Goal: Information Seeking & Learning: Check status

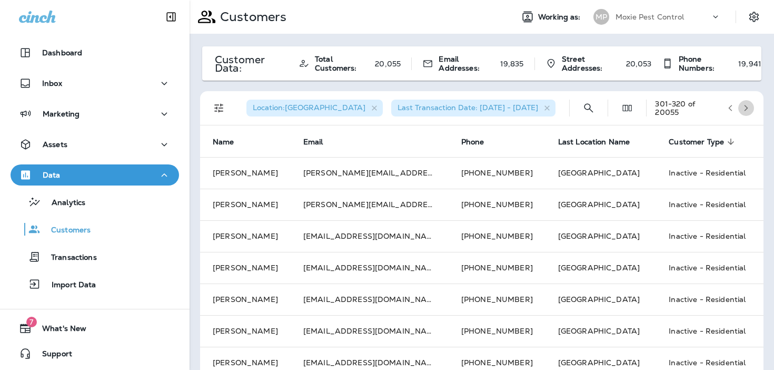
click at [747, 110] on icon "button" at bounding box center [746, 107] width 7 height 7
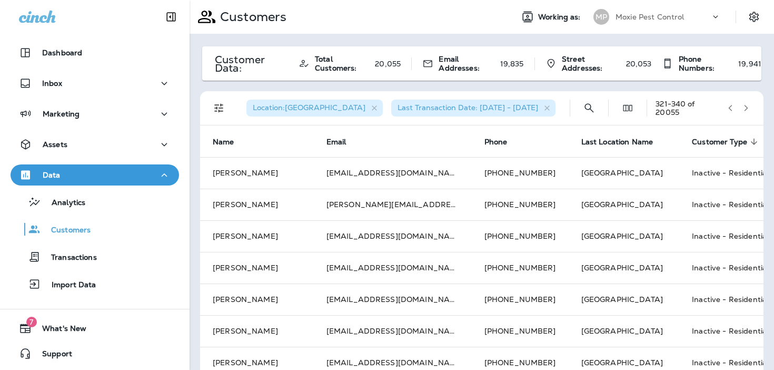
click at [747, 110] on icon "button" at bounding box center [746, 107] width 7 height 7
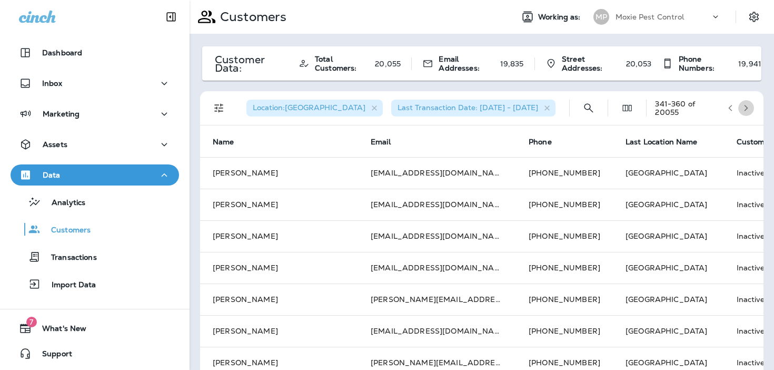
click at [747, 110] on icon "button" at bounding box center [746, 107] width 7 height 7
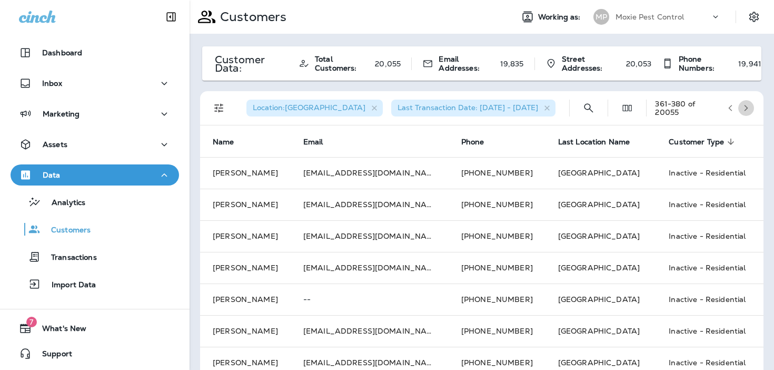
click at [747, 110] on icon "button" at bounding box center [746, 107] width 7 height 7
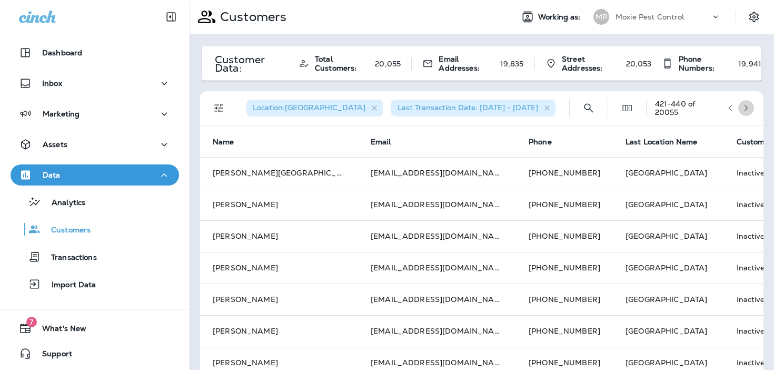
click at [747, 110] on icon "button" at bounding box center [746, 107] width 7 height 7
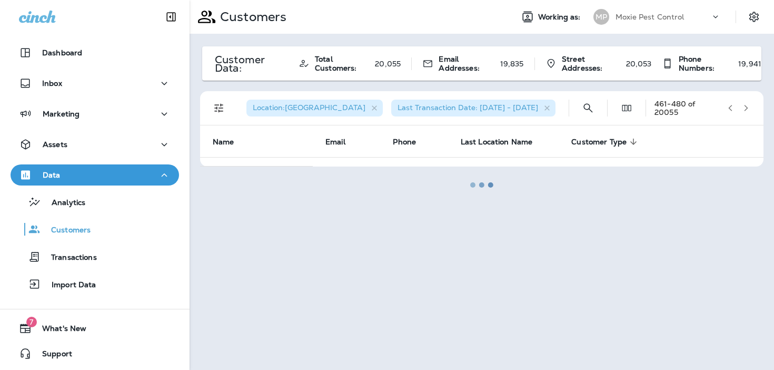
click at [747, 110] on icon "button" at bounding box center [746, 107] width 7 height 7
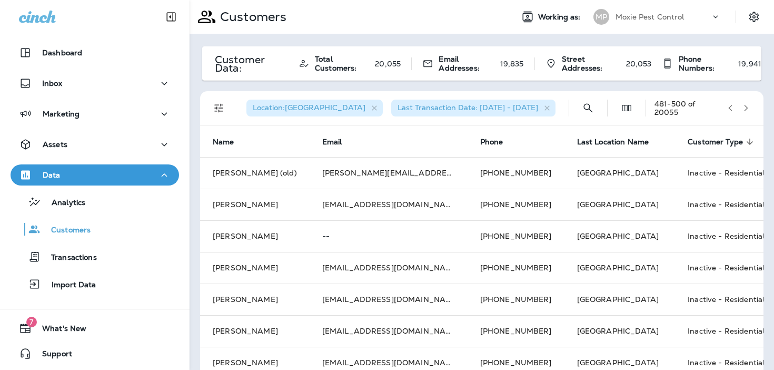
click at [747, 110] on icon "button" at bounding box center [746, 107] width 7 height 7
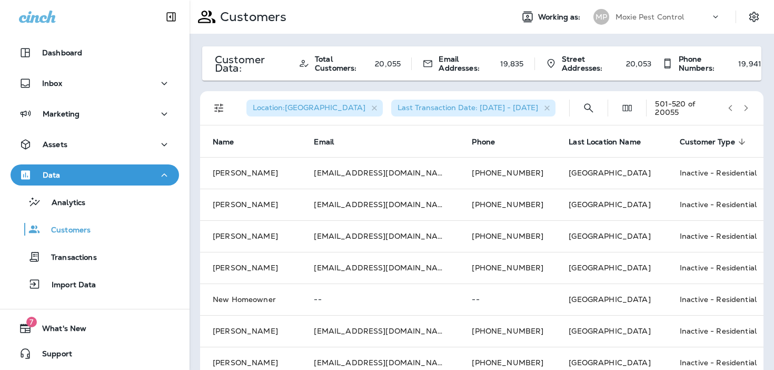
click at [747, 110] on icon "button" at bounding box center [746, 107] width 7 height 7
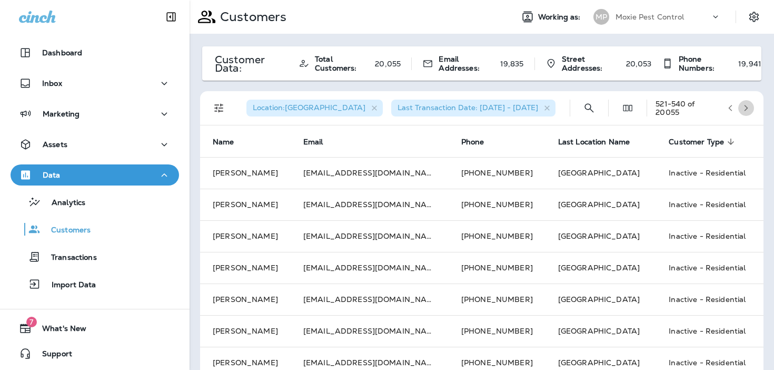
click at [747, 110] on icon "button" at bounding box center [746, 107] width 7 height 7
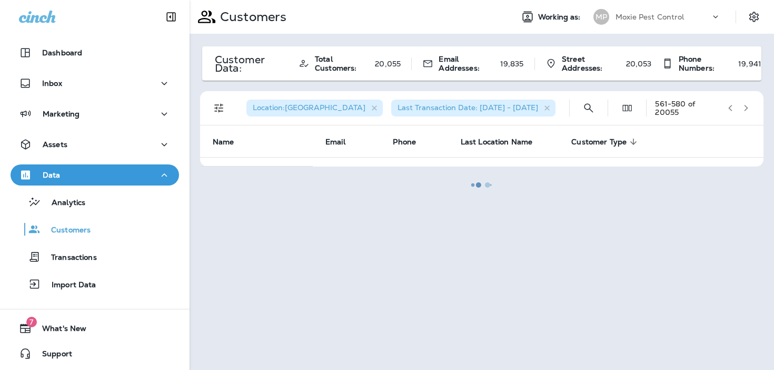
click at [747, 110] on div at bounding box center [482, 185] width 583 height 368
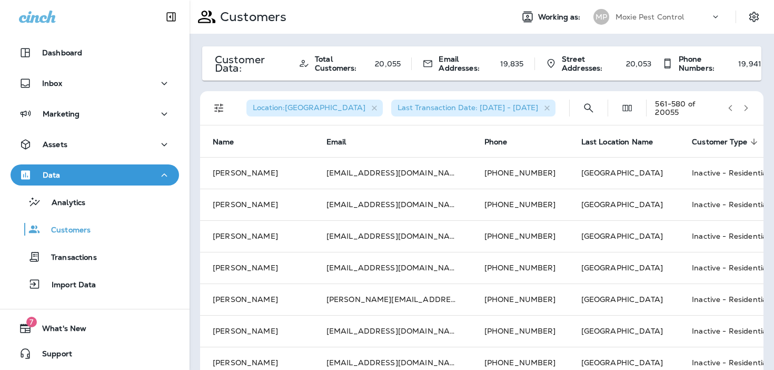
click at [747, 110] on icon "button" at bounding box center [746, 107] width 7 height 7
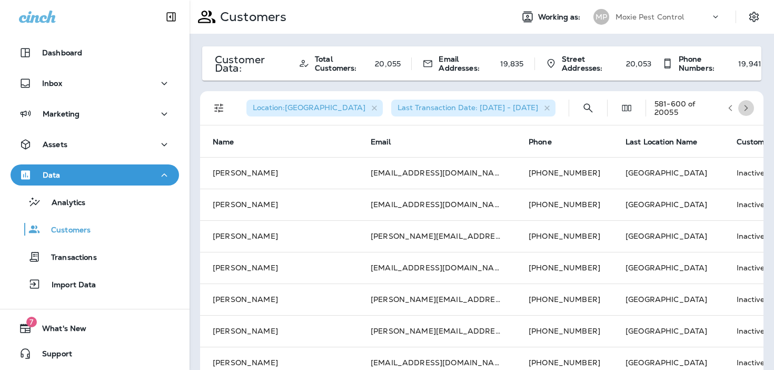
click at [747, 110] on icon "button" at bounding box center [746, 107] width 7 height 7
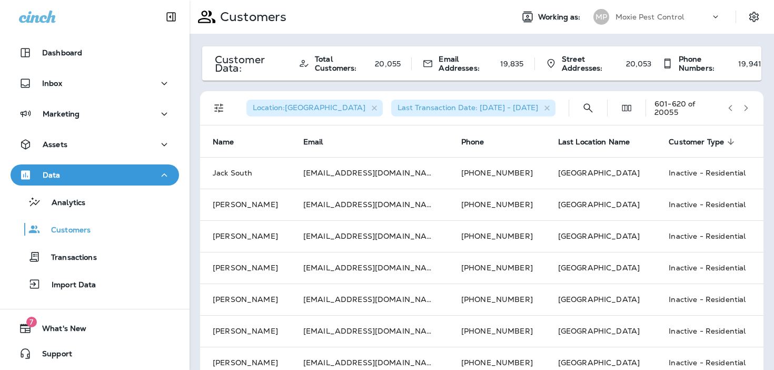
click at [747, 110] on icon "button" at bounding box center [746, 107] width 7 height 7
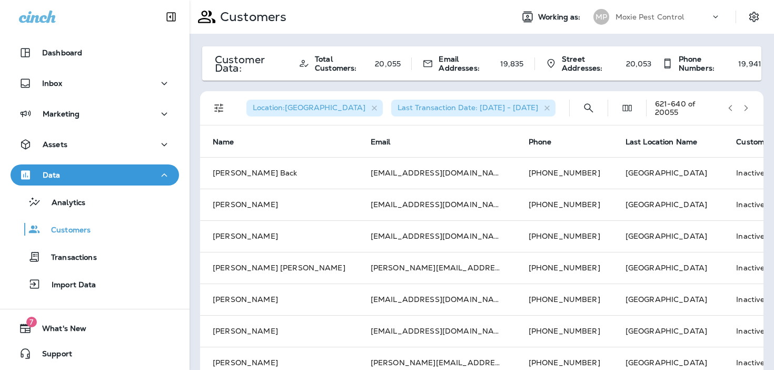
click at [747, 110] on icon "button" at bounding box center [746, 107] width 7 height 7
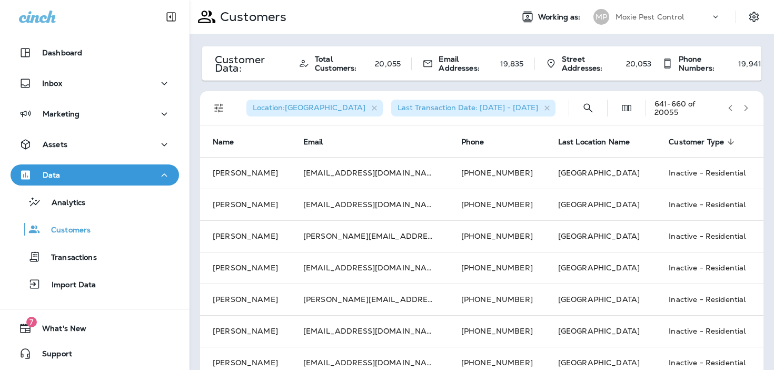
click at [747, 110] on icon "button" at bounding box center [746, 107] width 7 height 7
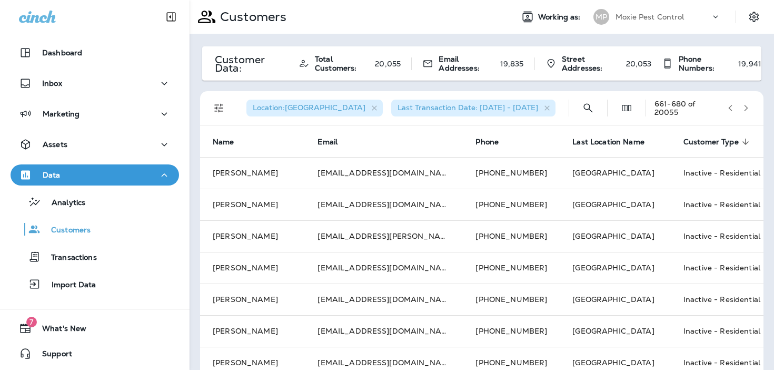
click at [747, 110] on icon "button" at bounding box center [746, 107] width 7 height 7
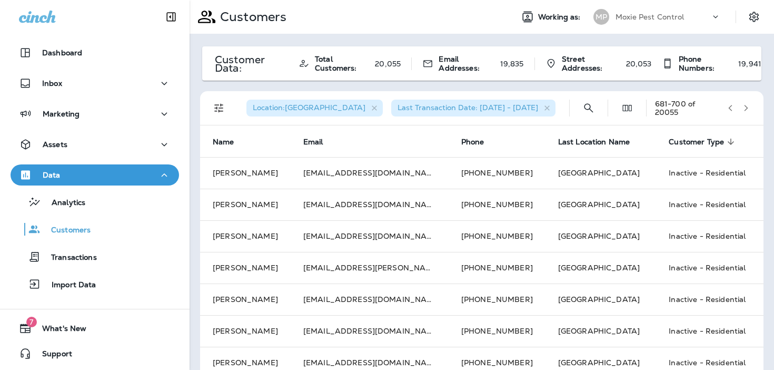
click at [747, 110] on icon "button" at bounding box center [746, 107] width 7 height 7
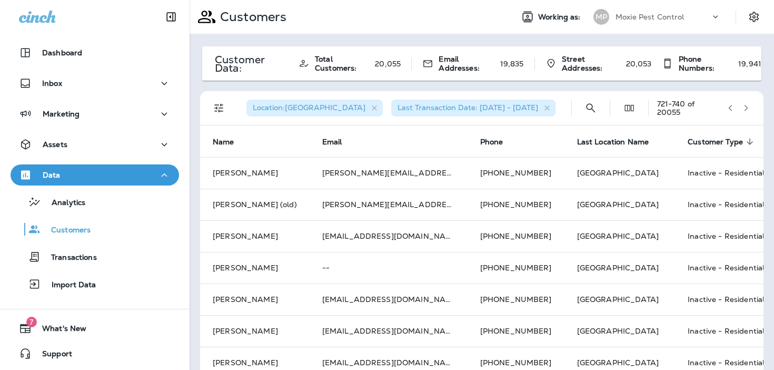
click at [747, 110] on icon "button" at bounding box center [746, 107] width 7 height 7
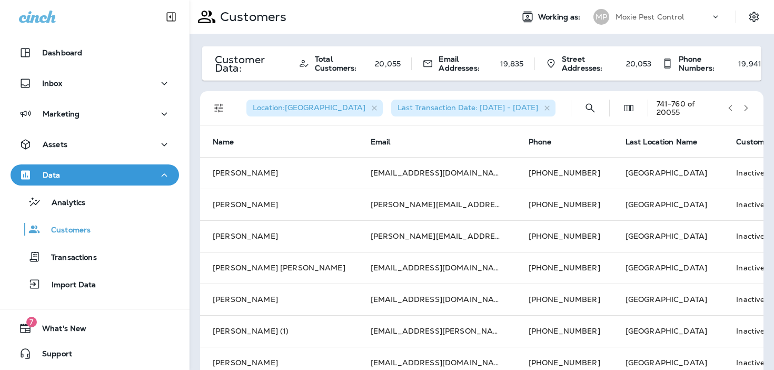
click at [747, 110] on icon "button" at bounding box center [746, 107] width 7 height 7
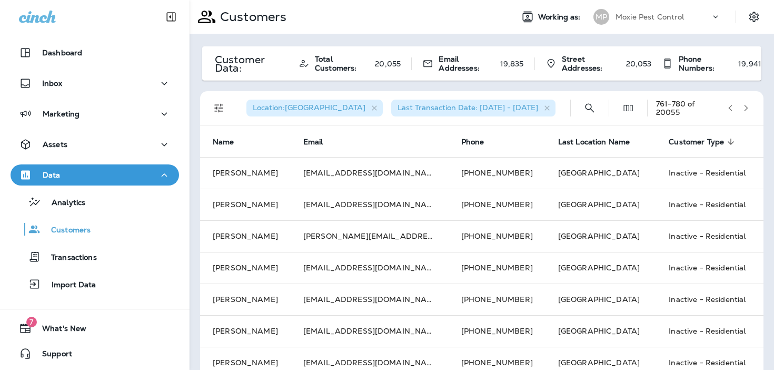
click at [747, 110] on icon "button" at bounding box center [746, 107] width 7 height 7
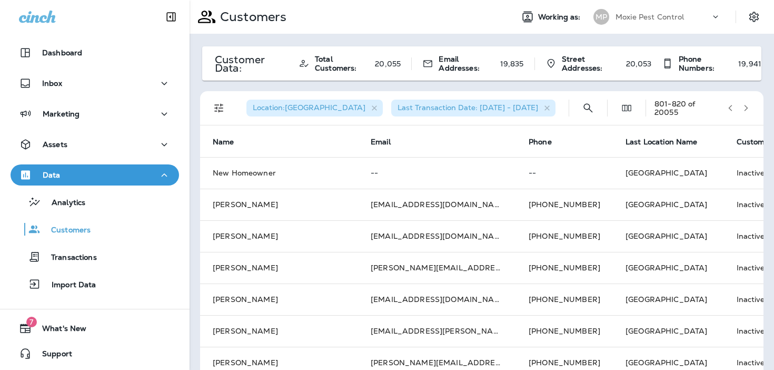
click at [747, 110] on icon "button" at bounding box center [746, 107] width 7 height 7
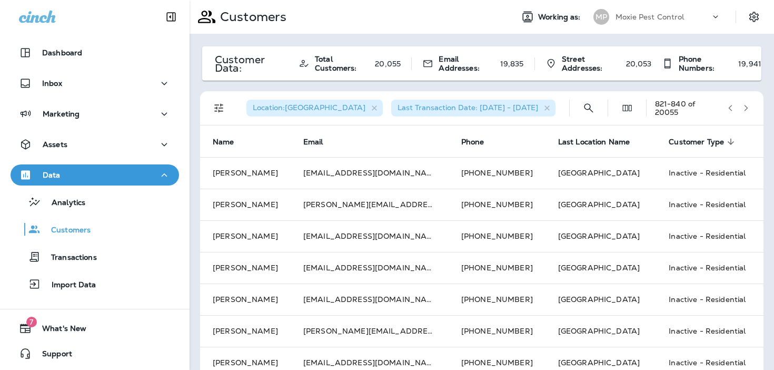
click at [747, 110] on icon "button" at bounding box center [746, 107] width 7 height 7
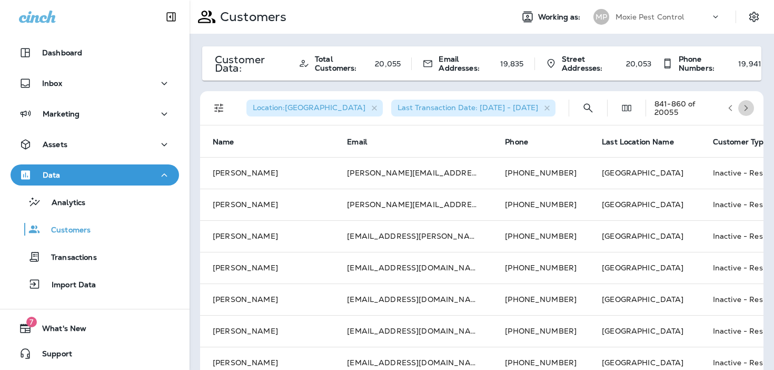
click at [747, 110] on icon "button" at bounding box center [746, 107] width 7 height 7
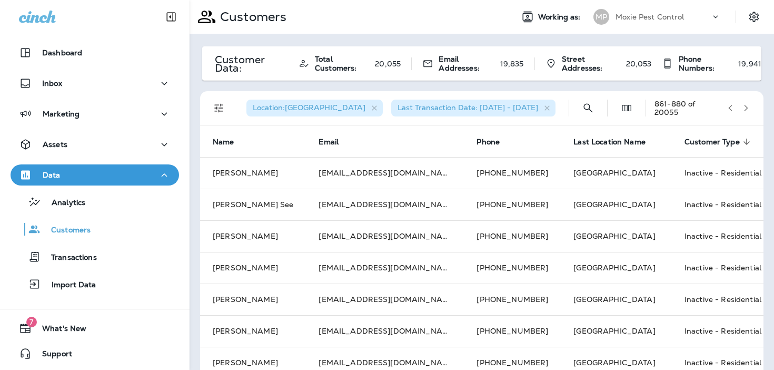
click at [747, 110] on icon "button" at bounding box center [746, 107] width 7 height 7
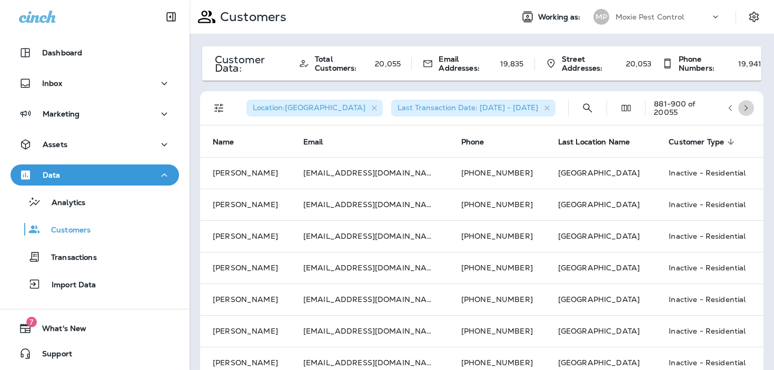
click at [747, 110] on icon "button" at bounding box center [746, 107] width 7 height 7
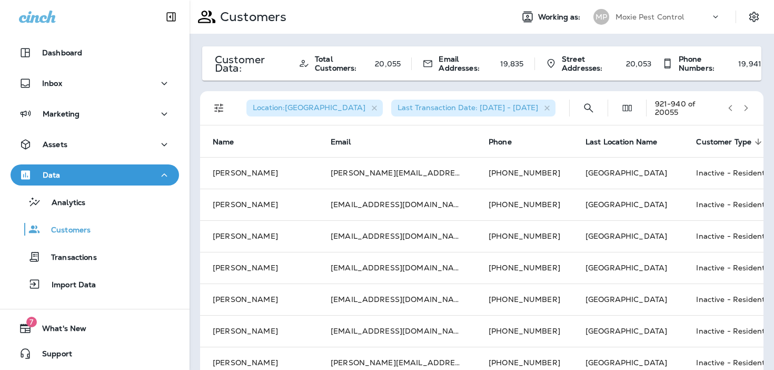
click at [747, 110] on icon "button" at bounding box center [746, 107] width 7 height 7
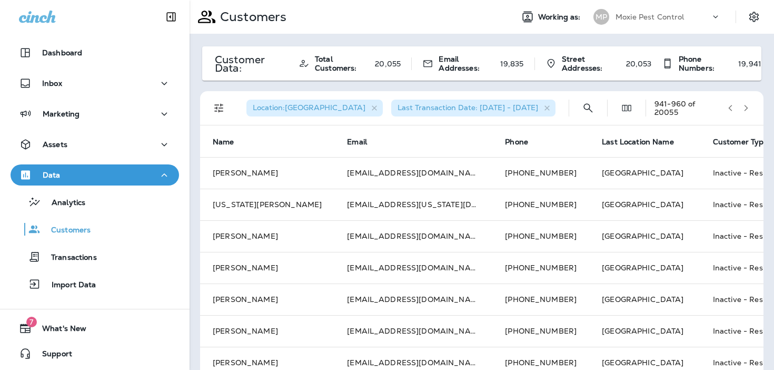
click at [747, 110] on icon "button" at bounding box center [746, 107] width 7 height 7
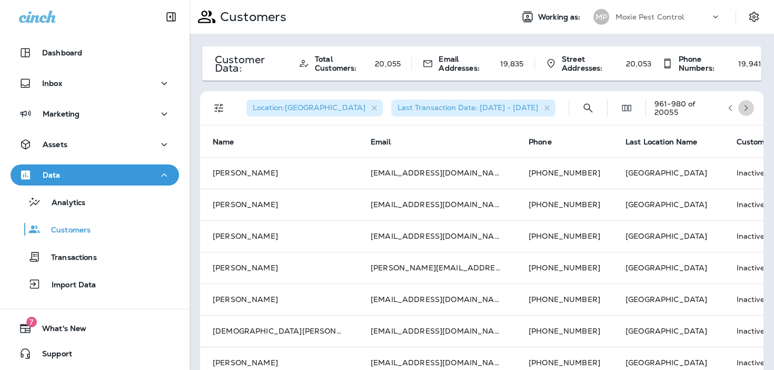
click at [747, 110] on icon "button" at bounding box center [746, 107] width 7 height 7
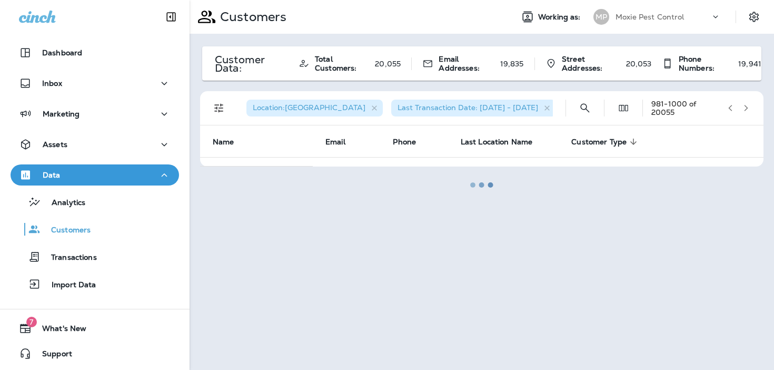
click at [747, 110] on div at bounding box center [482, 185] width 583 height 368
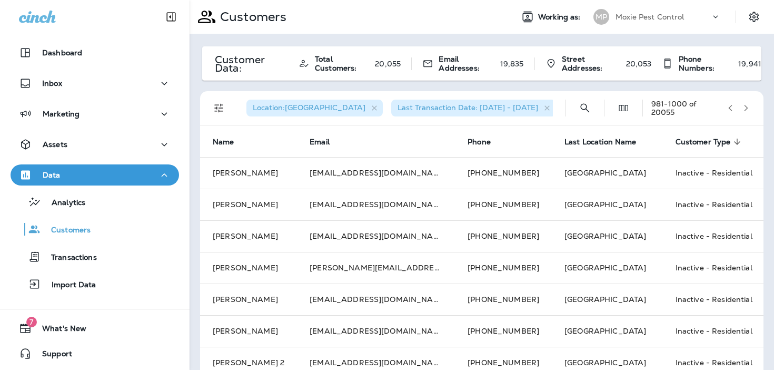
click at [747, 110] on icon "button" at bounding box center [746, 107] width 7 height 7
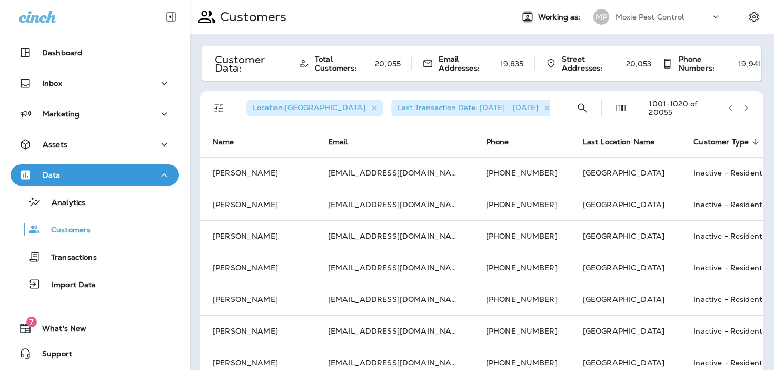
click at [747, 110] on icon "button" at bounding box center [746, 107] width 7 height 7
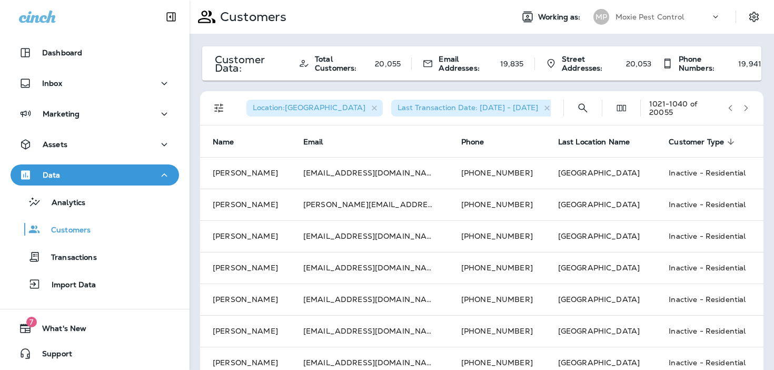
click at [747, 110] on icon "button" at bounding box center [746, 107] width 7 height 7
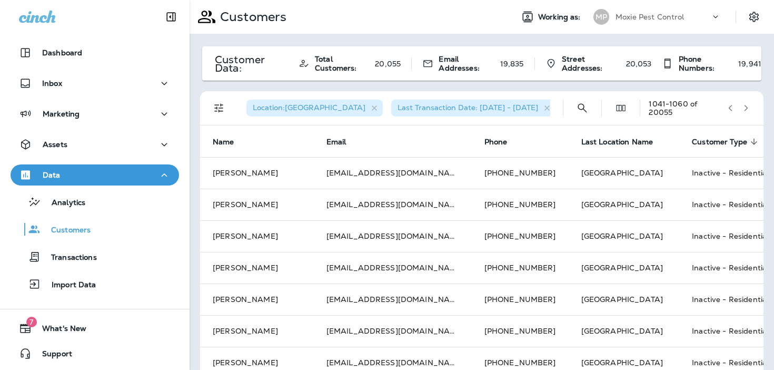
click at [747, 110] on icon "button" at bounding box center [746, 107] width 7 height 7
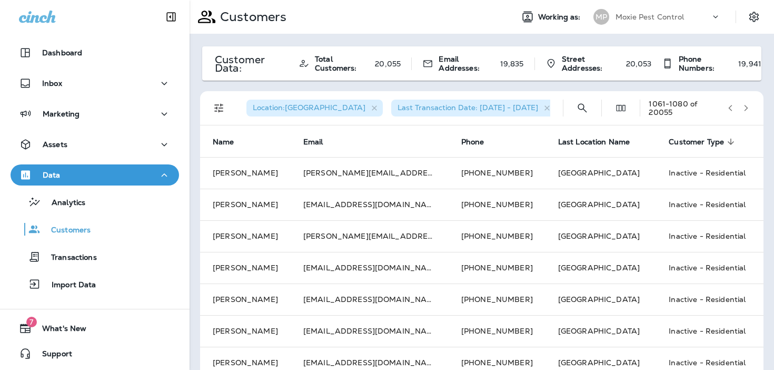
click at [747, 110] on icon "button" at bounding box center [746, 107] width 7 height 7
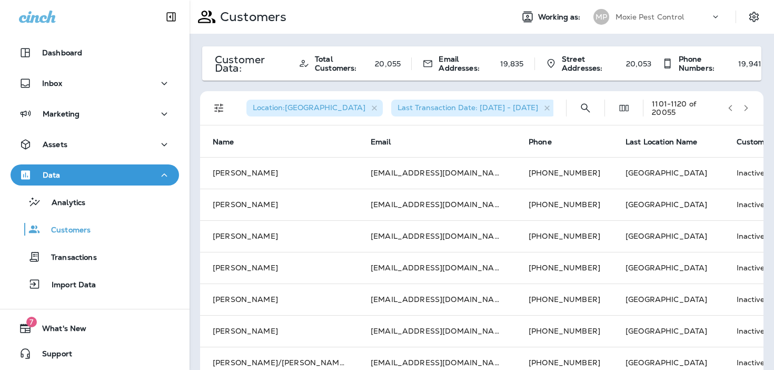
click at [747, 110] on icon "button" at bounding box center [746, 107] width 7 height 7
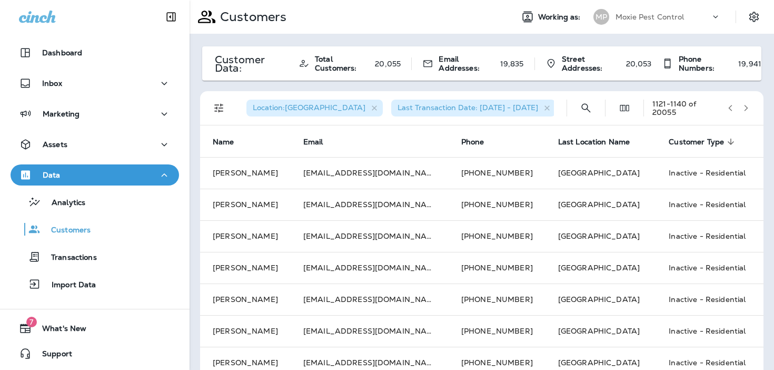
click at [747, 110] on icon "button" at bounding box center [746, 107] width 7 height 7
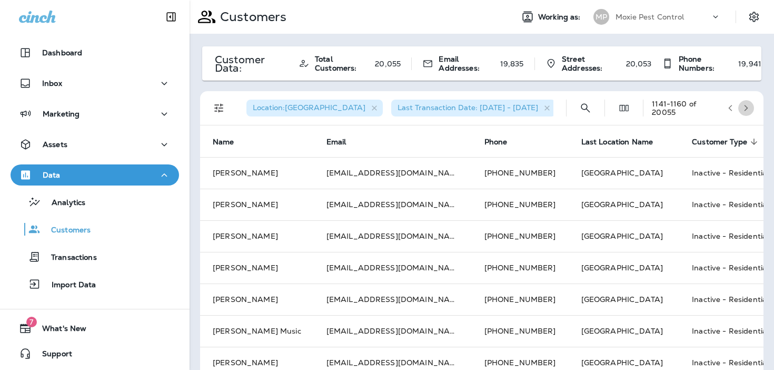
click at [747, 110] on icon "button" at bounding box center [746, 107] width 7 height 7
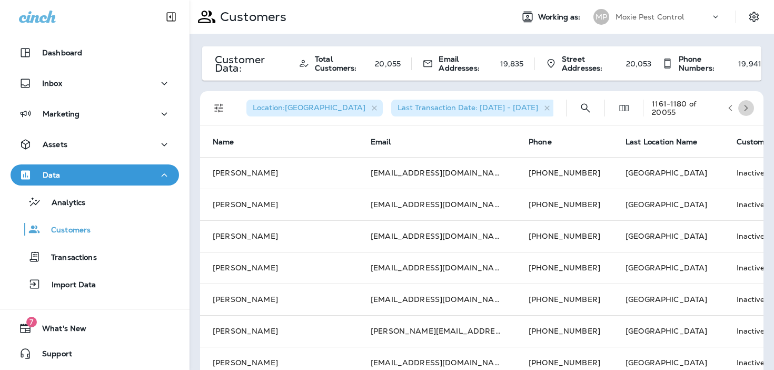
click at [747, 110] on icon "button" at bounding box center [746, 107] width 7 height 7
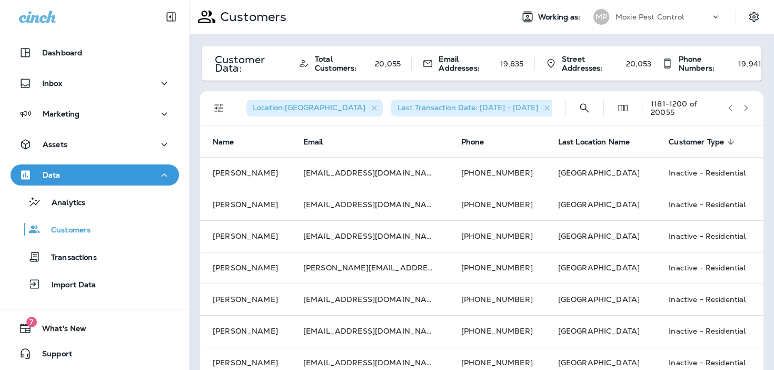
click at [747, 110] on icon "button" at bounding box center [746, 107] width 7 height 7
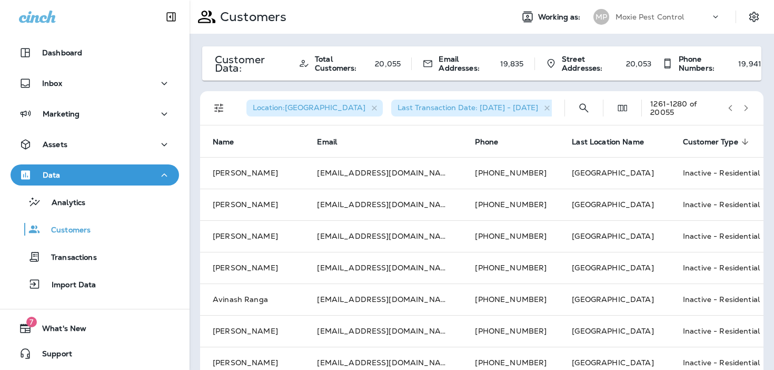
click at [747, 110] on icon "button" at bounding box center [746, 107] width 7 height 7
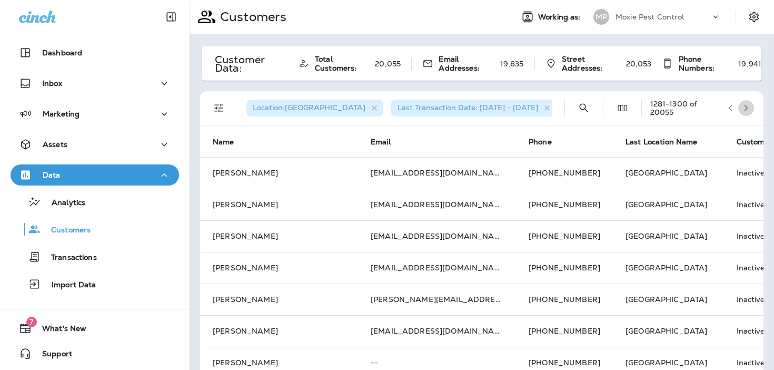
click at [747, 110] on icon "button" at bounding box center [746, 107] width 7 height 7
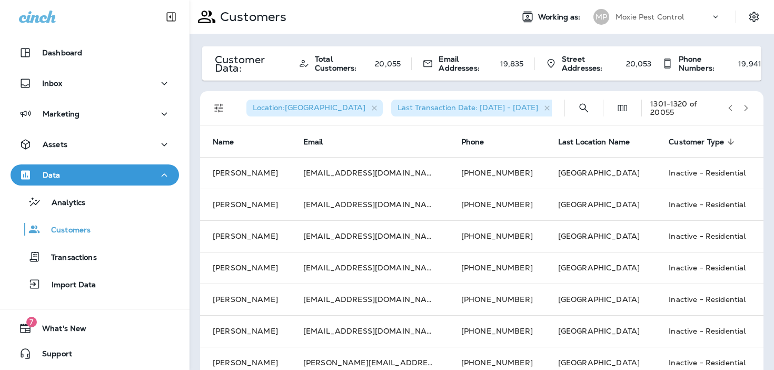
click at [747, 110] on icon "button" at bounding box center [746, 107] width 7 height 7
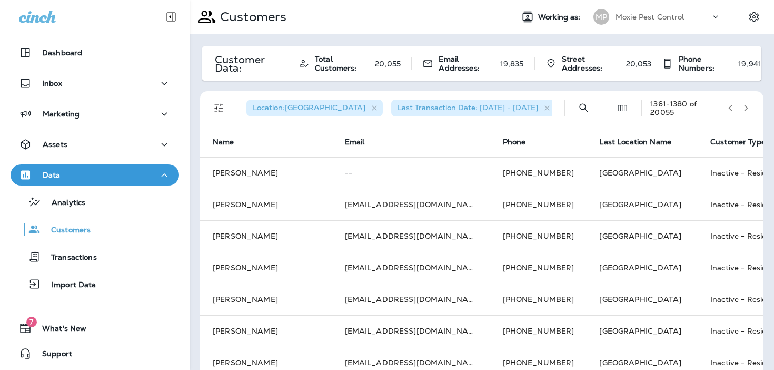
click at [747, 110] on icon "button" at bounding box center [746, 107] width 7 height 7
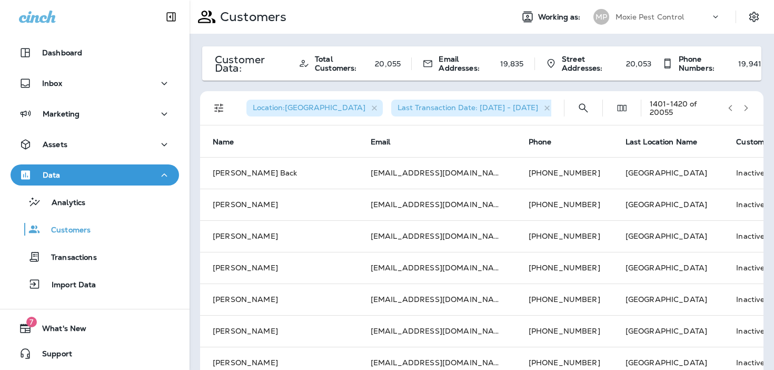
click at [747, 110] on icon "button" at bounding box center [746, 107] width 7 height 7
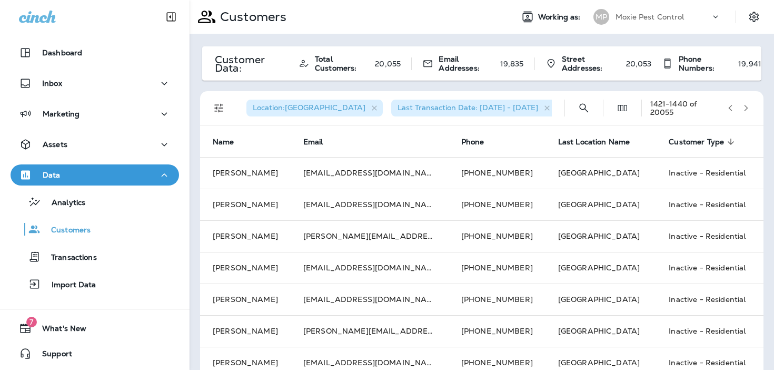
click at [747, 110] on icon "button" at bounding box center [746, 107] width 7 height 7
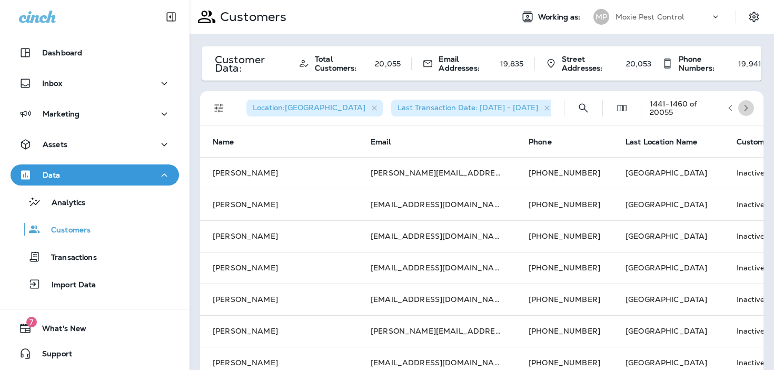
click at [747, 110] on icon "button" at bounding box center [746, 107] width 7 height 7
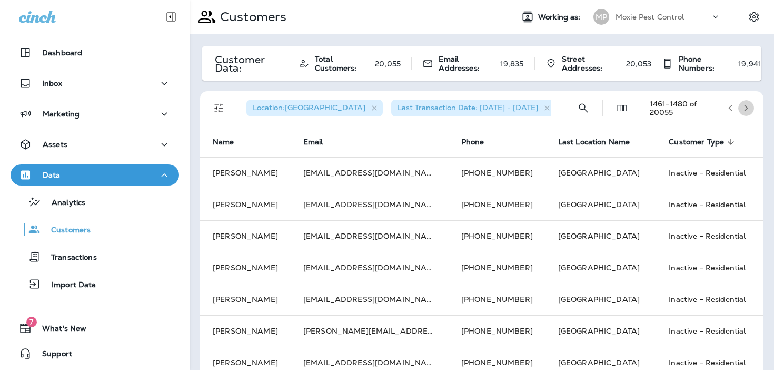
click at [747, 110] on icon "button" at bounding box center [746, 107] width 7 height 7
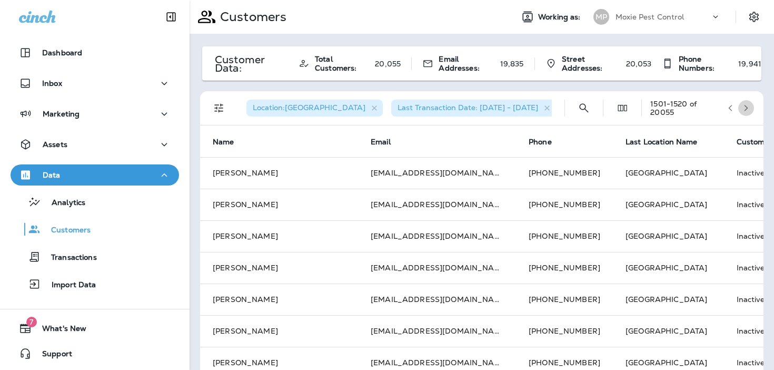
click at [747, 110] on icon "button" at bounding box center [746, 107] width 7 height 7
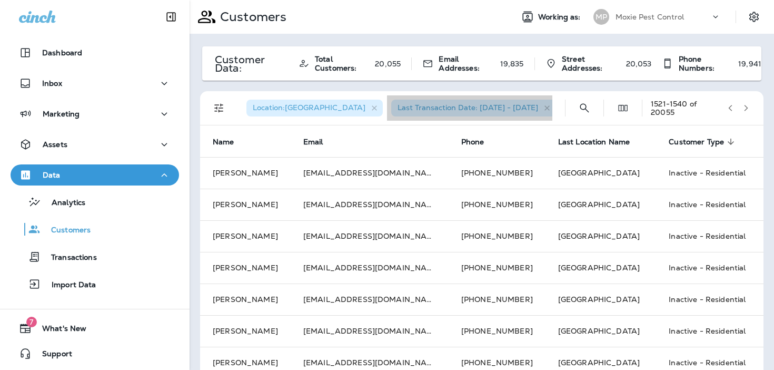
click at [463, 108] on span "Last Transaction Date: [DATE] - [DATE]" at bounding box center [468, 107] width 141 height 9
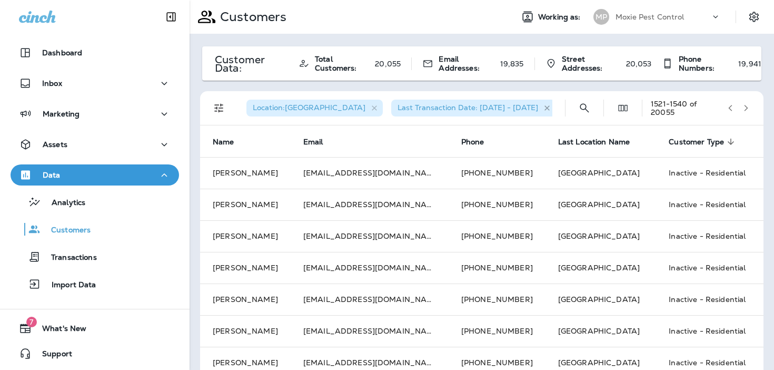
click at [545, 107] on icon "button" at bounding box center [547, 107] width 5 height 5
click at [445, 105] on span "Last Transaction Date: [DATE] - [DATE]" at bounding box center [468, 107] width 141 height 9
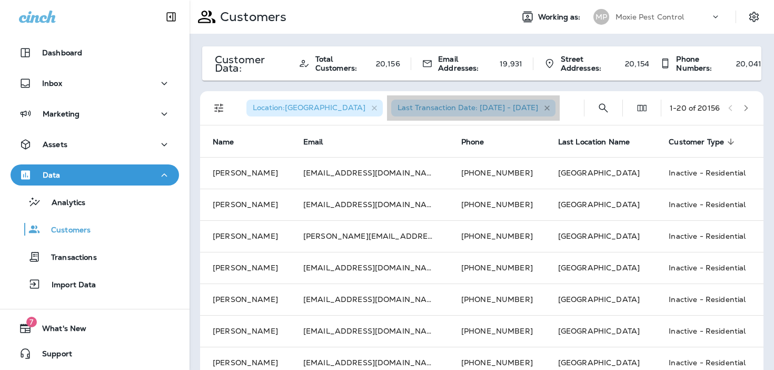
click at [543, 104] on icon "button" at bounding box center [547, 108] width 9 height 9
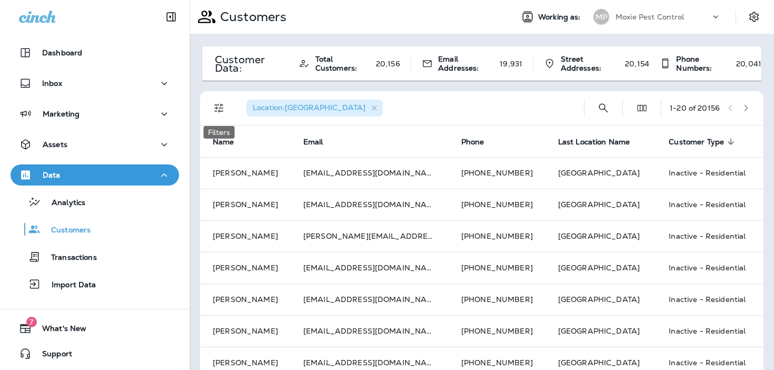
click at [222, 110] on icon "Filters" at bounding box center [218, 108] width 9 height 9
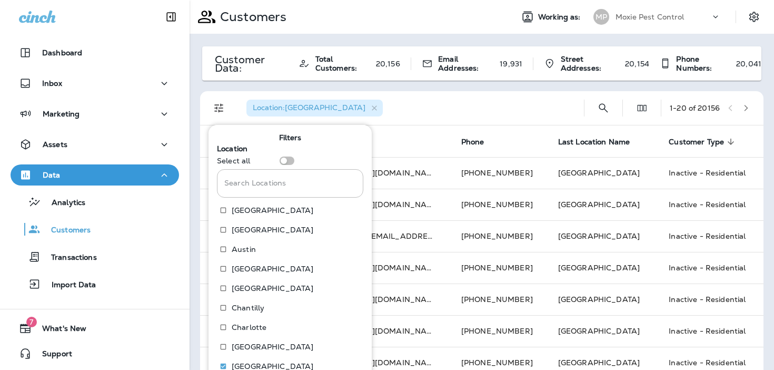
click at [467, 122] on div "Location : [GEOGRAPHIC_DATA]" at bounding box center [407, 108] width 338 height 34
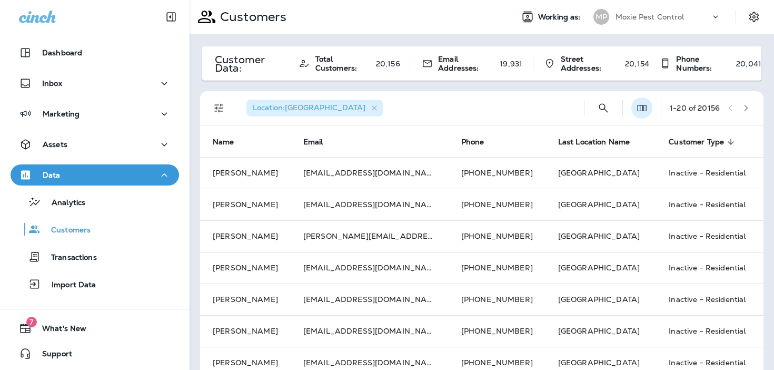
click at [640, 112] on icon "Edit Fields" at bounding box center [642, 108] width 11 height 11
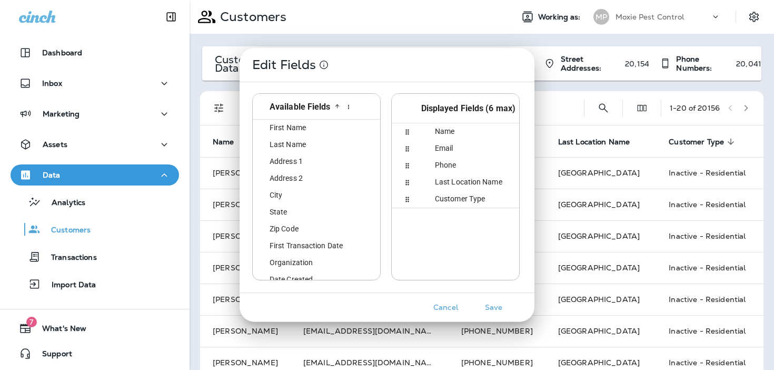
click at [549, 100] on div "Edit Fields Available Fields id First Name first_name Last Name last_name Addre…" at bounding box center [387, 185] width 774 height 370
click at [443, 294] on div "Cancel Save" at bounding box center [387, 291] width 270 height 58
click at [437, 311] on button "Cancel" at bounding box center [446, 307] width 40 height 16
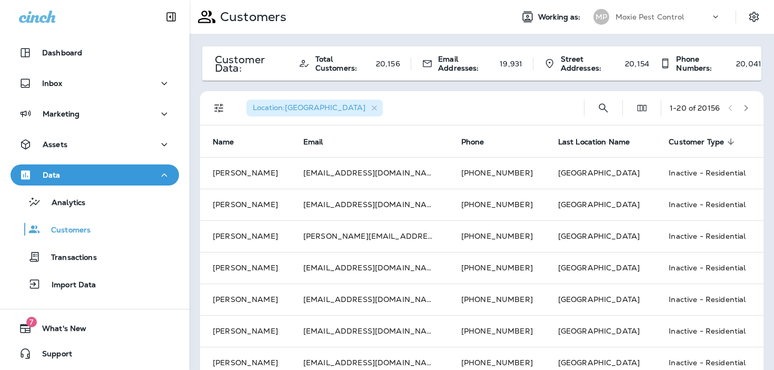
click at [230, 109] on div "Location : [GEOGRAPHIC_DATA] 1 - 20 of 20156" at bounding box center [484, 108] width 551 height 34
click at [222, 108] on icon "Filters" at bounding box center [219, 108] width 13 height 13
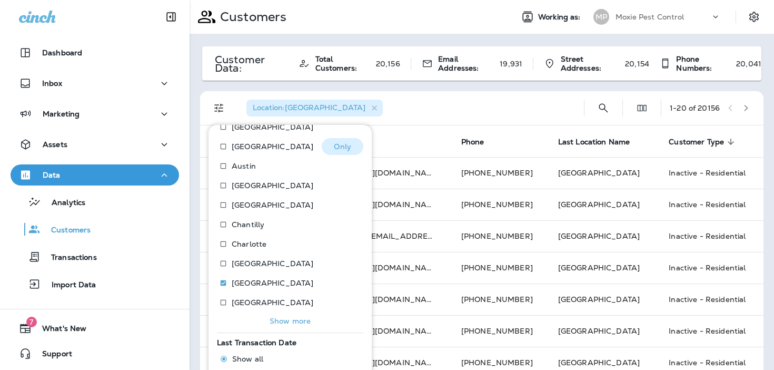
scroll to position [133, 0]
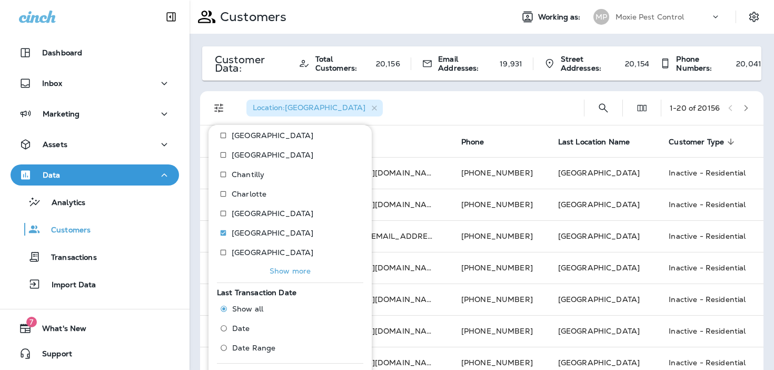
click at [244, 348] on span "Date Range" at bounding box center [253, 347] width 43 height 8
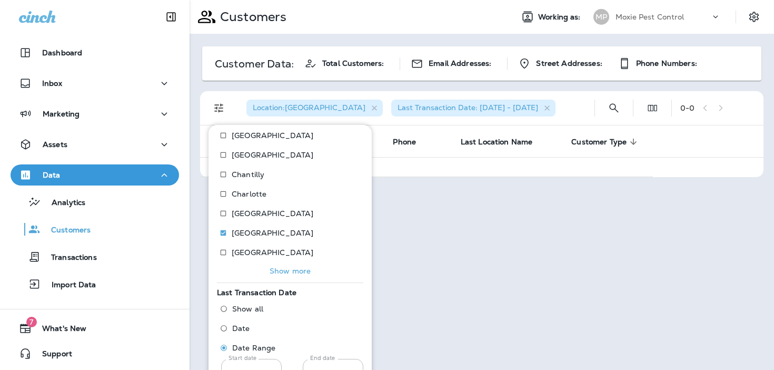
click at [545, 106] on div "Location : [GEOGRAPHIC_DATA] Last Transaction Date: [DATE] - [DATE]" at bounding box center [412, 108] width 348 height 34
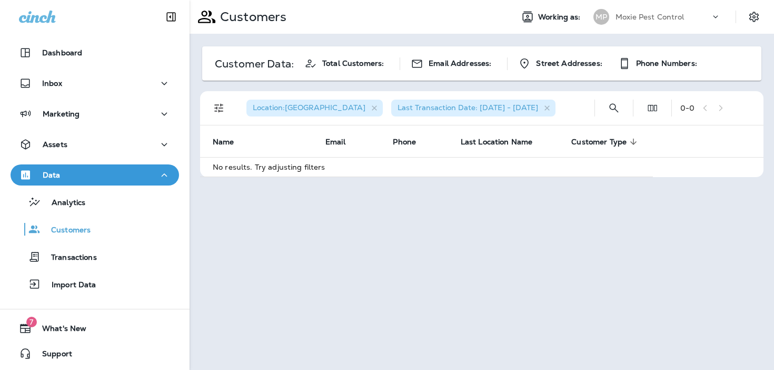
click at [483, 110] on span "Last Transaction Date: [DATE] - [DATE]" at bounding box center [468, 107] width 141 height 9
click at [543, 105] on icon "button" at bounding box center [547, 108] width 9 height 9
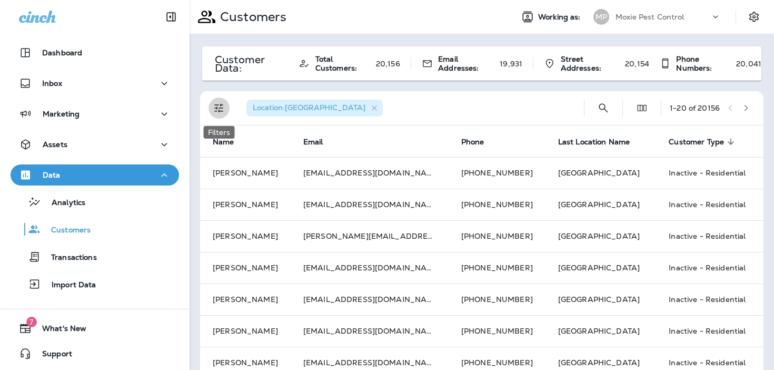
click at [229, 106] on button "Filters" at bounding box center [219, 107] width 21 height 21
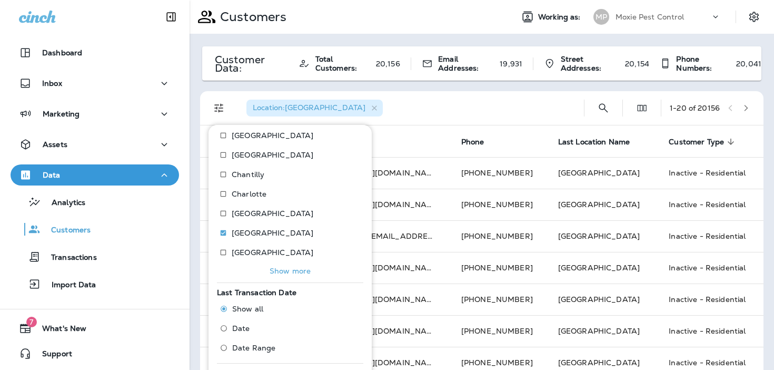
click at [270, 352] on label "Date Range" at bounding box center [251, 347] width 73 height 17
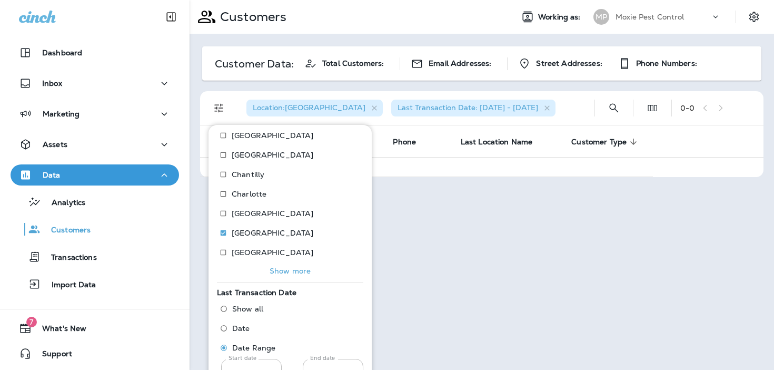
scroll to position [161, 0]
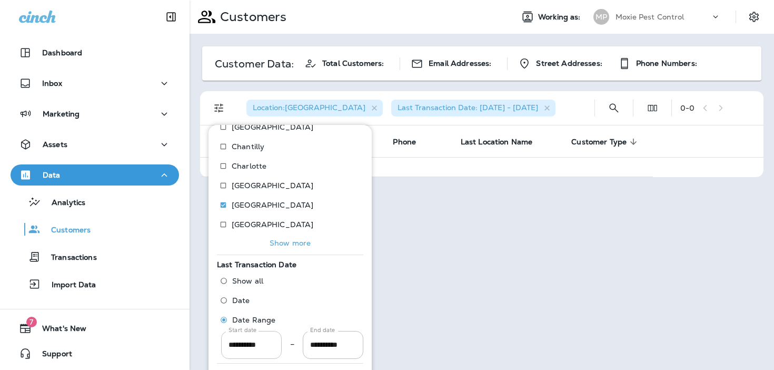
click at [270, 346] on input "**********" at bounding box center [251, 345] width 61 height 28
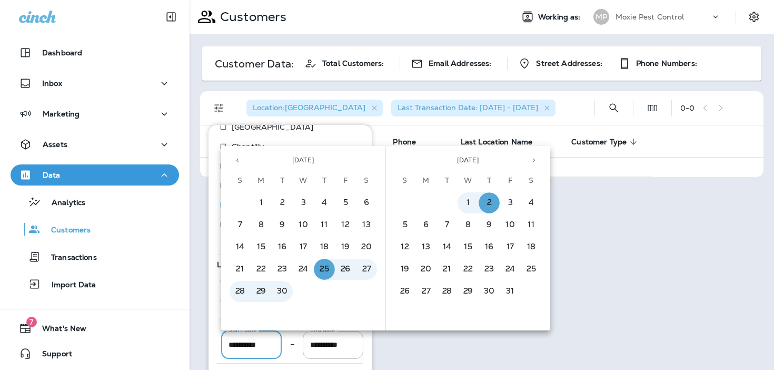
click at [239, 161] on icon "Previous month" at bounding box center [237, 159] width 7 height 7
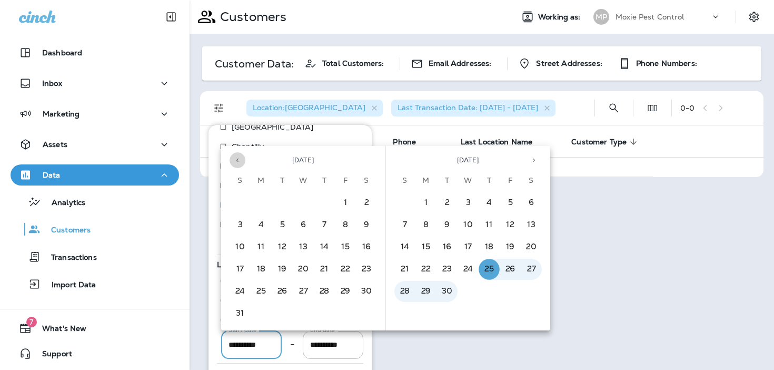
click at [239, 161] on icon "Previous month" at bounding box center [237, 159] width 7 height 7
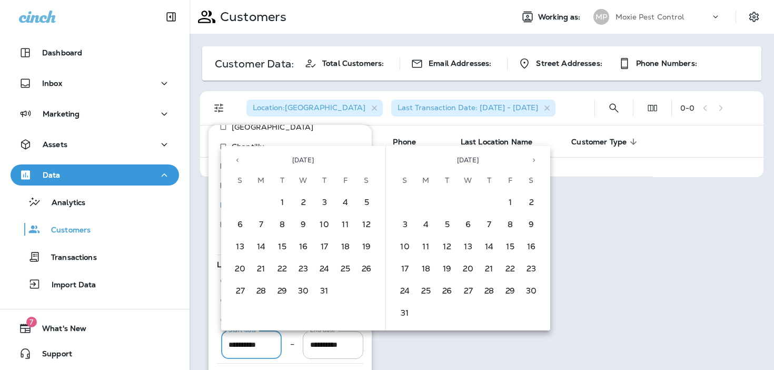
click at [239, 161] on icon "Previous month" at bounding box center [237, 159] width 7 height 7
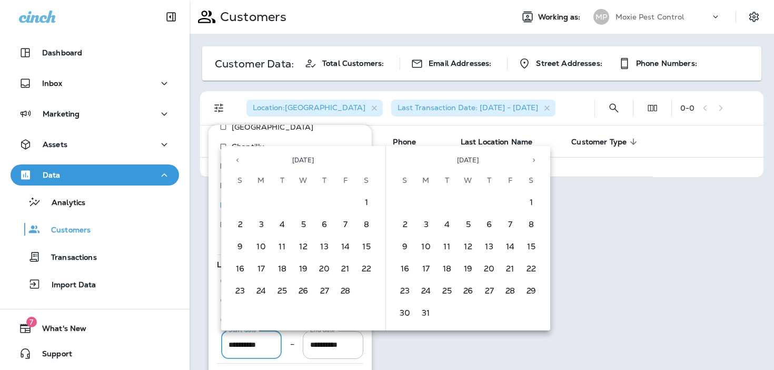
click at [239, 161] on icon "Previous month" at bounding box center [237, 159] width 7 height 7
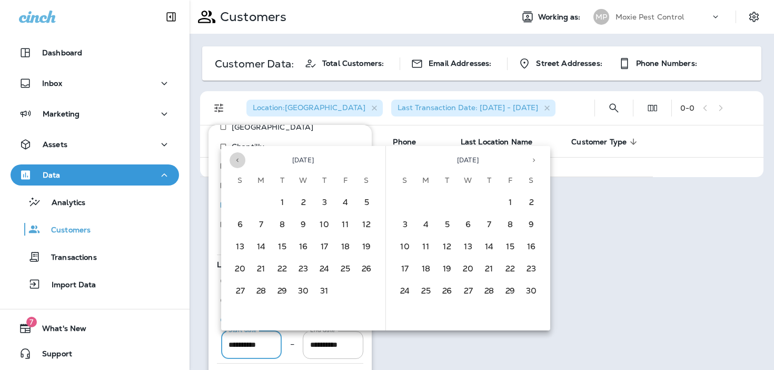
click at [239, 161] on icon "Previous month" at bounding box center [237, 159] width 7 height 7
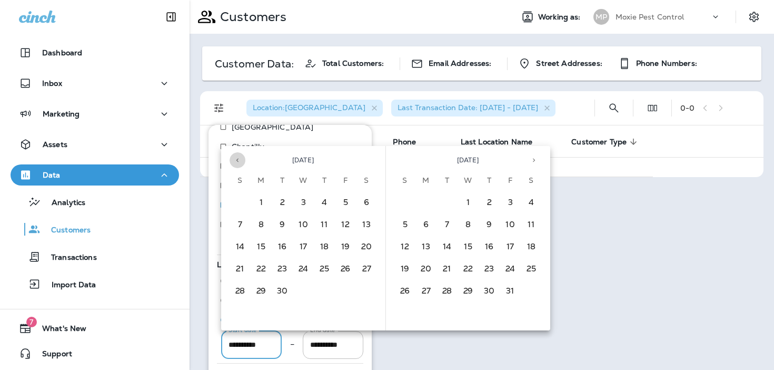
click at [239, 161] on icon "Previous month" at bounding box center [237, 159] width 7 height 7
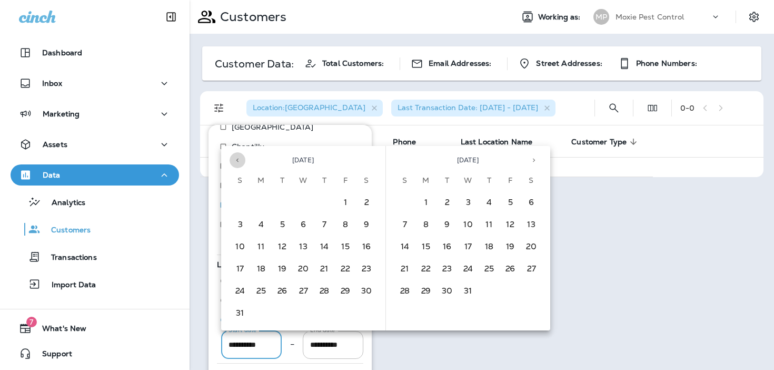
click at [239, 161] on icon "Previous month" at bounding box center [237, 159] width 7 height 7
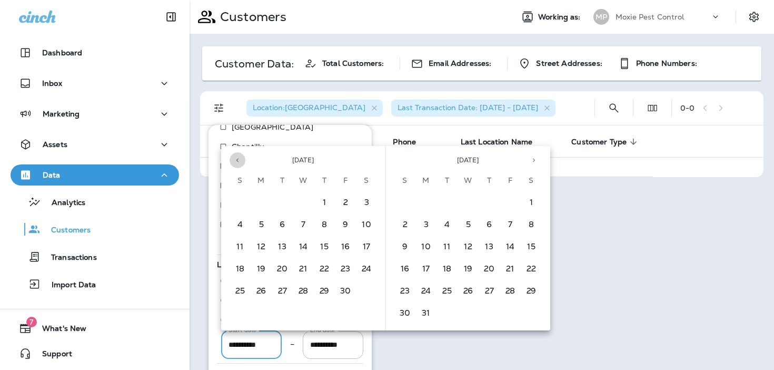
click at [239, 161] on icon "Previous month" at bounding box center [237, 159] width 7 height 7
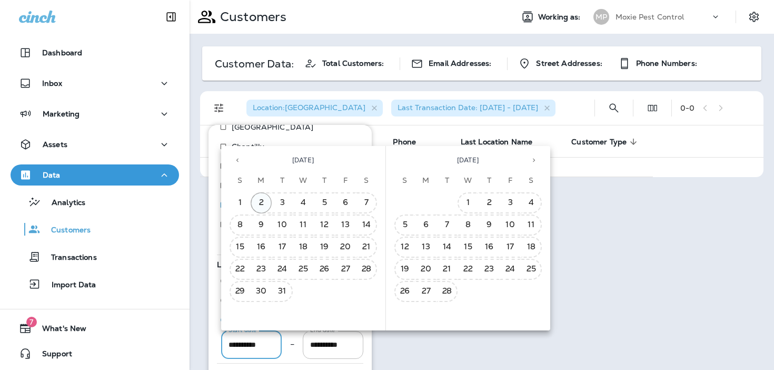
click at [263, 203] on button "2" at bounding box center [261, 202] width 21 height 21
type input "**********"
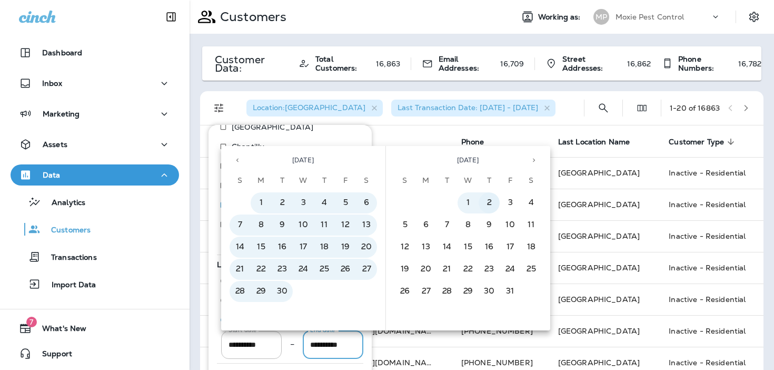
click at [489, 204] on button "2" at bounding box center [489, 202] width 21 height 21
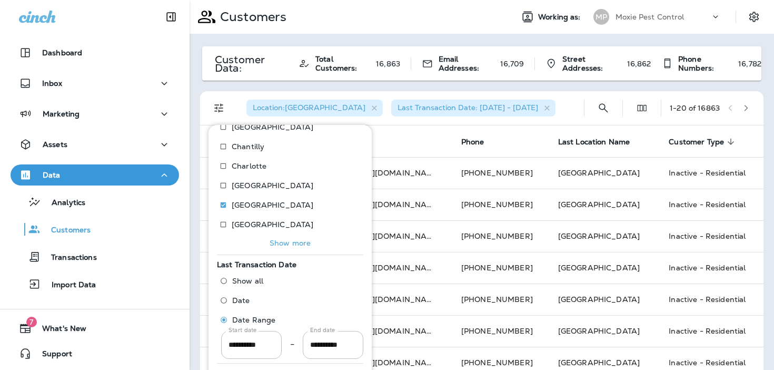
click at [551, 111] on div "Location : [GEOGRAPHIC_DATA] Last Transaction Date: [DATE] - [DATE]" at bounding box center [407, 108] width 338 height 34
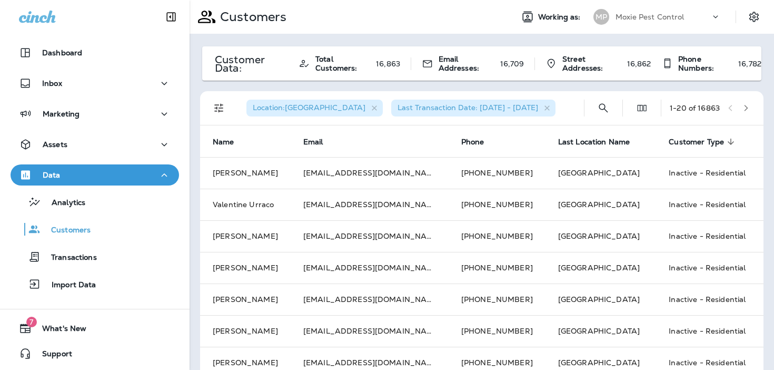
click at [742, 107] on button "button" at bounding box center [746, 108] width 16 height 16
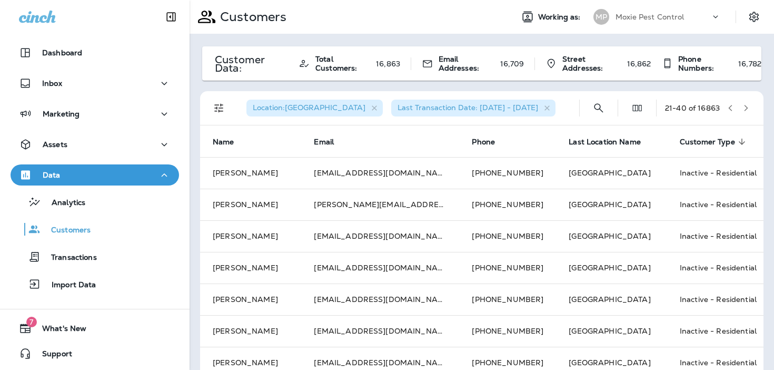
click at [737, 141] on icon at bounding box center [741, 141] width 9 height 9
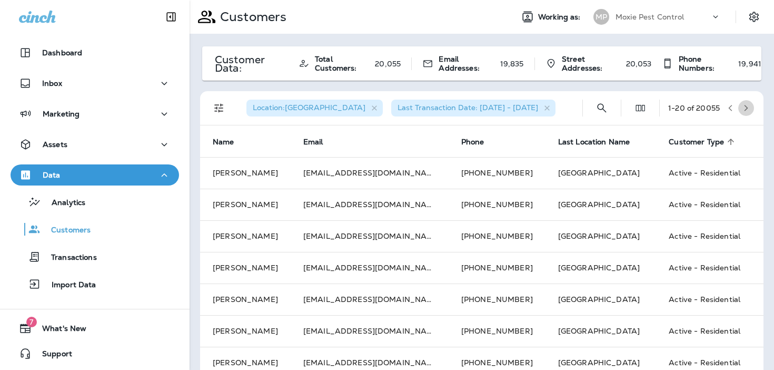
click at [743, 105] on icon "button" at bounding box center [746, 107] width 7 height 7
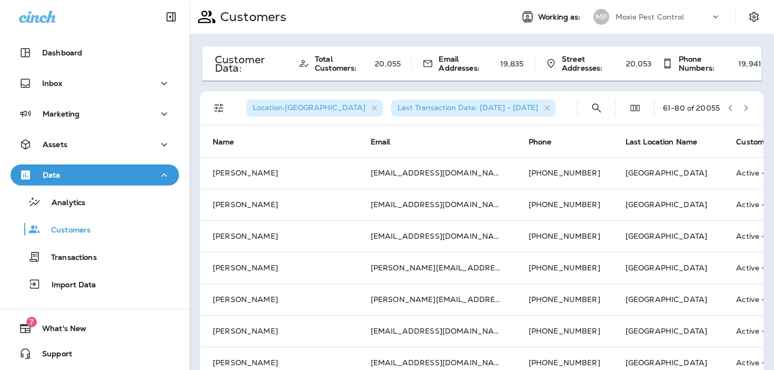
click at [743, 105] on icon "button" at bounding box center [746, 107] width 7 height 7
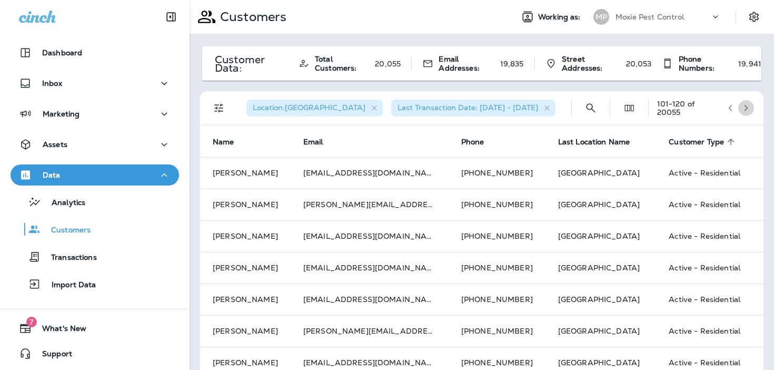
click at [743, 105] on icon "button" at bounding box center [746, 107] width 7 height 7
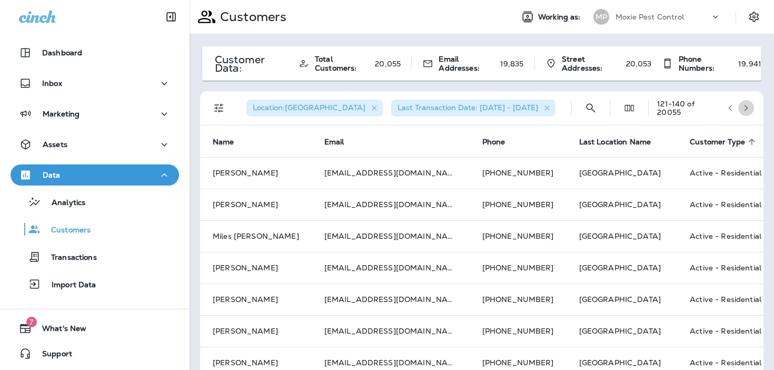
click at [743, 105] on icon "button" at bounding box center [746, 107] width 7 height 7
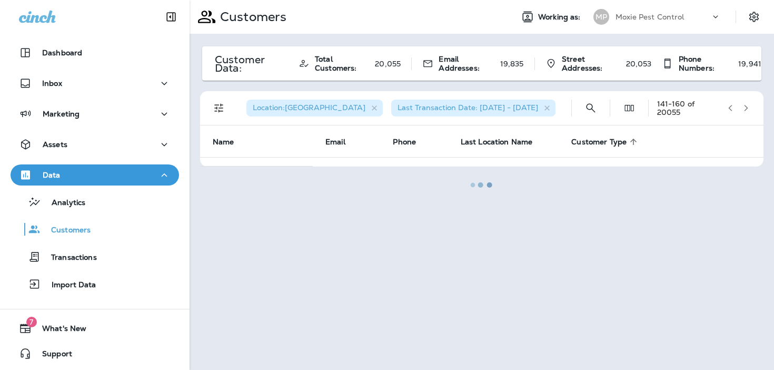
click at [743, 105] on div at bounding box center [482, 185] width 583 height 368
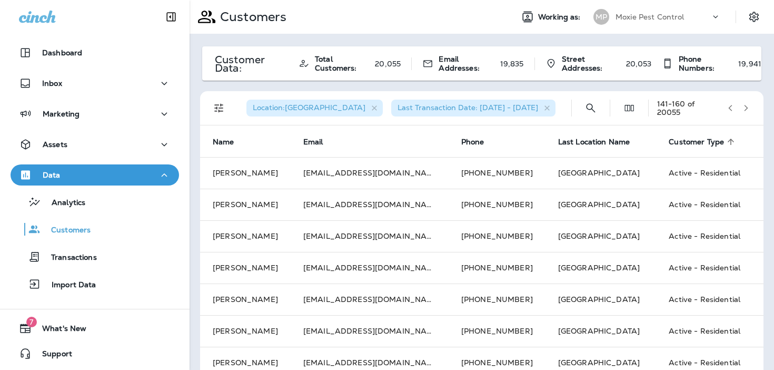
click at [743, 105] on icon "button" at bounding box center [746, 107] width 7 height 7
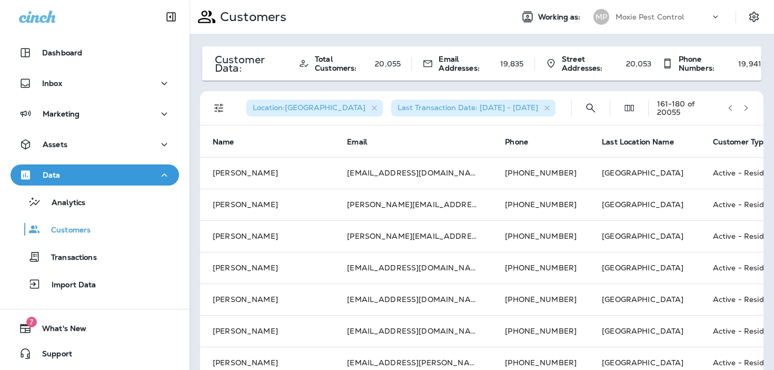
click at [651, 99] on div "Location : [GEOGRAPHIC_DATA] Last Transaction Date: [DATE] - [DATE] 161 - 180 o…" at bounding box center [484, 108] width 551 height 34
click at [757, 108] on div "Location : [GEOGRAPHIC_DATA] Last Transaction Date: [DATE] - [DATE] 161 - 180 o…" at bounding box center [484, 108] width 551 height 34
click at [749, 108] on icon "button" at bounding box center [746, 107] width 7 height 7
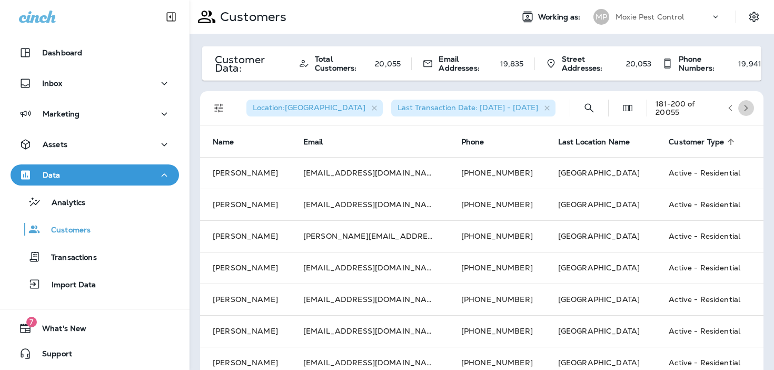
click at [749, 108] on icon "button" at bounding box center [746, 107] width 7 height 7
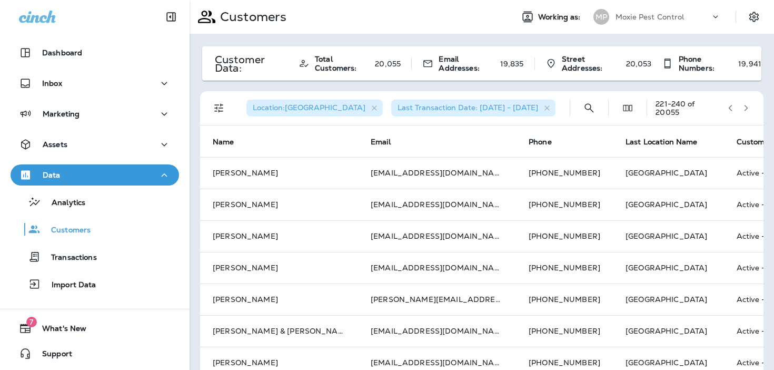
click at [749, 108] on icon "button" at bounding box center [746, 107] width 7 height 7
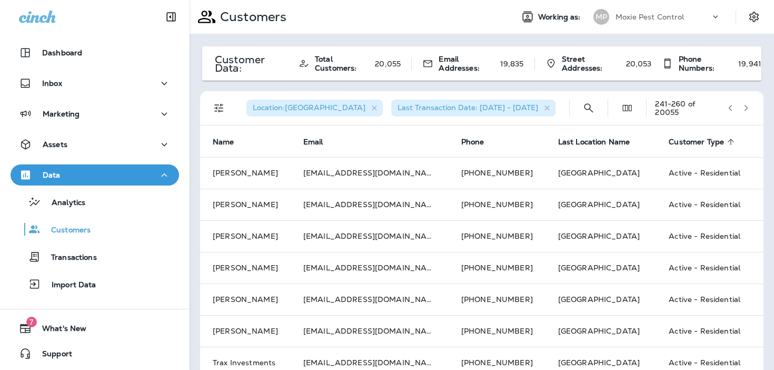
click at [749, 108] on icon "button" at bounding box center [746, 107] width 7 height 7
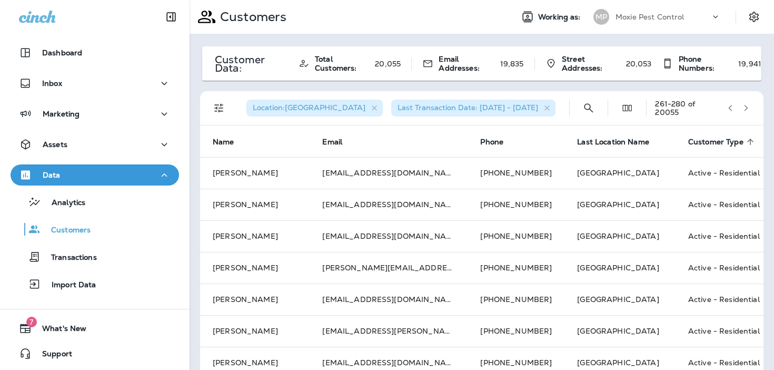
click at [749, 108] on icon "button" at bounding box center [746, 107] width 7 height 7
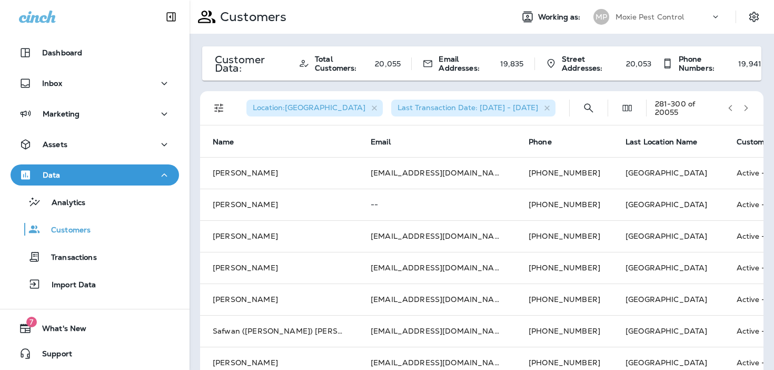
click at [749, 108] on icon "button" at bounding box center [746, 107] width 7 height 7
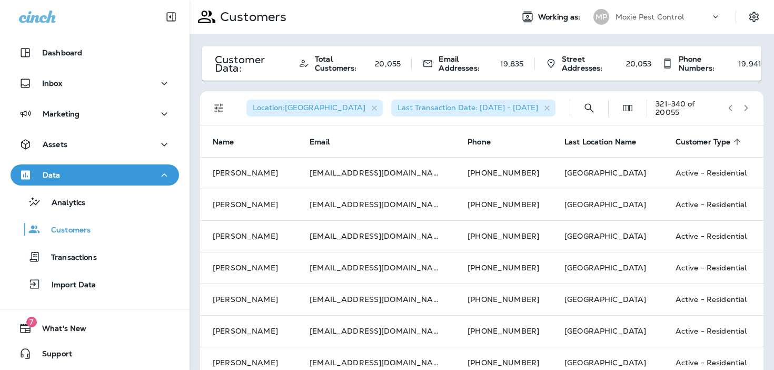
click at [749, 108] on icon "button" at bounding box center [746, 107] width 7 height 7
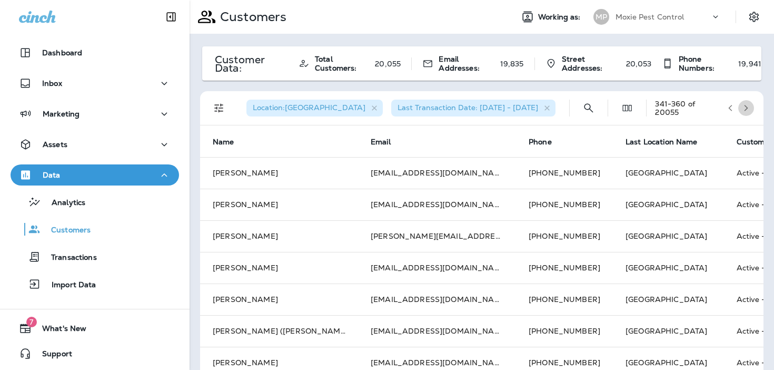
click at [749, 108] on icon "button" at bounding box center [746, 107] width 7 height 7
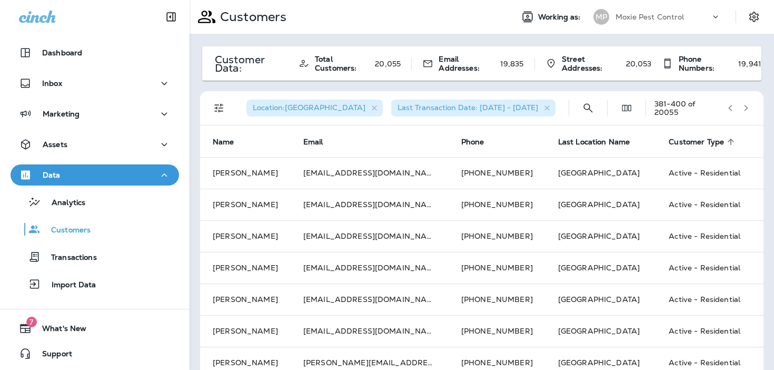
click at [749, 108] on icon "button" at bounding box center [746, 107] width 7 height 7
click at [743, 107] on icon "button" at bounding box center [746, 107] width 7 height 7
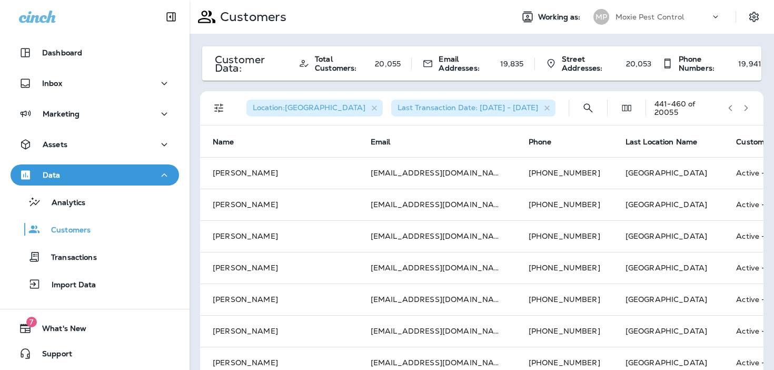
click at [743, 107] on icon "button" at bounding box center [746, 107] width 7 height 7
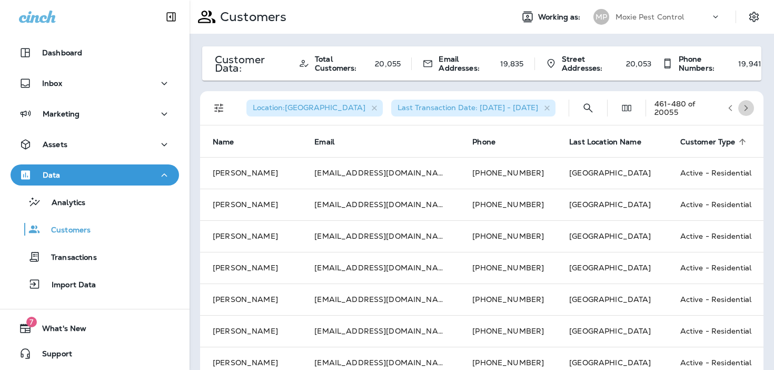
click at [743, 107] on icon "button" at bounding box center [746, 107] width 7 height 7
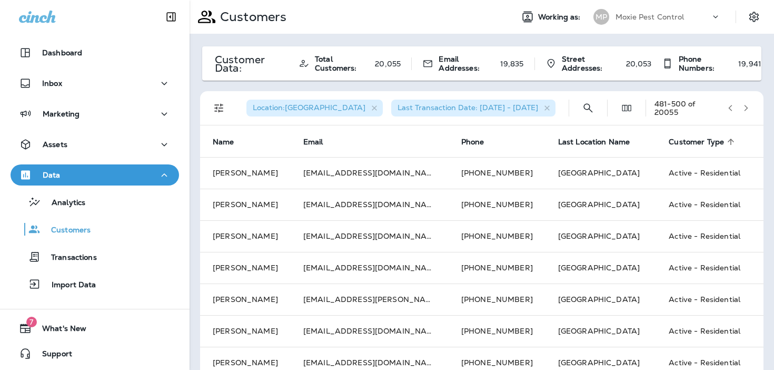
click at [743, 107] on icon "button" at bounding box center [746, 107] width 7 height 7
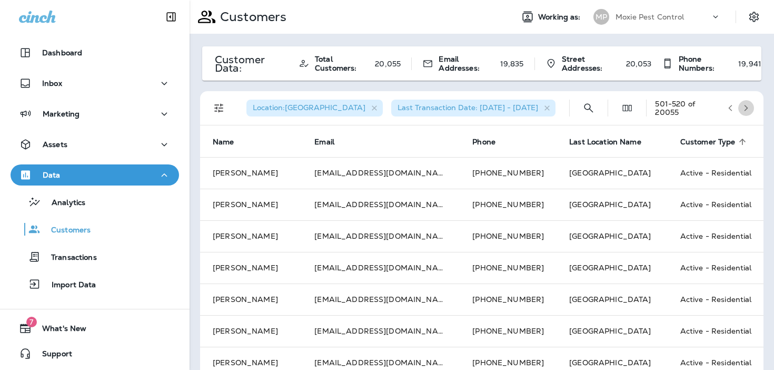
click at [743, 107] on icon "button" at bounding box center [746, 107] width 7 height 7
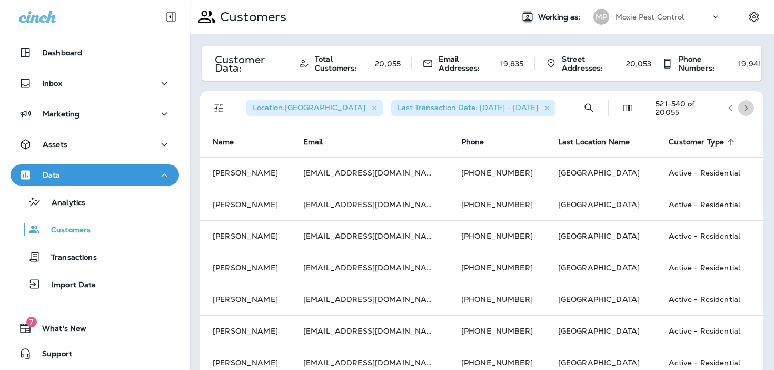
click at [743, 107] on icon "button" at bounding box center [746, 107] width 7 height 7
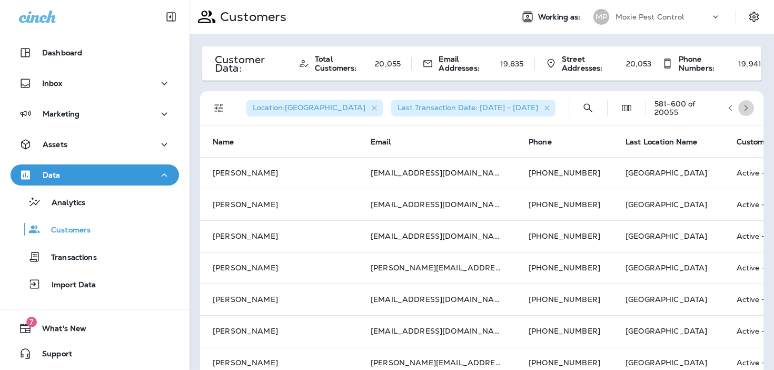
click at [743, 107] on icon "button" at bounding box center [746, 107] width 7 height 7
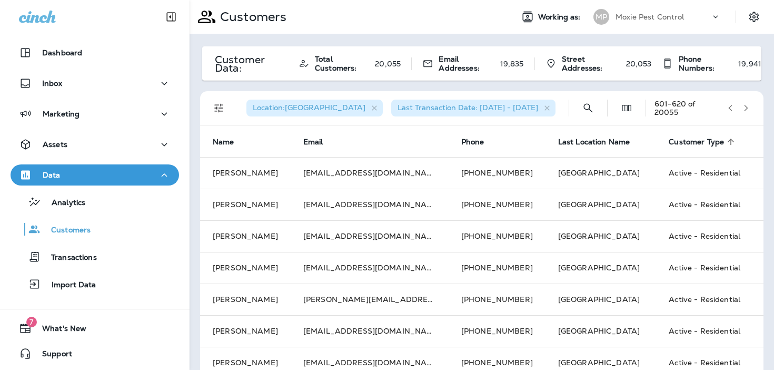
click at [743, 107] on icon "button" at bounding box center [746, 107] width 7 height 7
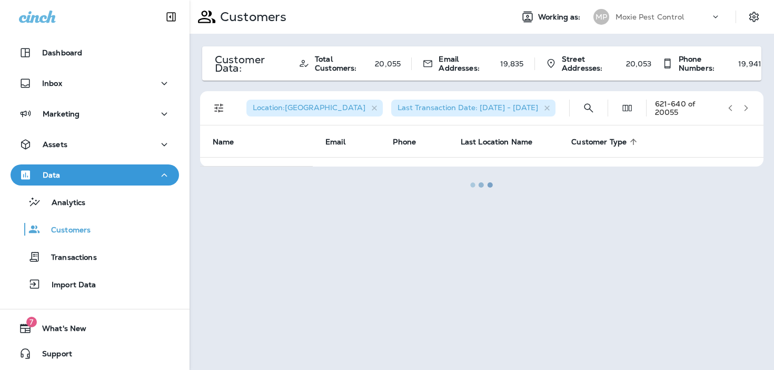
click at [743, 107] on icon "button" at bounding box center [746, 107] width 7 height 7
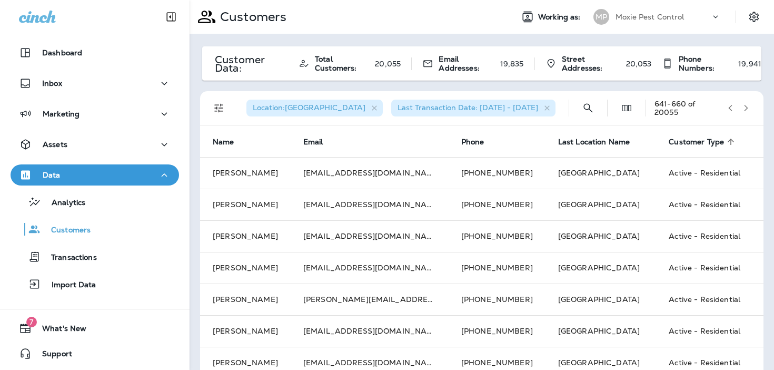
click at [743, 107] on icon "button" at bounding box center [746, 107] width 7 height 7
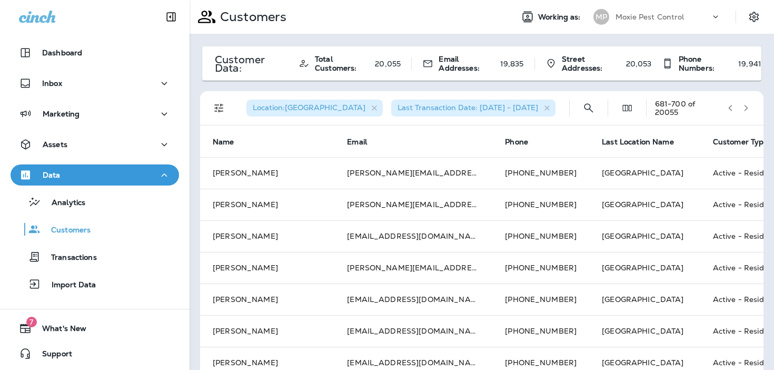
click at [743, 107] on icon "button" at bounding box center [746, 107] width 7 height 7
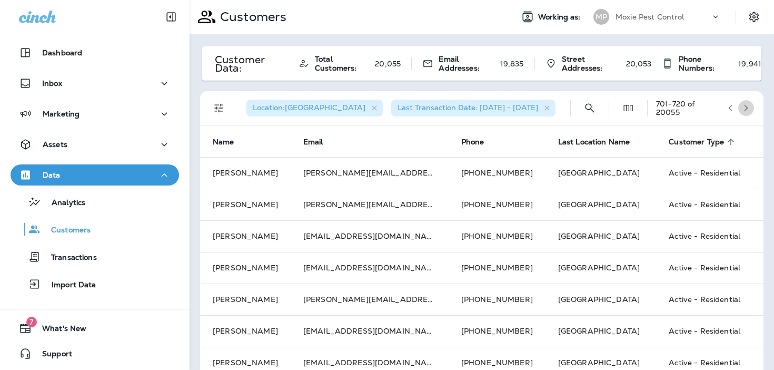
click at [743, 107] on icon "button" at bounding box center [746, 107] width 7 height 7
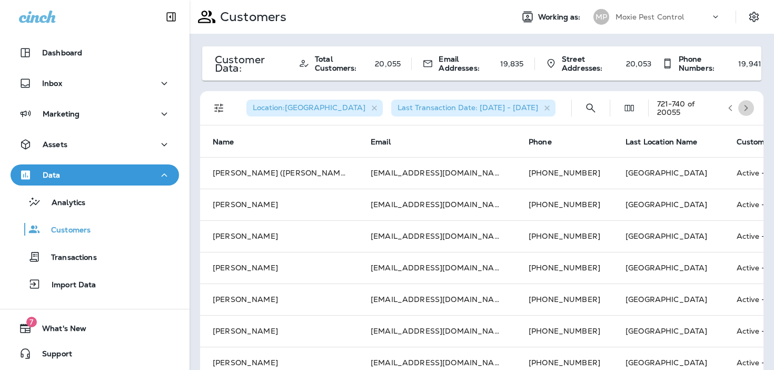
click at [743, 107] on icon "button" at bounding box center [746, 107] width 7 height 7
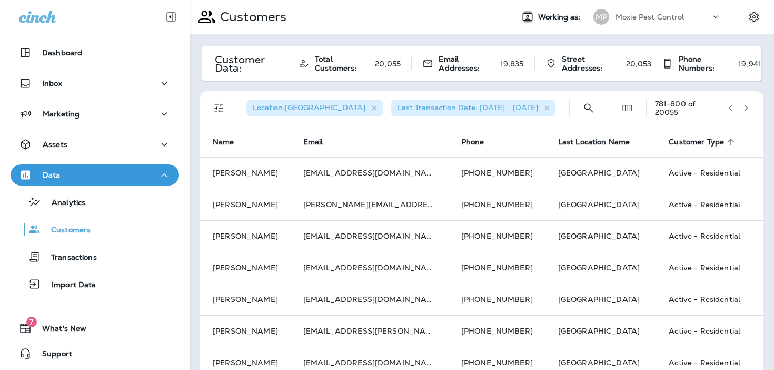
click at [743, 107] on icon "button" at bounding box center [746, 107] width 7 height 7
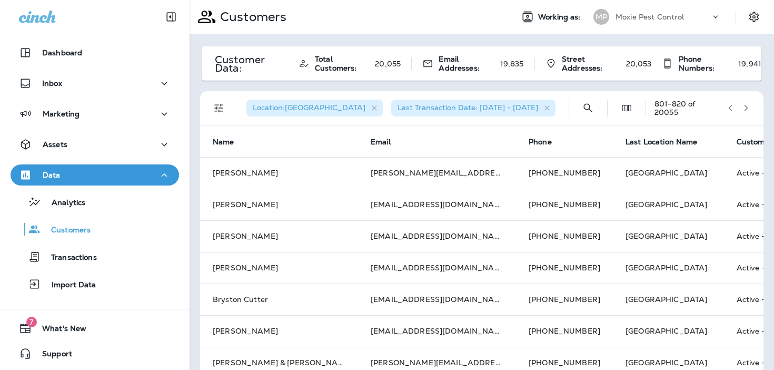
click at [743, 107] on icon "button" at bounding box center [746, 107] width 7 height 7
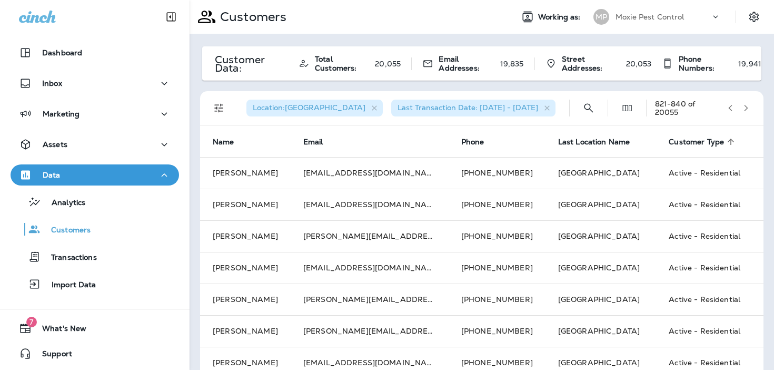
click at [743, 107] on icon "button" at bounding box center [746, 107] width 7 height 7
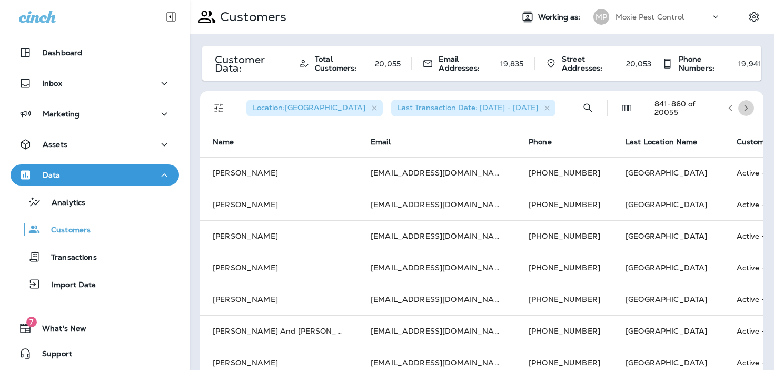
click at [743, 107] on icon "button" at bounding box center [746, 107] width 7 height 7
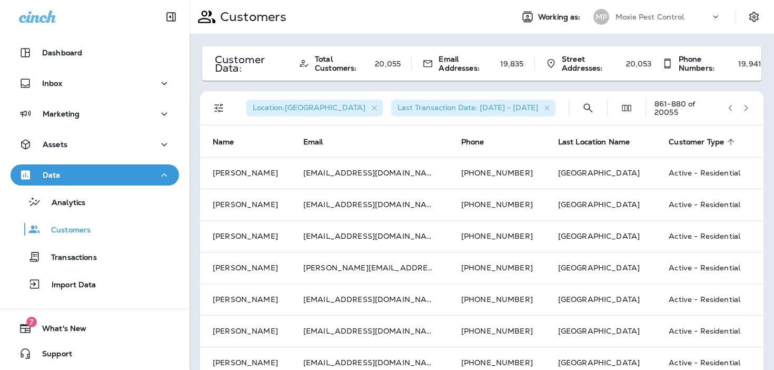
click at [743, 107] on icon "button" at bounding box center [746, 107] width 7 height 7
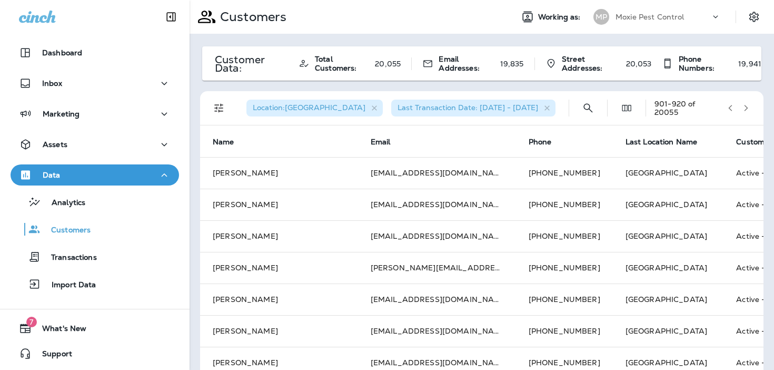
click at [743, 107] on icon "button" at bounding box center [746, 107] width 7 height 7
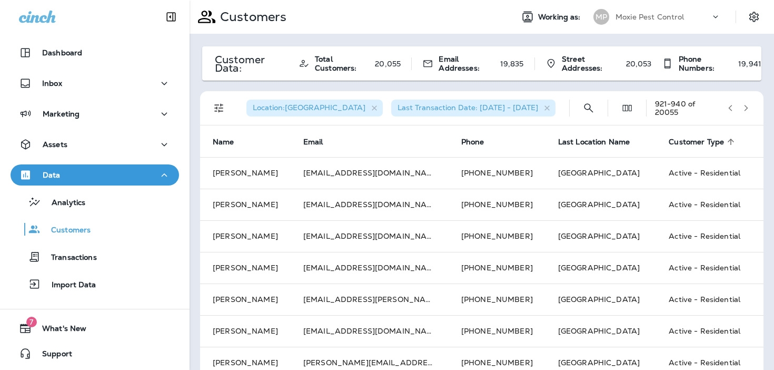
click at [743, 107] on icon "button" at bounding box center [746, 107] width 7 height 7
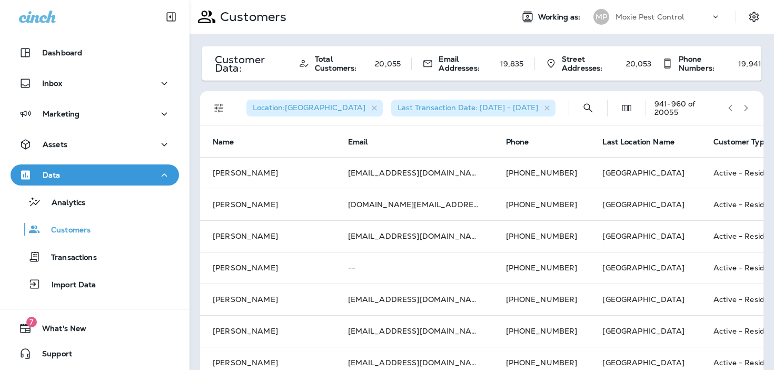
click at [743, 107] on icon "button" at bounding box center [746, 107] width 7 height 7
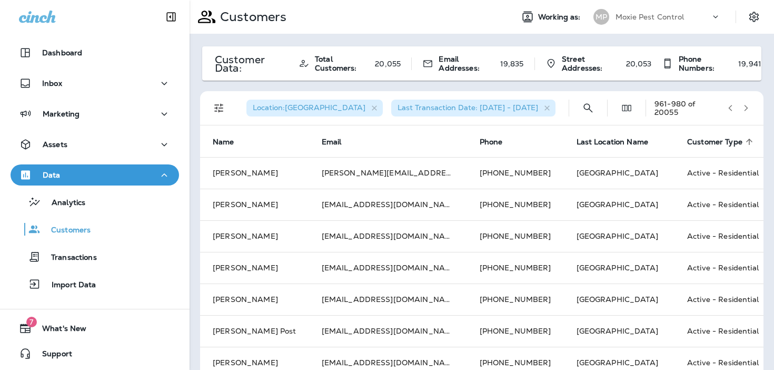
click at [743, 107] on icon "button" at bounding box center [746, 107] width 7 height 7
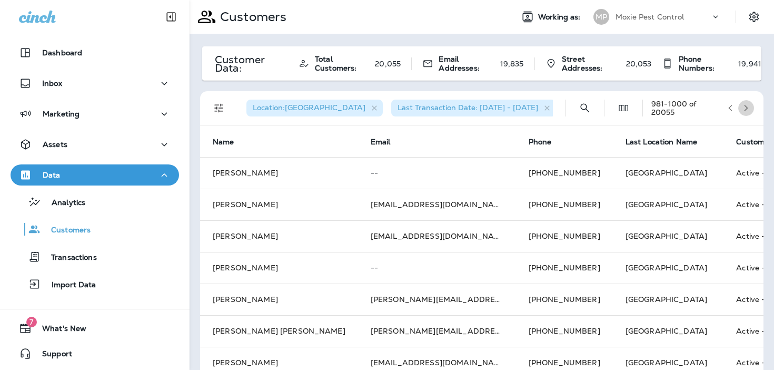
click at [743, 107] on icon "button" at bounding box center [746, 107] width 7 height 7
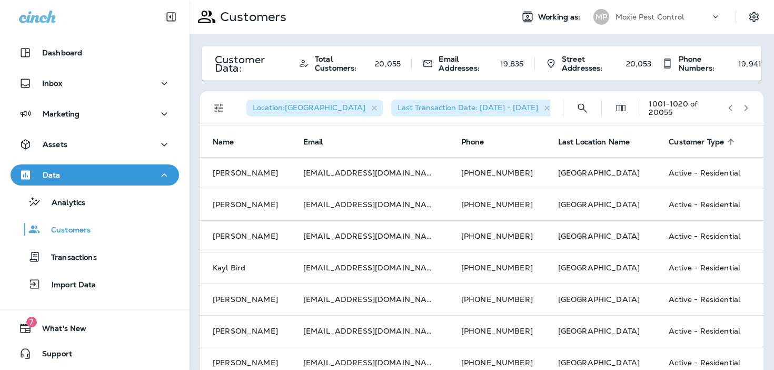
click at [743, 107] on icon "button" at bounding box center [746, 107] width 7 height 7
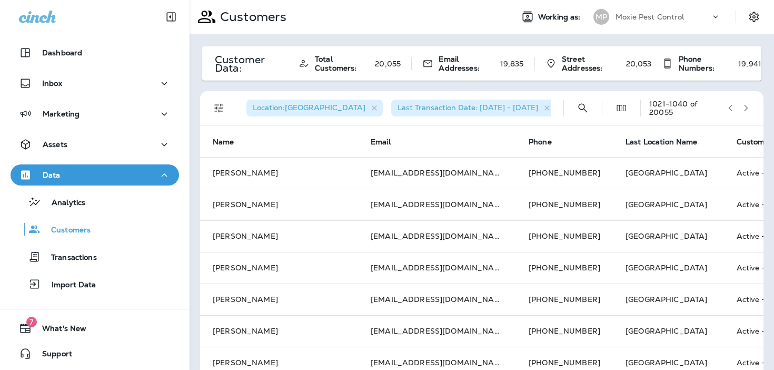
click at [743, 107] on icon "button" at bounding box center [746, 107] width 7 height 7
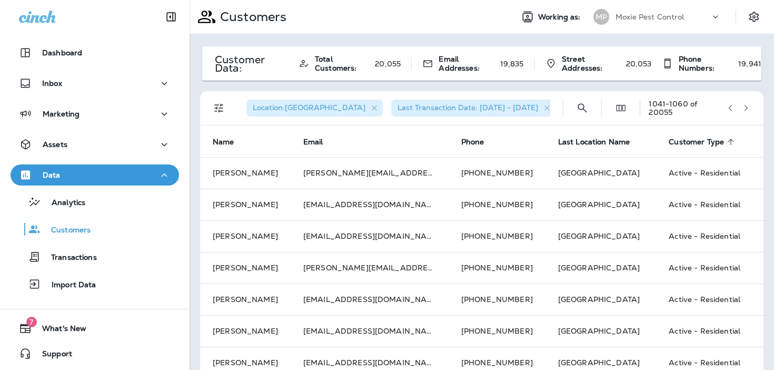
click at [743, 107] on icon "button" at bounding box center [746, 107] width 7 height 7
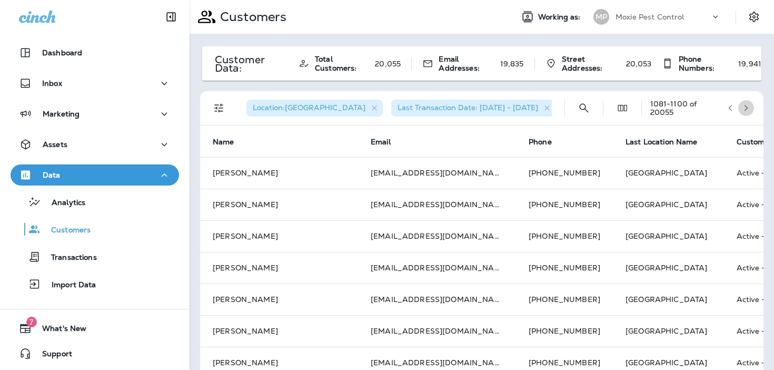
click at [743, 107] on icon "button" at bounding box center [746, 107] width 7 height 7
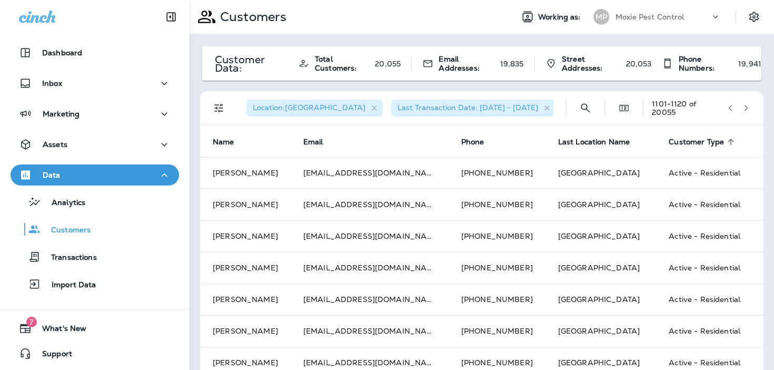
click at [743, 107] on icon "button" at bounding box center [746, 107] width 7 height 7
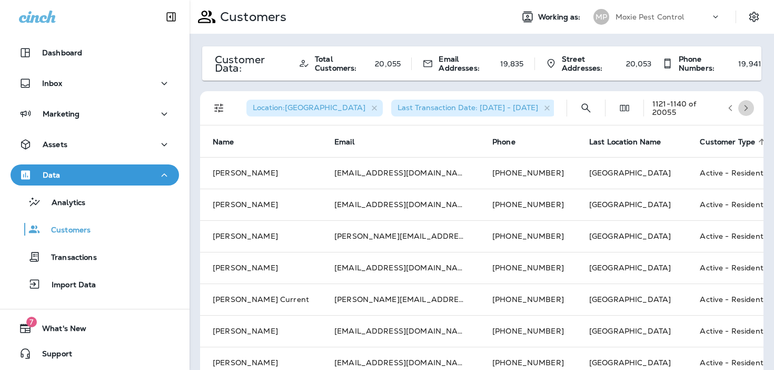
click at [743, 107] on icon "button" at bounding box center [746, 107] width 7 height 7
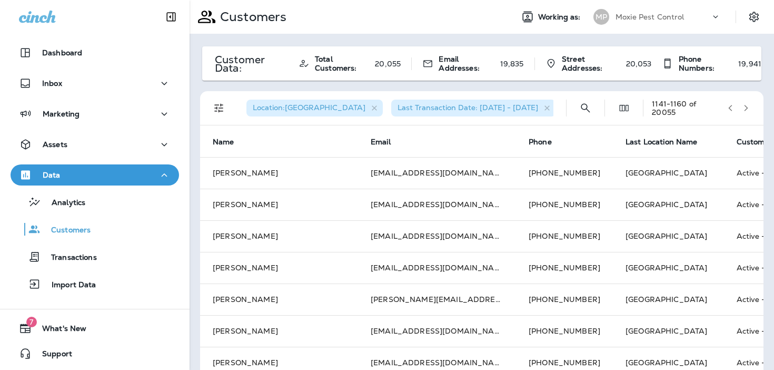
click at [743, 107] on icon "button" at bounding box center [746, 107] width 7 height 7
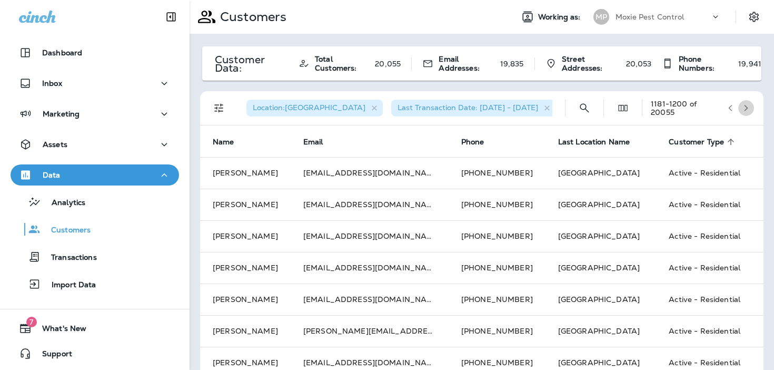
click at [743, 107] on icon "button" at bounding box center [746, 107] width 7 height 7
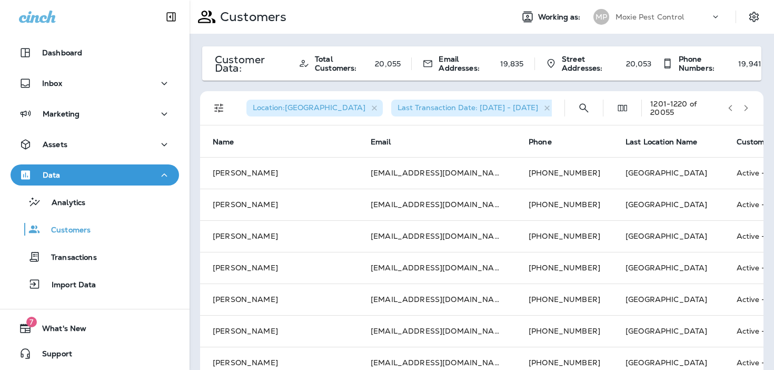
click at [743, 107] on icon "button" at bounding box center [746, 107] width 7 height 7
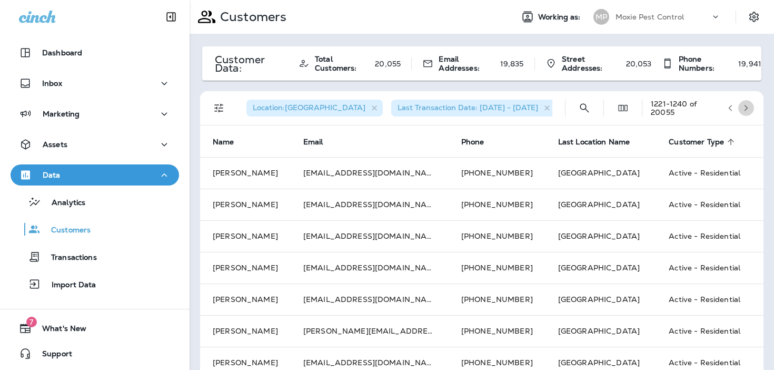
click at [743, 107] on icon "button" at bounding box center [746, 107] width 7 height 7
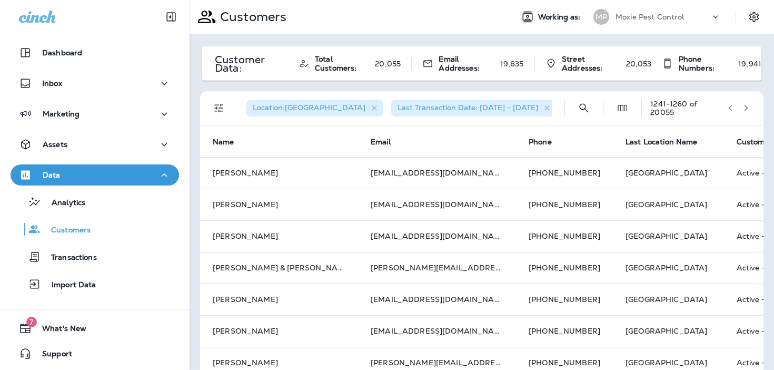
click at [743, 107] on icon "button" at bounding box center [746, 107] width 7 height 7
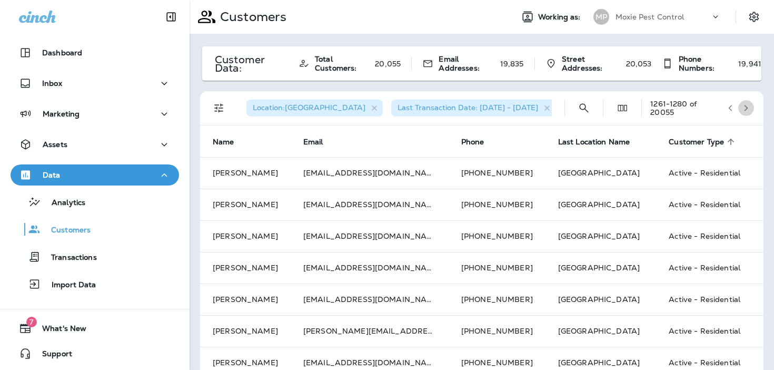
click at [743, 107] on icon "button" at bounding box center [746, 107] width 7 height 7
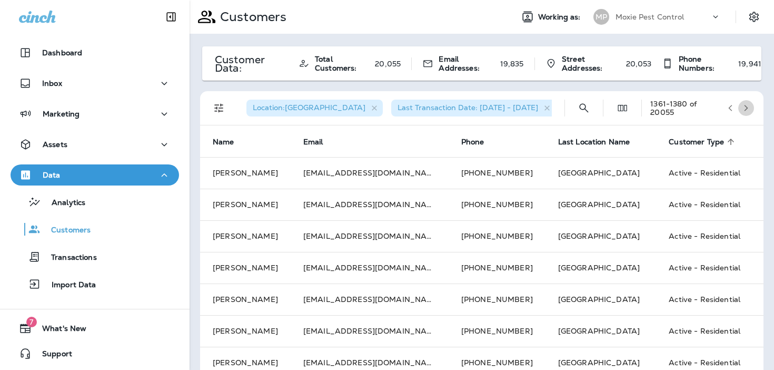
click at [743, 107] on icon "button" at bounding box center [746, 107] width 7 height 7
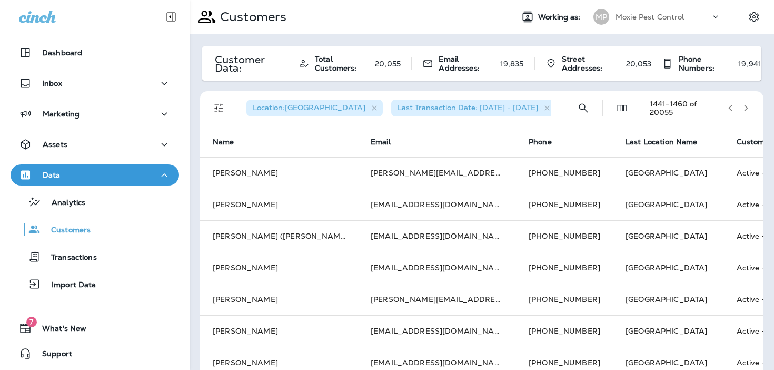
click at [743, 107] on icon "button" at bounding box center [746, 107] width 7 height 7
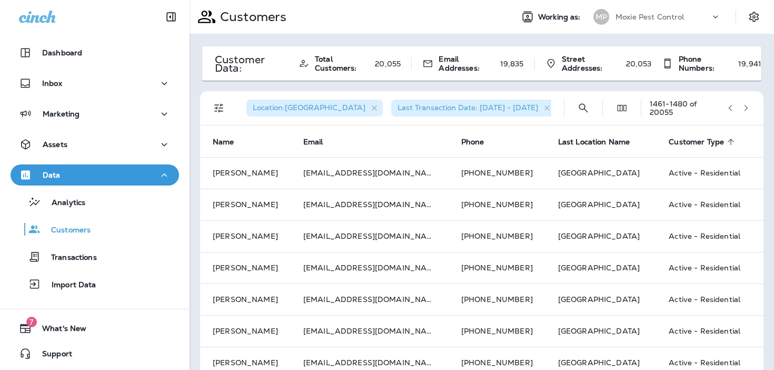
click at [743, 107] on icon "button" at bounding box center [746, 107] width 7 height 7
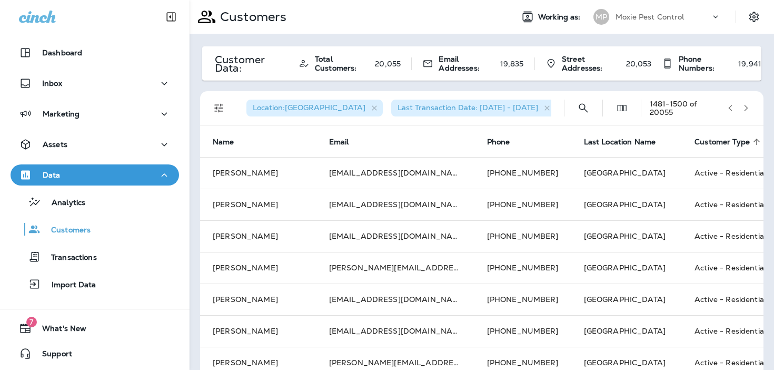
click at [743, 107] on icon "button" at bounding box center [746, 107] width 7 height 7
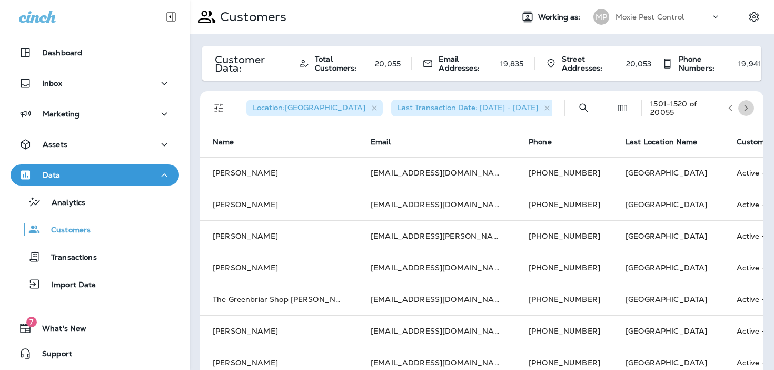
click at [743, 107] on icon "button" at bounding box center [746, 107] width 7 height 7
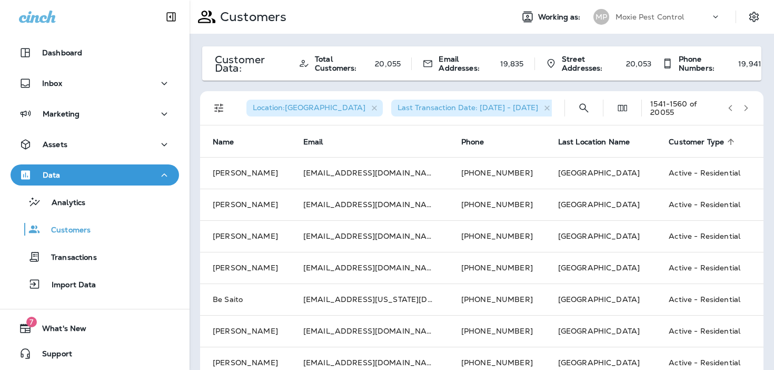
click at [743, 107] on icon "button" at bounding box center [746, 107] width 7 height 7
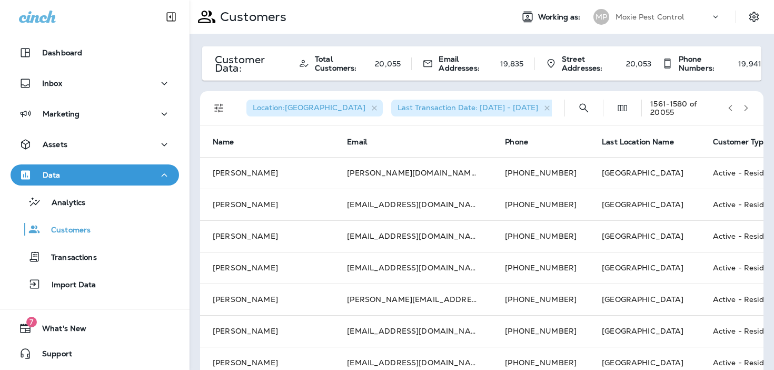
click at [743, 107] on icon "button" at bounding box center [746, 107] width 7 height 7
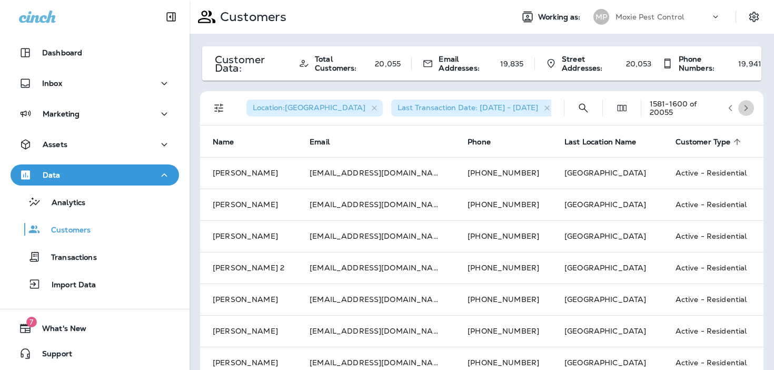
click at [743, 107] on icon "button" at bounding box center [746, 107] width 7 height 7
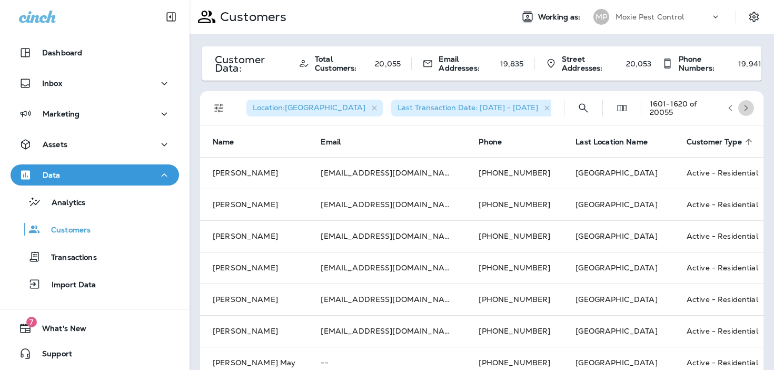
click at [743, 107] on icon "button" at bounding box center [746, 107] width 7 height 7
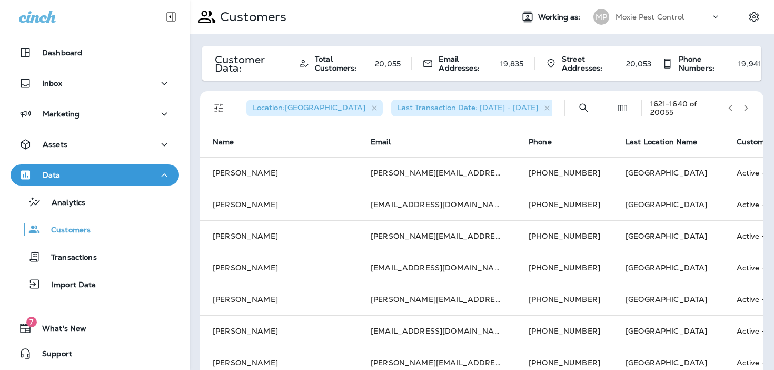
click at [743, 107] on icon "button" at bounding box center [746, 107] width 7 height 7
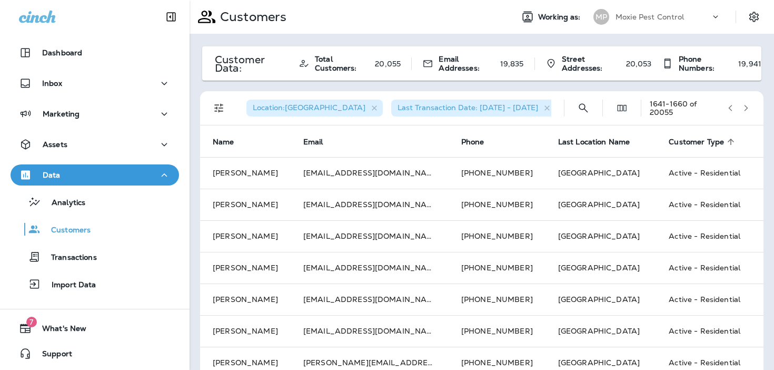
click at [743, 107] on icon "button" at bounding box center [746, 107] width 7 height 7
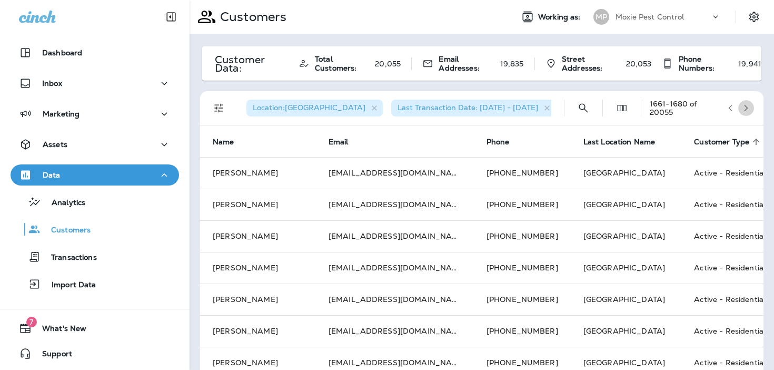
click at [743, 107] on icon "button" at bounding box center [746, 107] width 7 height 7
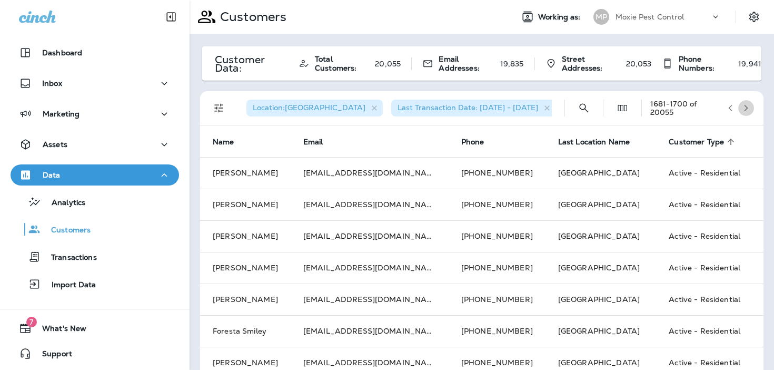
click at [743, 107] on icon "button" at bounding box center [746, 107] width 7 height 7
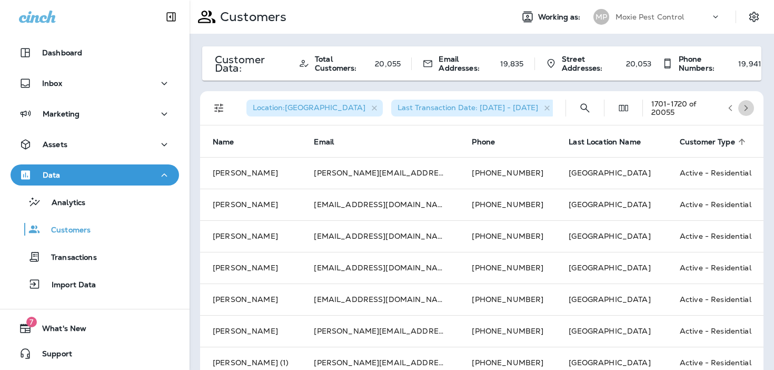
click at [743, 107] on icon "button" at bounding box center [746, 107] width 7 height 7
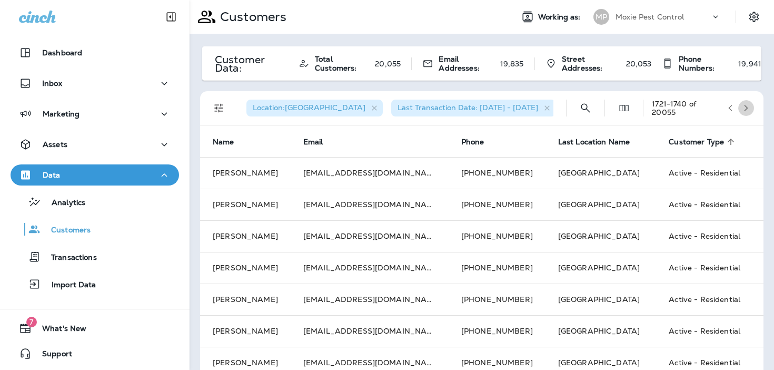
click at [743, 107] on icon "button" at bounding box center [746, 107] width 7 height 7
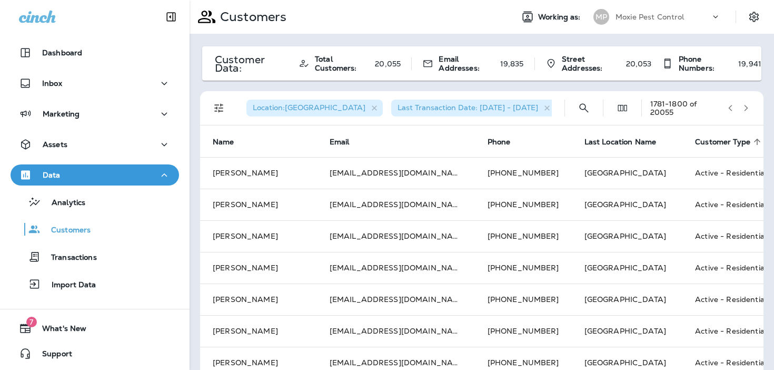
click at [743, 107] on icon "button" at bounding box center [746, 107] width 7 height 7
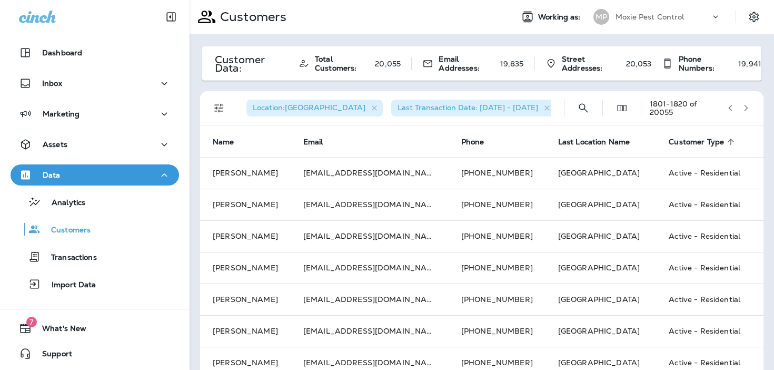
click at [743, 107] on icon "button" at bounding box center [746, 107] width 7 height 7
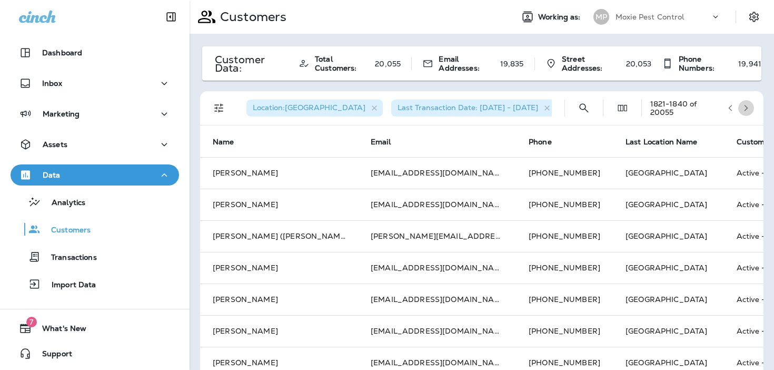
click at [743, 107] on icon "button" at bounding box center [746, 107] width 7 height 7
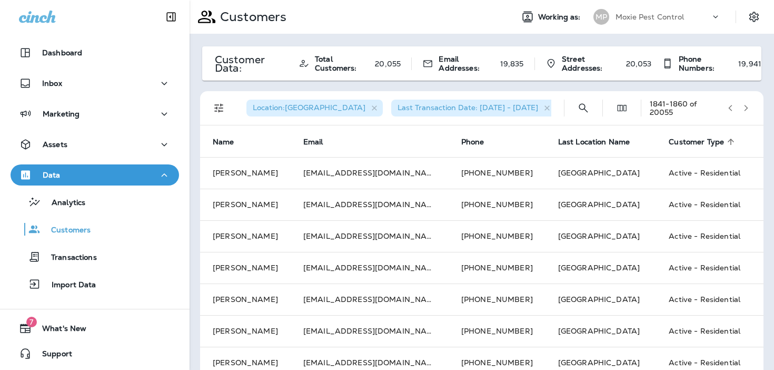
click at [743, 107] on icon "button" at bounding box center [746, 107] width 7 height 7
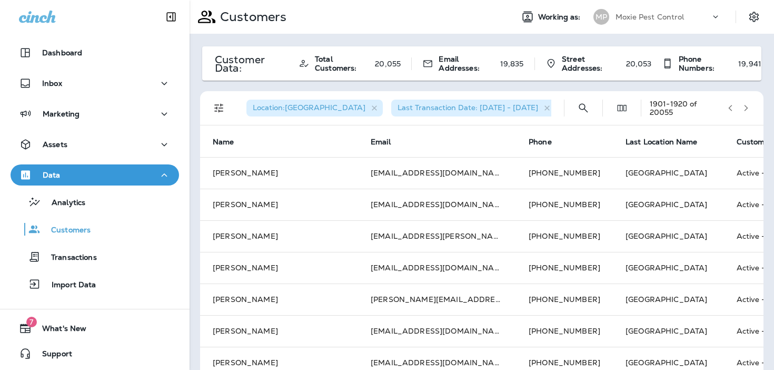
click at [743, 107] on icon "button" at bounding box center [746, 107] width 7 height 7
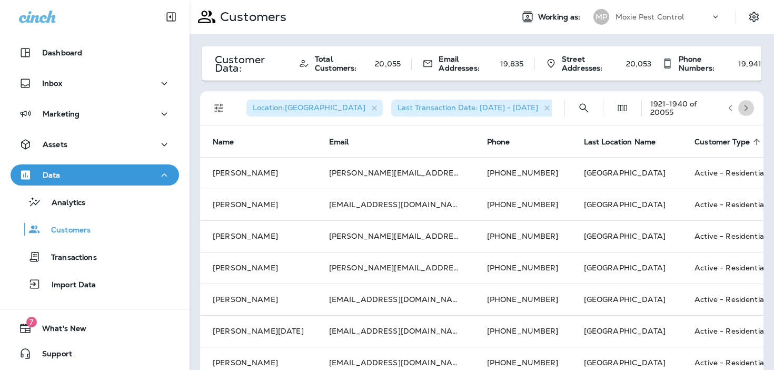
click at [743, 107] on icon "button" at bounding box center [746, 107] width 7 height 7
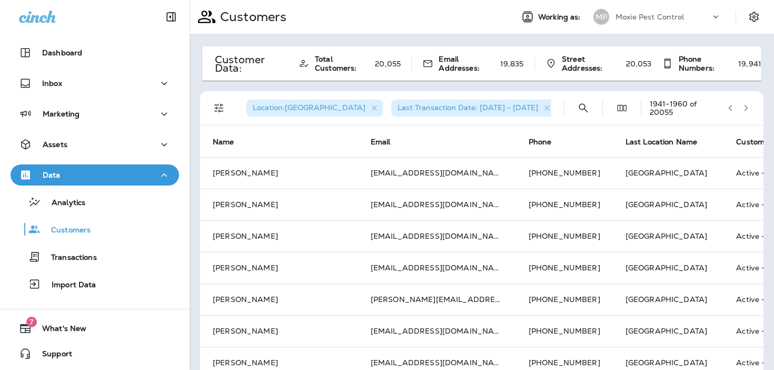
click at [743, 107] on icon "button" at bounding box center [746, 107] width 7 height 7
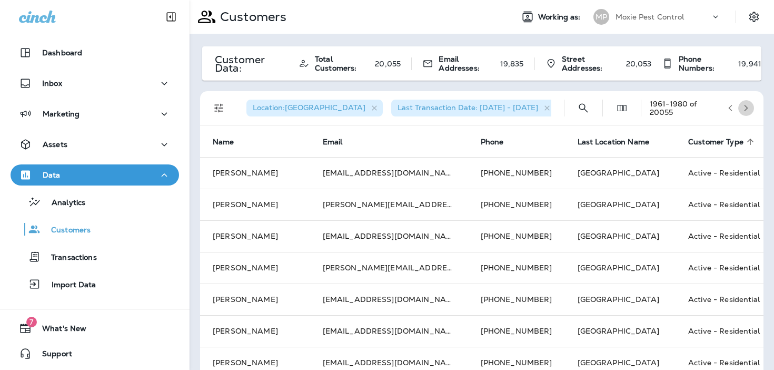
click at [743, 107] on icon "button" at bounding box center [746, 107] width 7 height 7
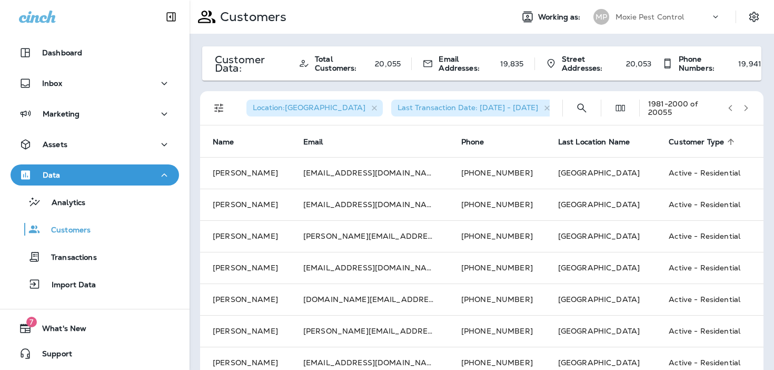
click at [743, 107] on icon "button" at bounding box center [746, 107] width 7 height 7
click at [744, 107] on icon "button" at bounding box center [746, 107] width 7 height 7
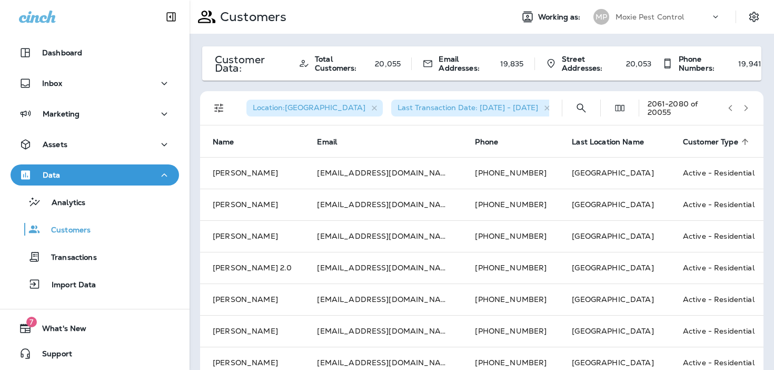
click at [744, 107] on icon "button" at bounding box center [746, 107] width 7 height 7
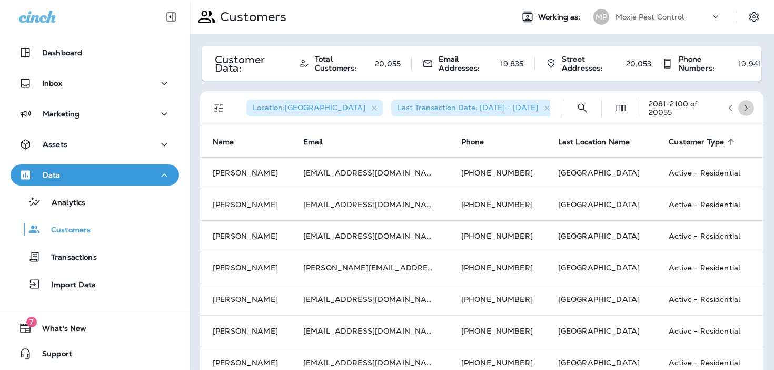
click at [744, 107] on icon "button" at bounding box center [746, 107] width 7 height 7
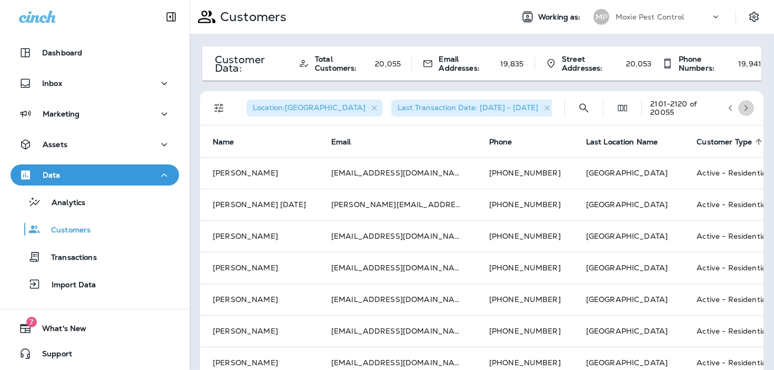
click at [744, 107] on icon "button" at bounding box center [746, 107] width 7 height 7
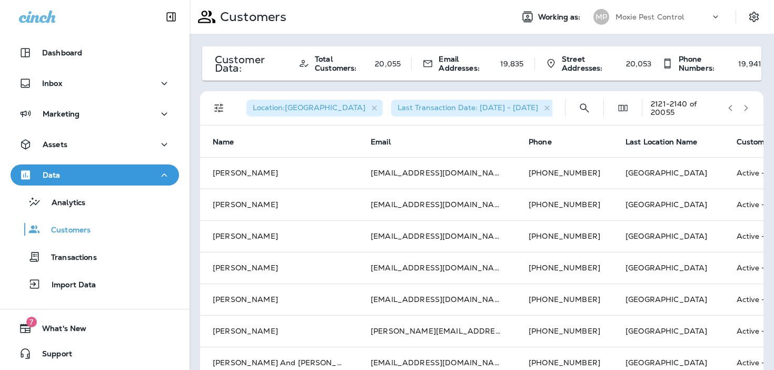
click at [744, 107] on icon "button" at bounding box center [746, 107] width 7 height 7
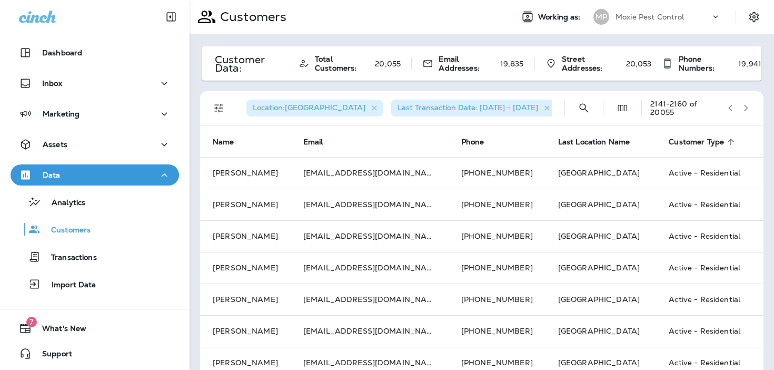
click at [744, 107] on icon "button" at bounding box center [746, 107] width 7 height 7
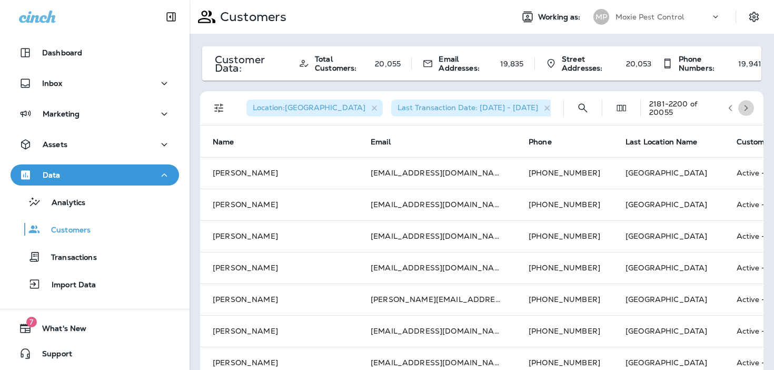
click at [744, 107] on icon "button" at bounding box center [746, 107] width 7 height 7
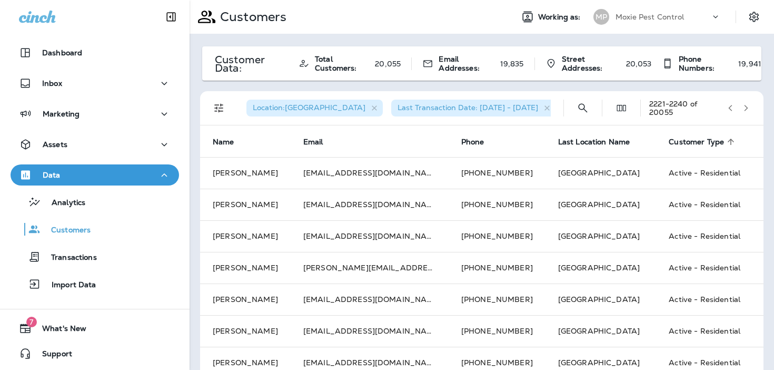
click at [744, 107] on icon "button" at bounding box center [746, 107] width 7 height 7
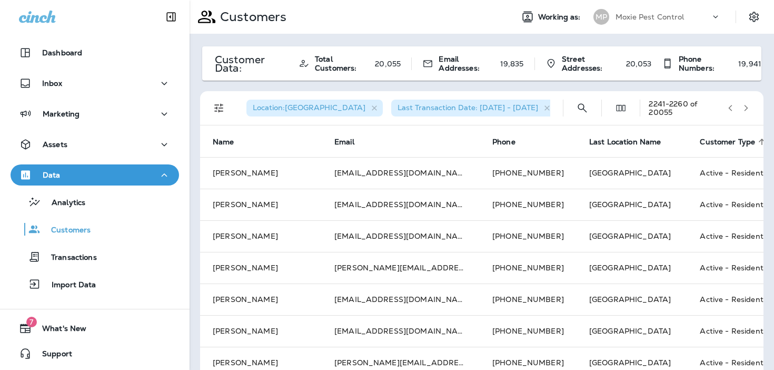
click at [744, 107] on icon "button" at bounding box center [746, 107] width 7 height 7
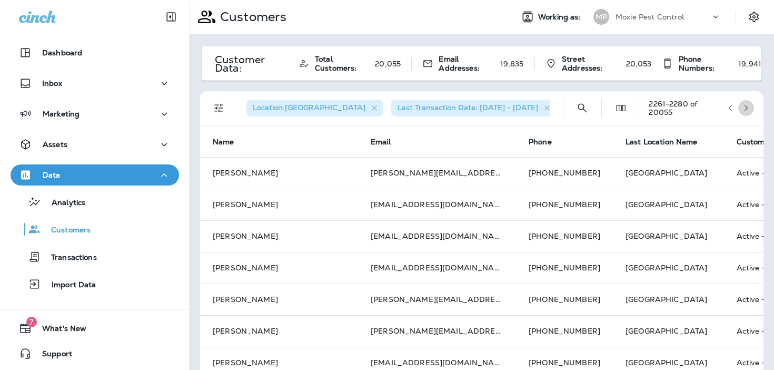
click at [744, 107] on icon "button" at bounding box center [746, 107] width 7 height 7
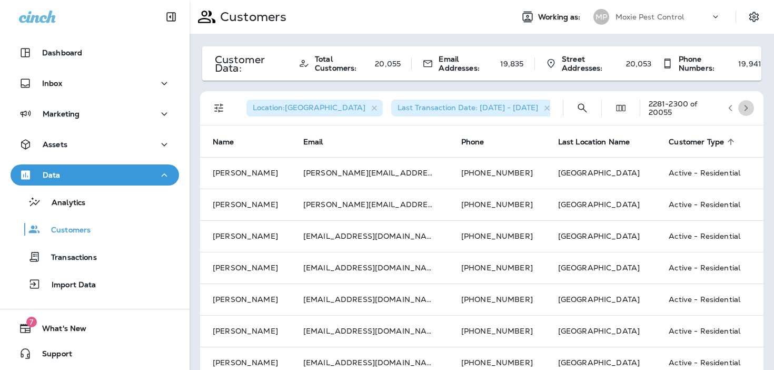
click at [744, 107] on icon "button" at bounding box center [746, 107] width 7 height 7
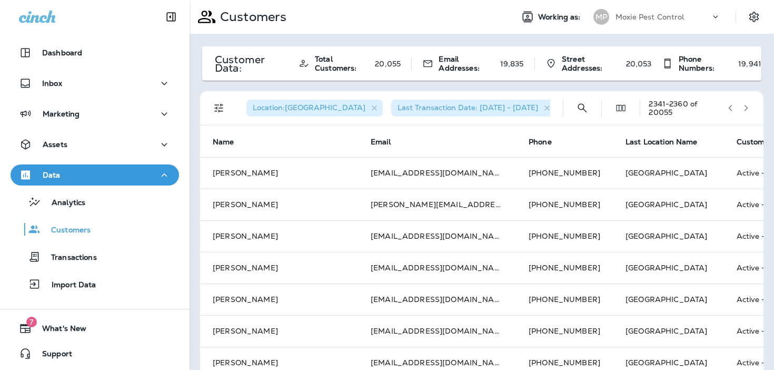
click at [744, 107] on icon "button" at bounding box center [746, 107] width 7 height 7
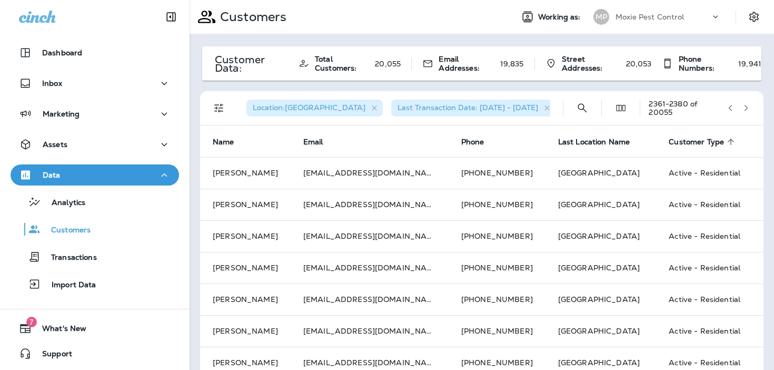
click at [744, 107] on icon "button" at bounding box center [746, 107] width 7 height 7
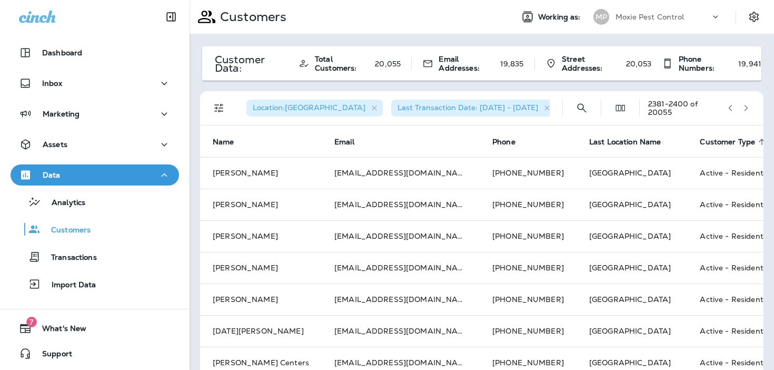
click at [744, 107] on icon "button" at bounding box center [746, 107] width 7 height 7
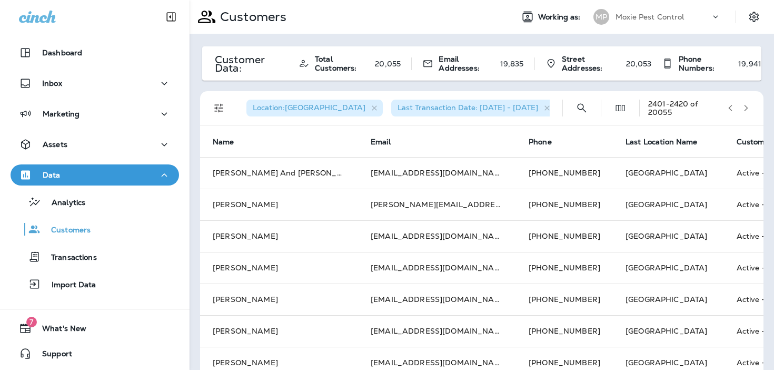
click at [744, 107] on icon "button" at bounding box center [746, 107] width 7 height 7
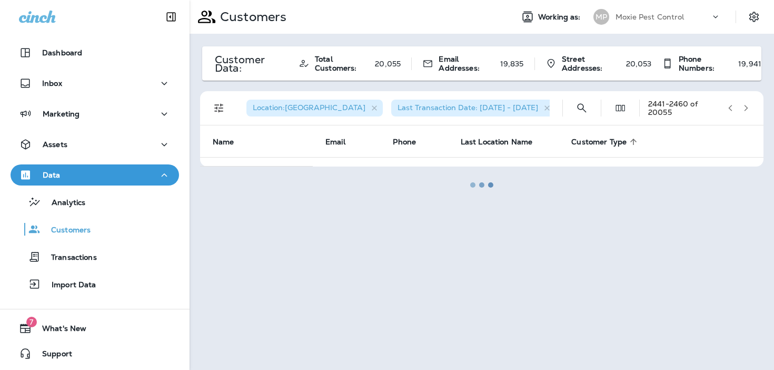
click at [744, 107] on icon "button" at bounding box center [746, 107] width 7 height 7
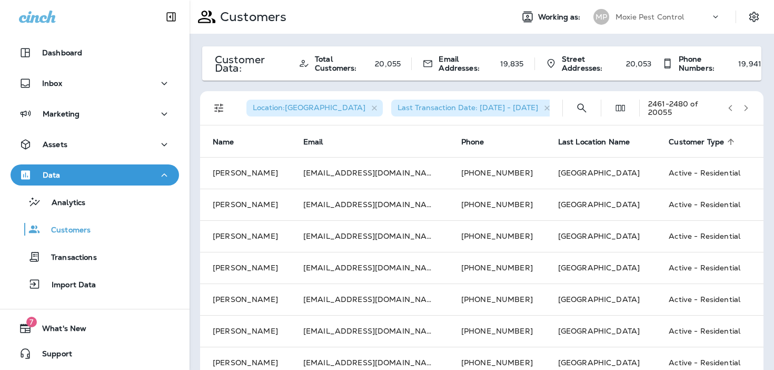
click at [744, 107] on icon "button" at bounding box center [746, 107] width 7 height 7
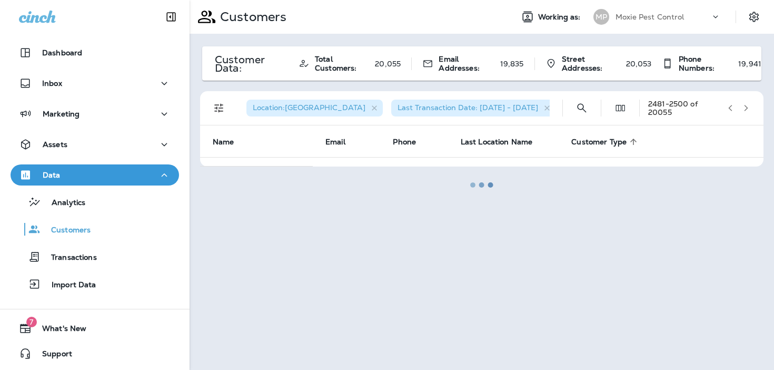
click at [744, 107] on icon "button" at bounding box center [746, 107] width 7 height 7
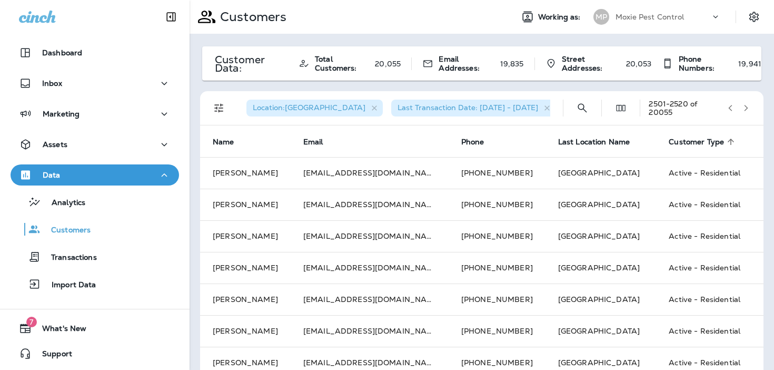
click at [744, 107] on icon "button" at bounding box center [746, 107] width 7 height 7
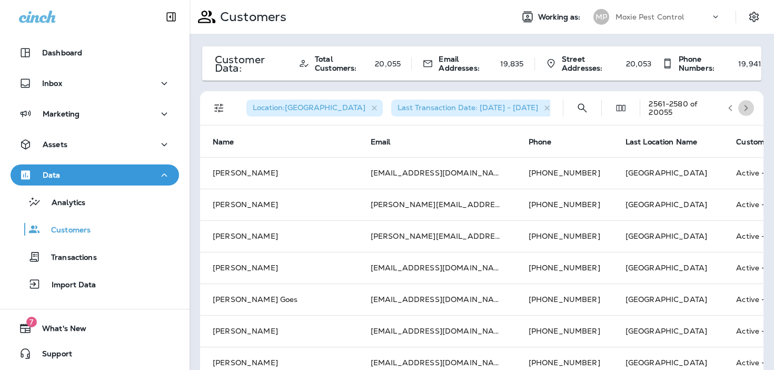
click at [744, 107] on icon "button" at bounding box center [746, 107] width 7 height 7
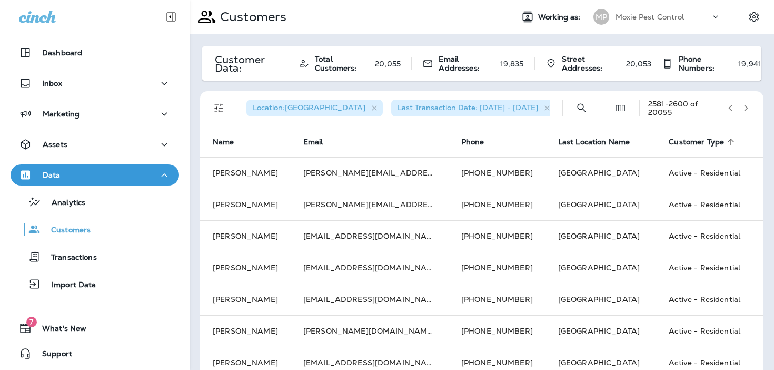
click at [744, 107] on icon "button" at bounding box center [746, 107] width 7 height 7
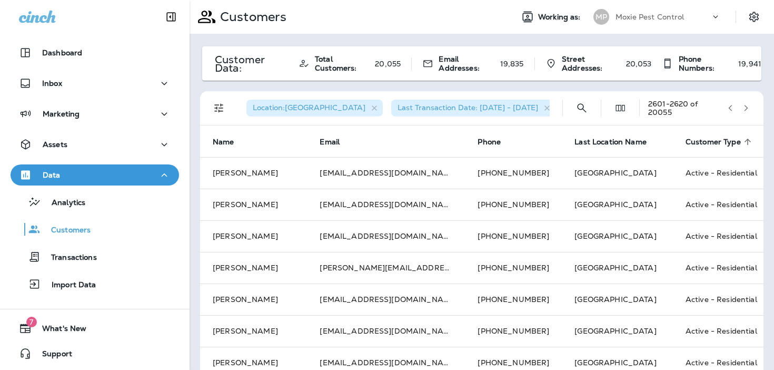
click at [744, 107] on icon "button" at bounding box center [746, 107] width 7 height 7
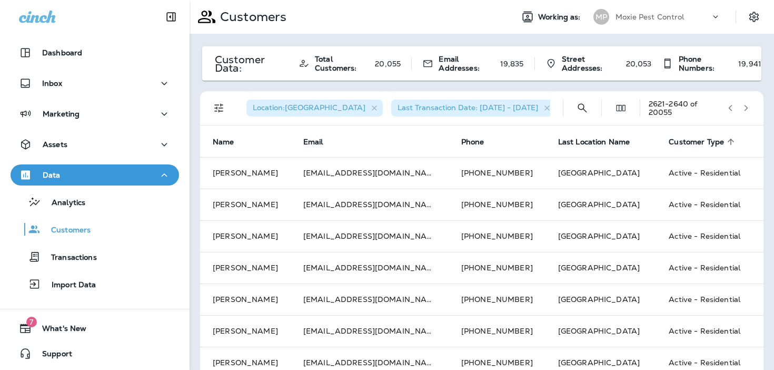
click at [744, 107] on icon "button" at bounding box center [746, 107] width 7 height 7
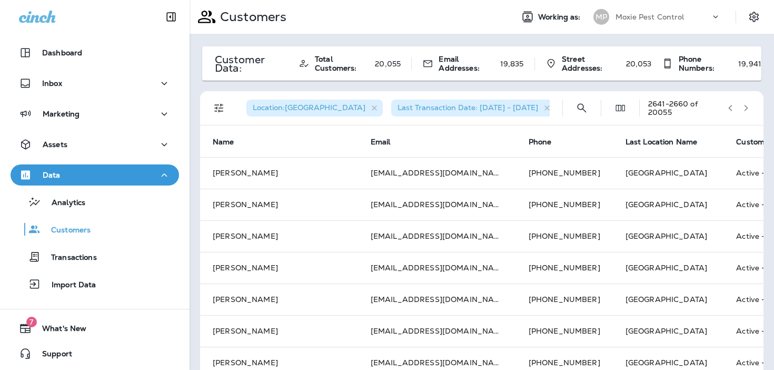
click at [744, 107] on icon "button" at bounding box center [746, 107] width 7 height 7
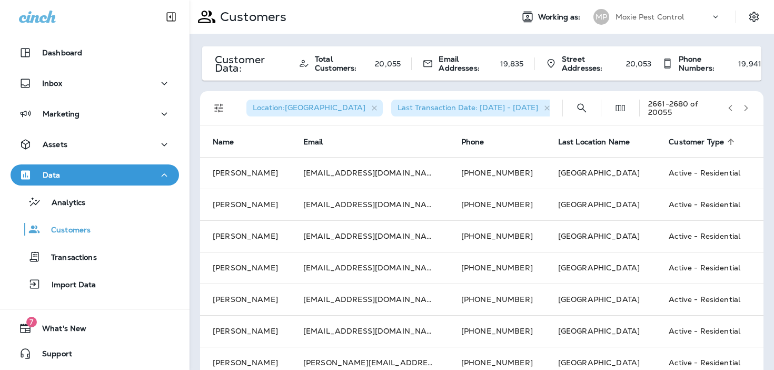
click at [744, 107] on icon "button" at bounding box center [746, 107] width 7 height 7
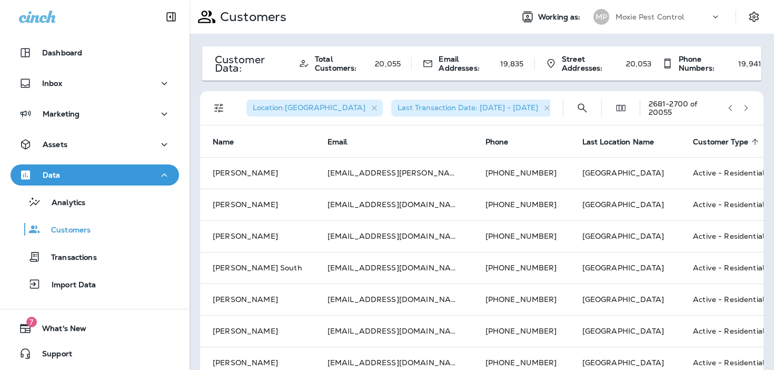
click at [744, 107] on icon "button" at bounding box center [746, 107] width 7 height 7
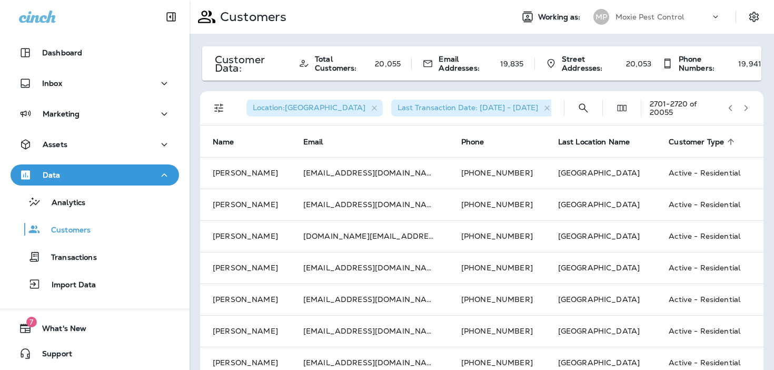
click at [744, 107] on icon "button" at bounding box center [746, 107] width 7 height 7
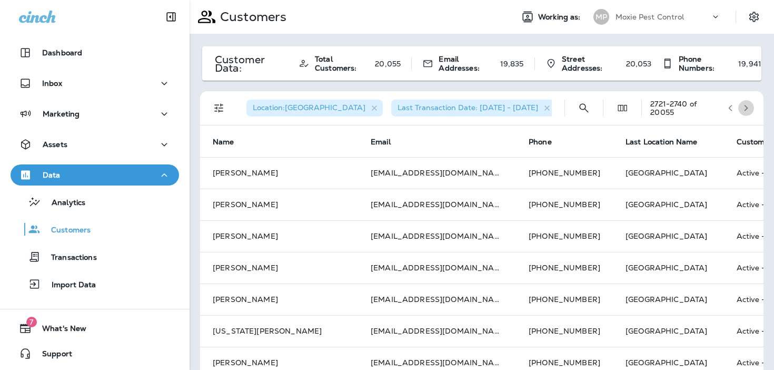
click at [744, 107] on icon "button" at bounding box center [746, 107] width 7 height 7
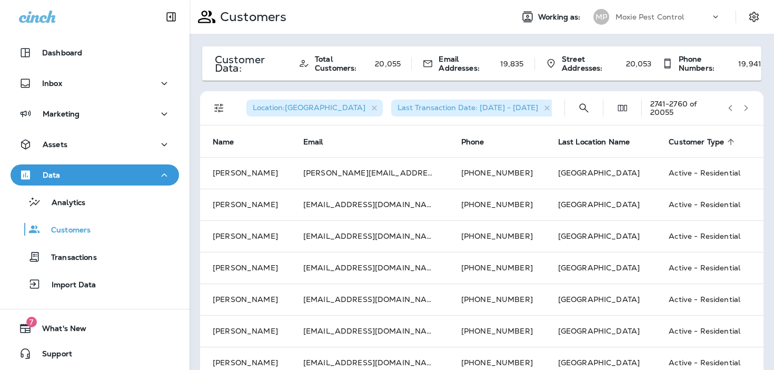
click at [744, 107] on icon "button" at bounding box center [746, 107] width 7 height 7
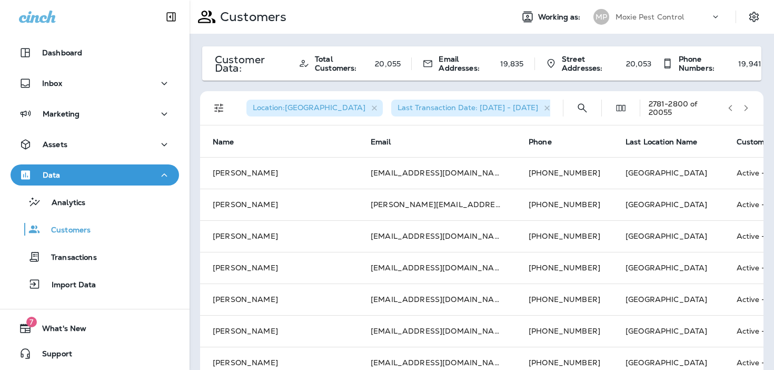
click at [744, 107] on icon "button" at bounding box center [746, 107] width 7 height 7
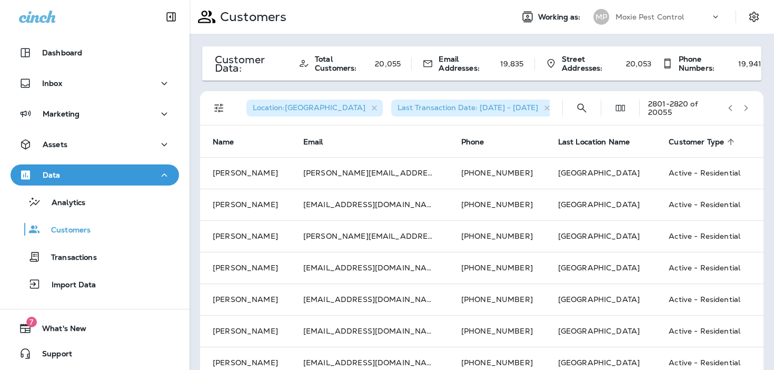
click at [744, 107] on icon "button" at bounding box center [746, 107] width 7 height 7
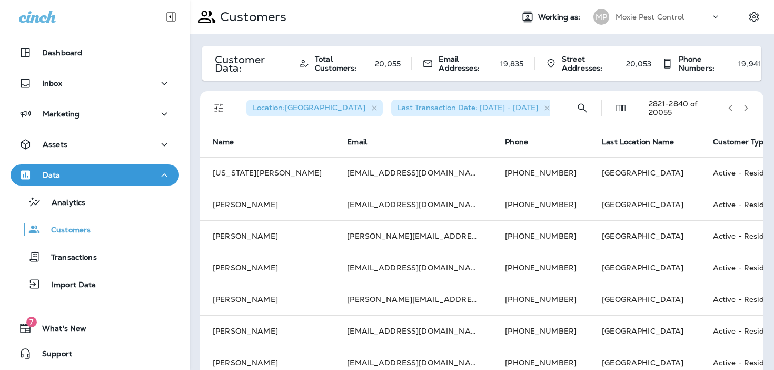
click at [744, 107] on icon "button" at bounding box center [746, 107] width 7 height 7
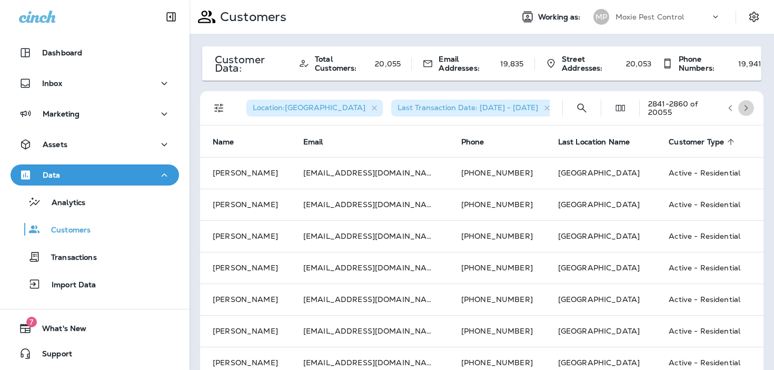
click at [744, 107] on icon "button" at bounding box center [746, 107] width 7 height 7
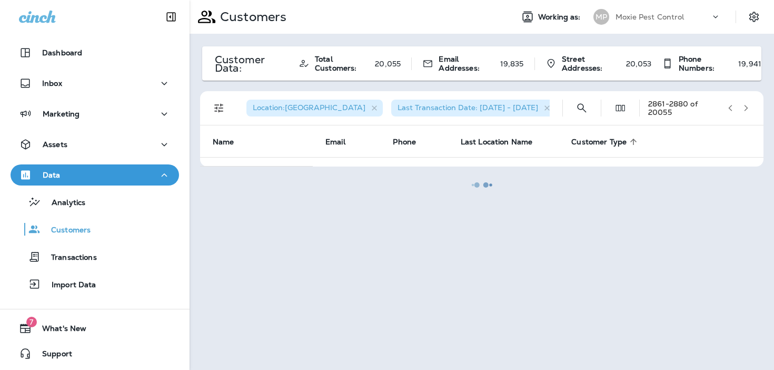
click at [744, 107] on div at bounding box center [482, 185] width 583 height 368
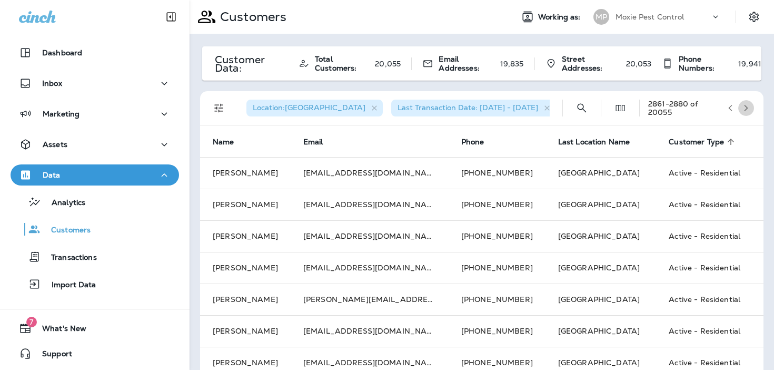
click at [744, 107] on icon "button" at bounding box center [746, 107] width 7 height 7
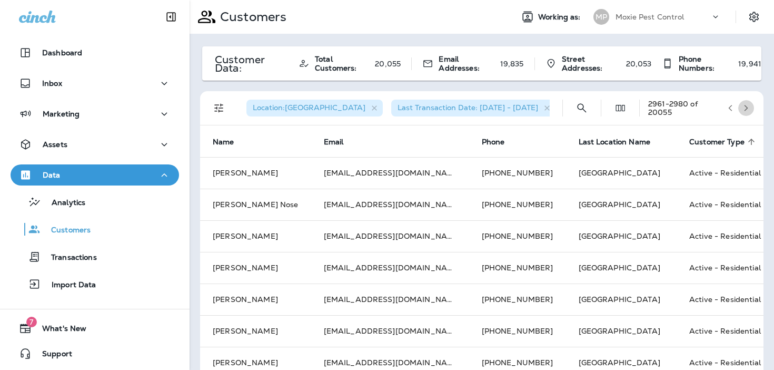
click at [744, 107] on icon "button" at bounding box center [746, 107] width 7 height 7
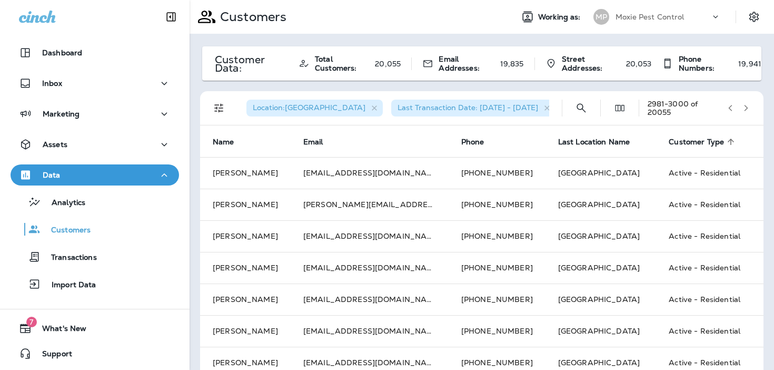
click at [744, 107] on icon "button" at bounding box center [746, 107] width 7 height 7
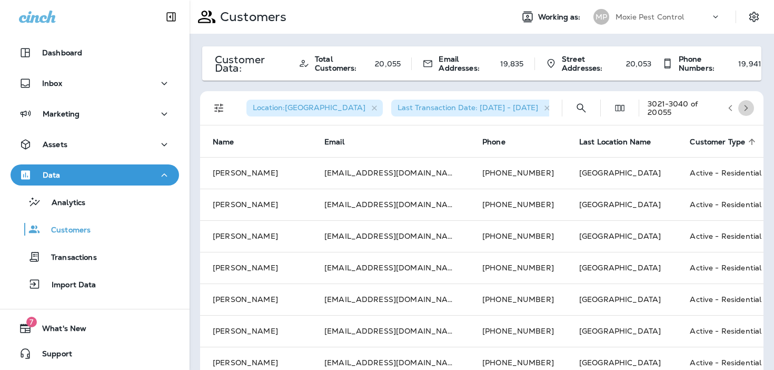
click at [744, 107] on icon "button" at bounding box center [746, 107] width 7 height 7
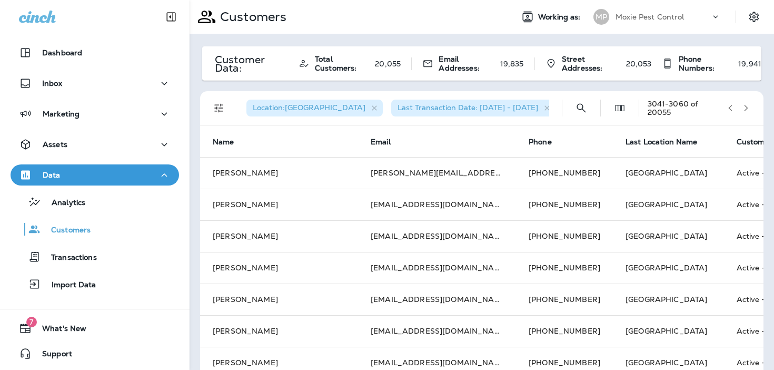
click at [744, 107] on icon "button" at bounding box center [746, 107] width 7 height 7
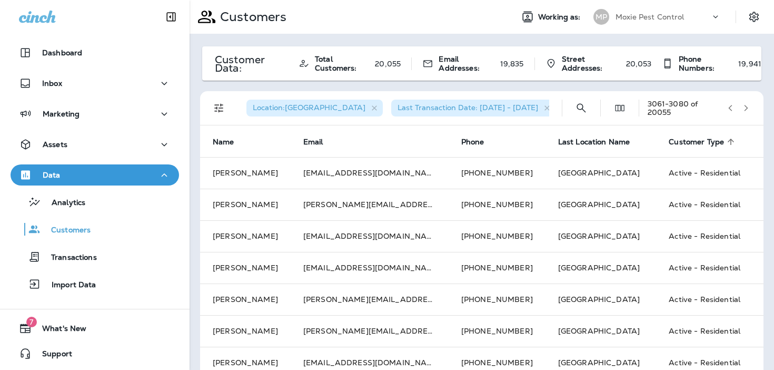
click at [744, 107] on icon "button" at bounding box center [746, 107] width 7 height 7
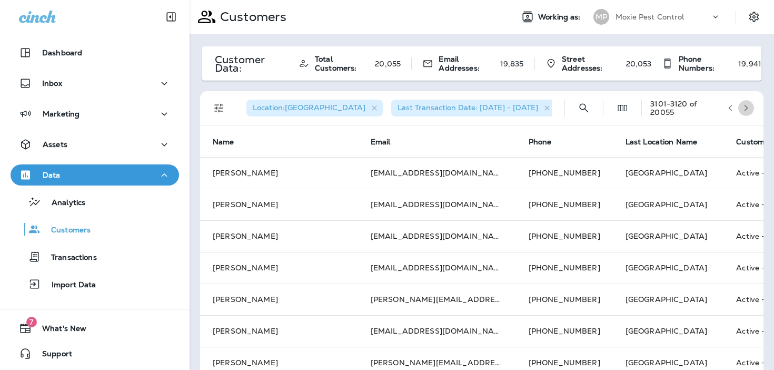
click at [744, 107] on icon "button" at bounding box center [746, 107] width 7 height 7
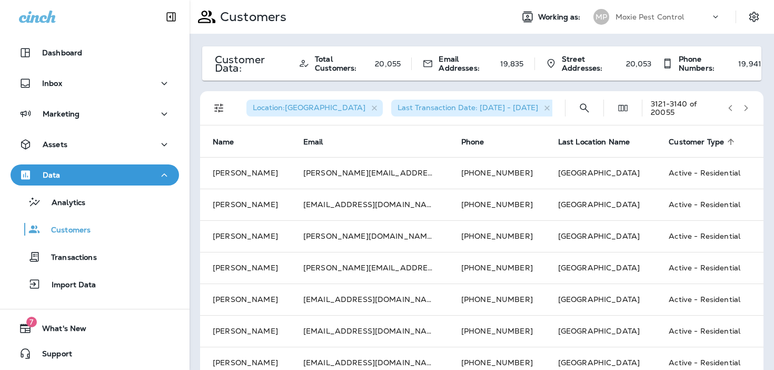
click at [744, 107] on icon "button" at bounding box center [746, 107] width 7 height 7
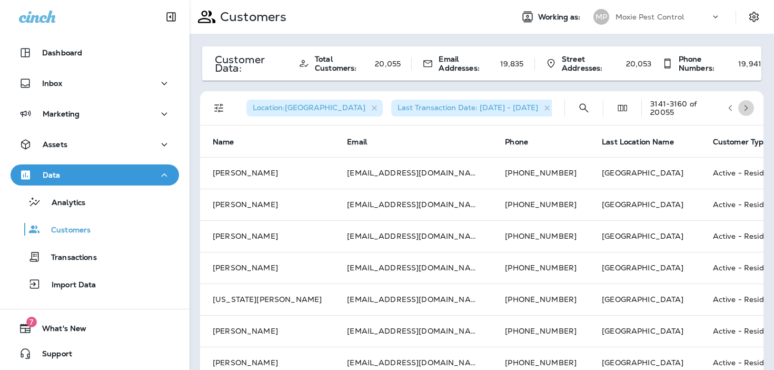
click at [744, 107] on icon "button" at bounding box center [746, 107] width 7 height 7
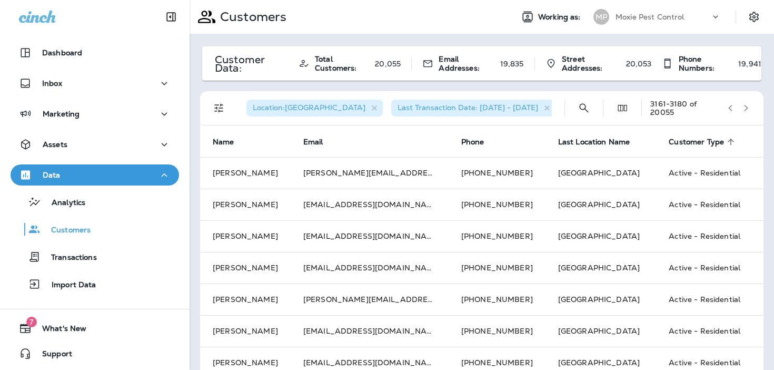
click at [744, 107] on icon "button" at bounding box center [746, 107] width 7 height 7
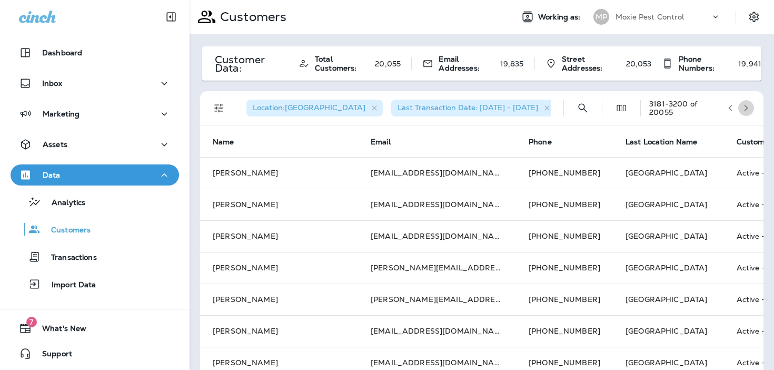
click at [744, 107] on icon "button" at bounding box center [746, 107] width 7 height 7
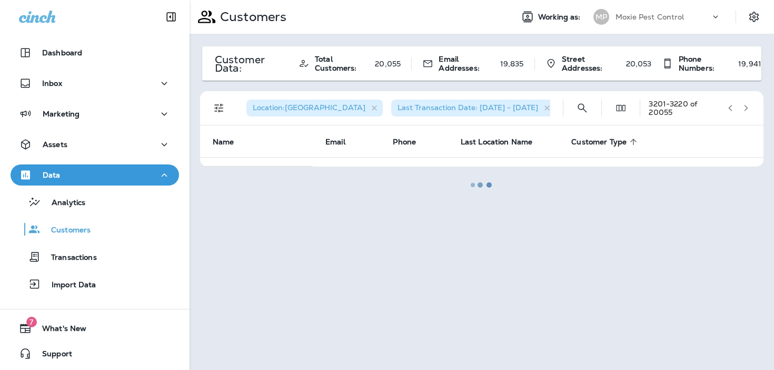
click at [744, 107] on icon "button" at bounding box center [746, 107] width 7 height 7
click at [744, 107] on div at bounding box center [482, 185] width 583 height 368
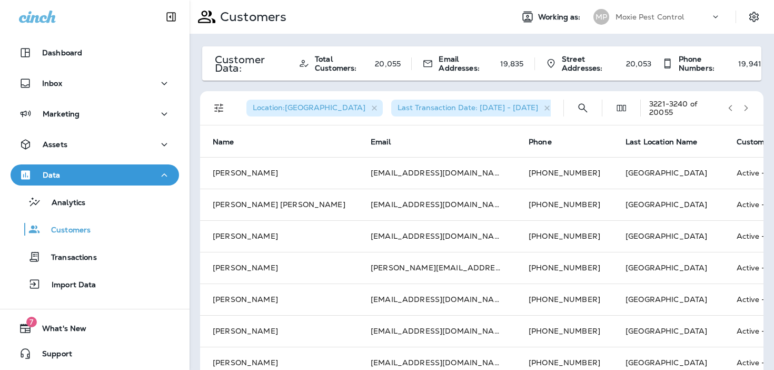
click at [744, 107] on icon "button" at bounding box center [746, 107] width 7 height 7
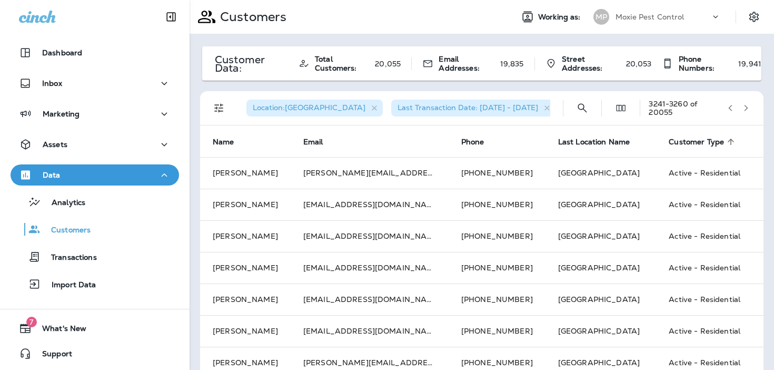
click at [744, 107] on icon "button" at bounding box center [746, 107] width 7 height 7
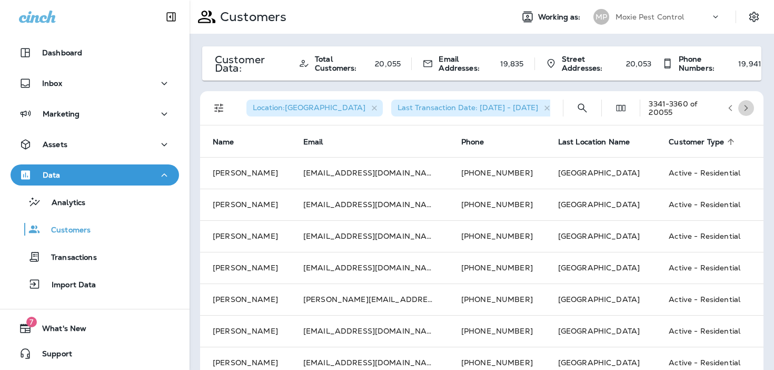
click at [744, 107] on icon "button" at bounding box center [746, 107] width 7 height 7
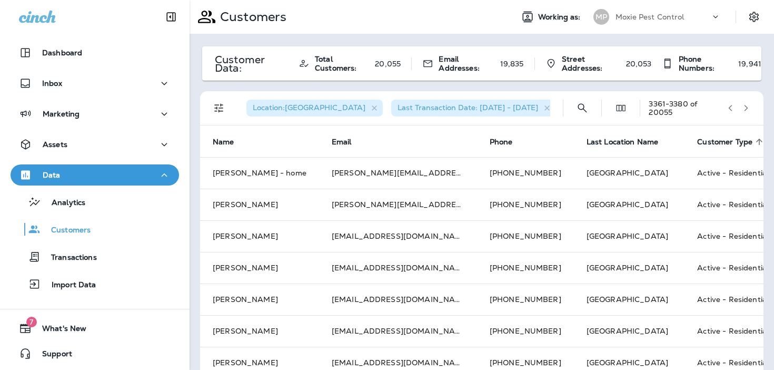
click at [744, 107] on icon "button" at bounding box center [746, 107] width 7 height 7
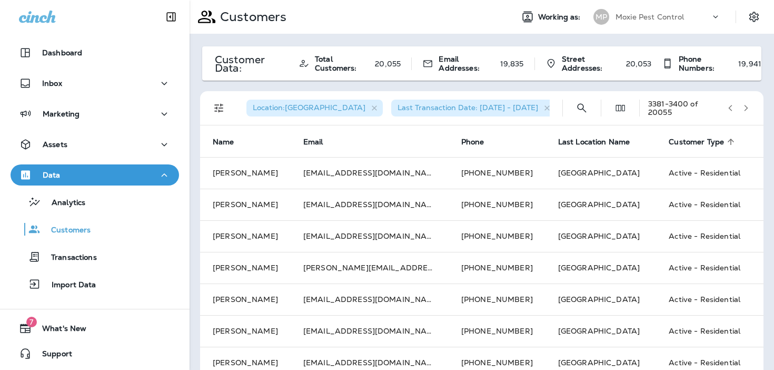
click at [744, 107] on icon "button" at bounding box center [746, 107] width 7 height 7
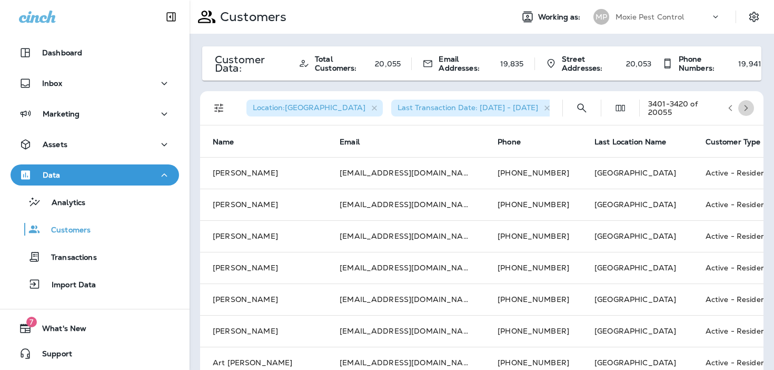
click at [744, 107] on icon "button" at bounding box center [746, 107] width 7 height 7
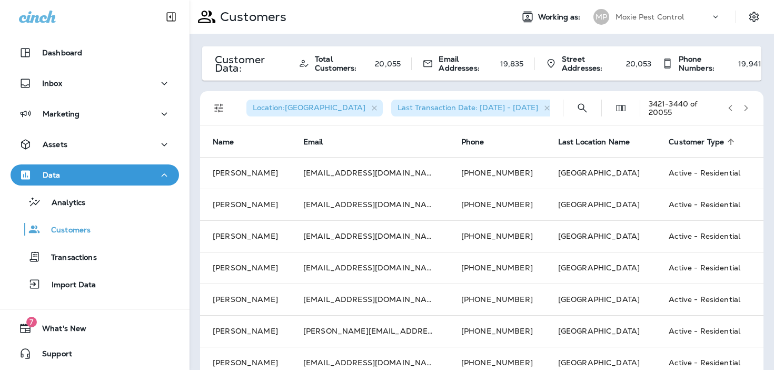
click at [744, 107] on icon "button" at bounding box center [746, 107] width 7 height 7
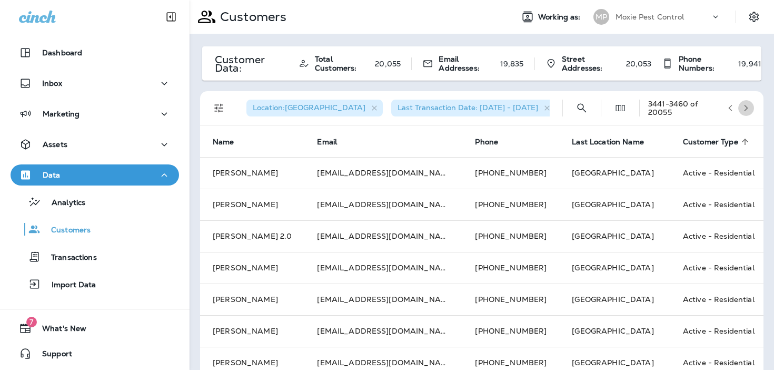
click at [744, 107] on icon "button" at bounding box center [746, 107] width 7 height 7
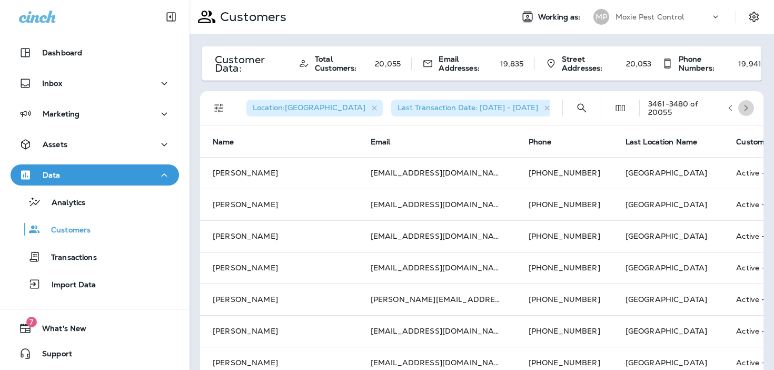
click at [744, 107] on icon "button" at bounding box center [746, 107] width 7 height 7
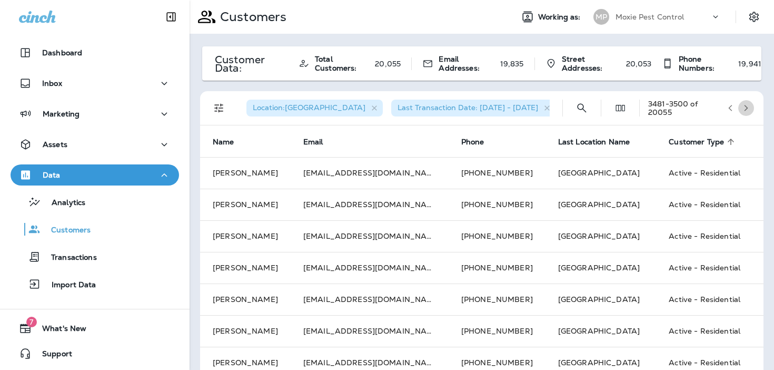
click at [744, 107] on icon "button" at bounding box center [746, 107] width 7 height 7
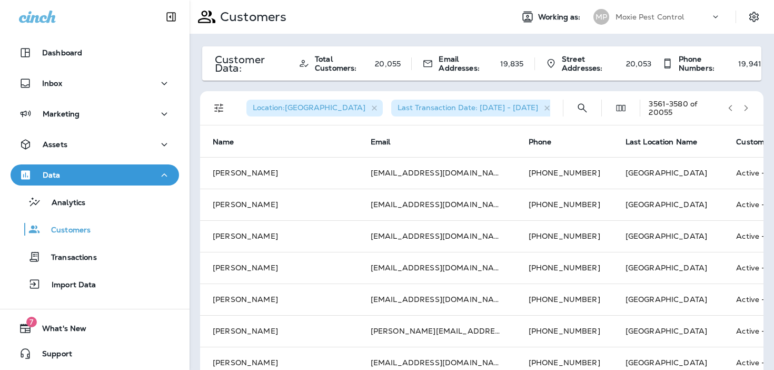
click at [744, 107] on icon "button" at bounding box center [746, 107] width 7 height 7
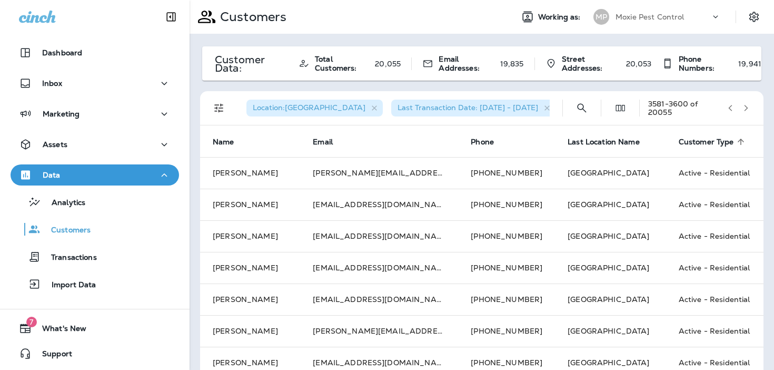
click at [744, 107] on icon "button" at bounding box center [746, 107] width 7 height 7
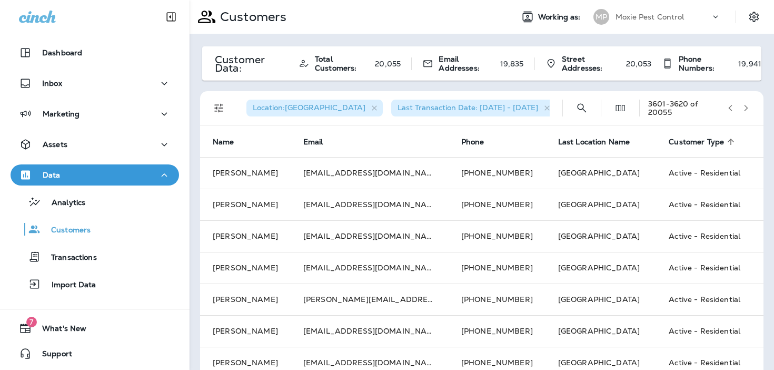
click at [744, 107] on icon "button" at bounding box center [746, 107] width 7 height 7
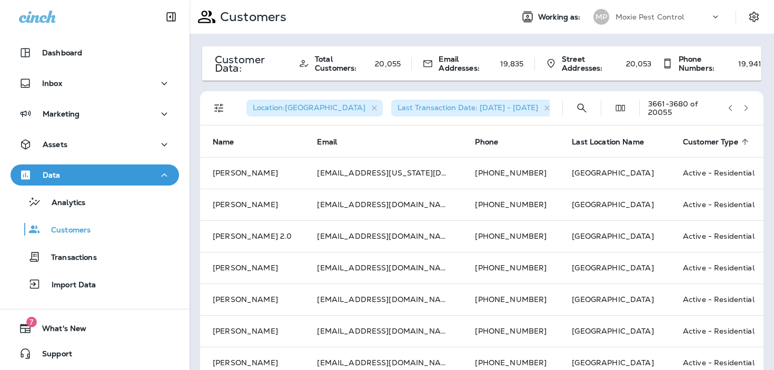
click at [744, 107] on icon "button" at bounding box center [746, 107] width 7 height 7
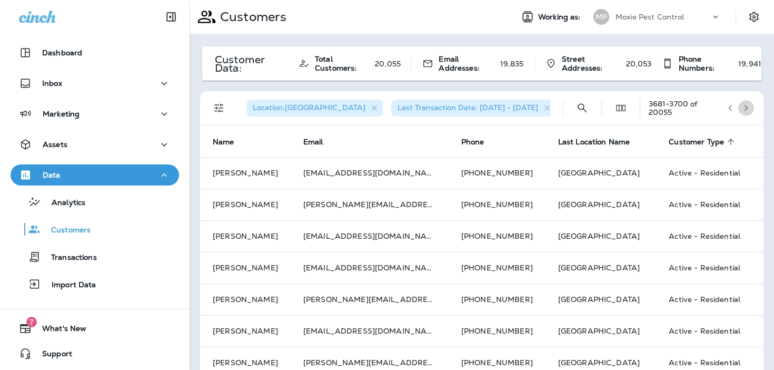
click at [744, 107] on icon "button" at bounding box center [746, 107] width 7 height 7
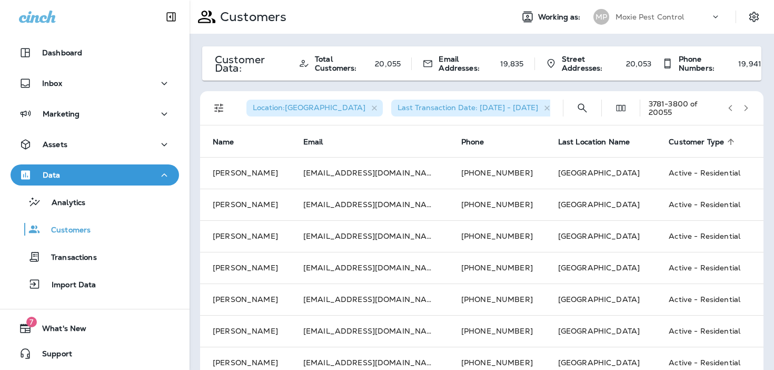
click at [744, 107] on icon "button" at bounding box center [746, 107] width 7 height 7
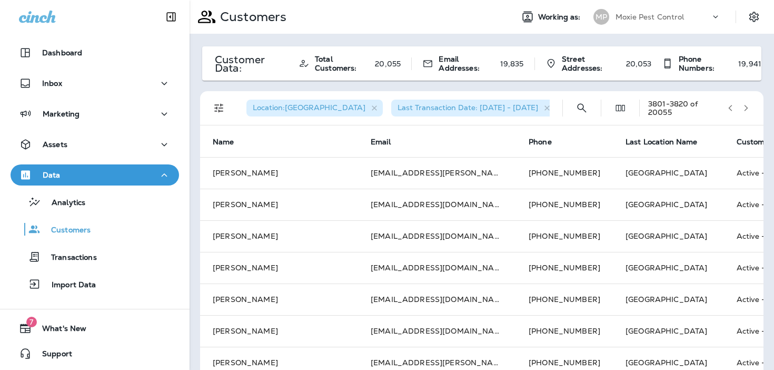
click at [744, 107] on icon "button" at bounding box center [746, 107] width 7 height 7
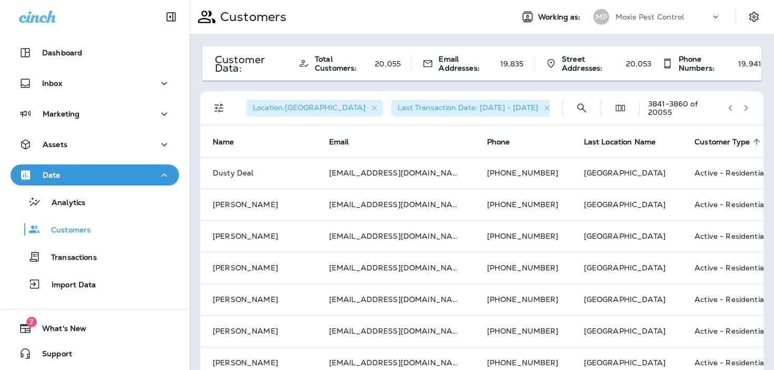
click at [744, 107] on icon "button" at bounding box center [746, 107] width 7 height 7
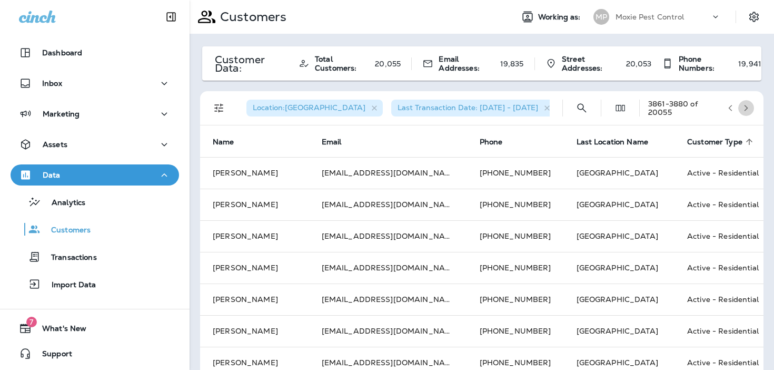
click at [744, 107] on icon "button" at bounding box center [746, 107] width 7 height 7
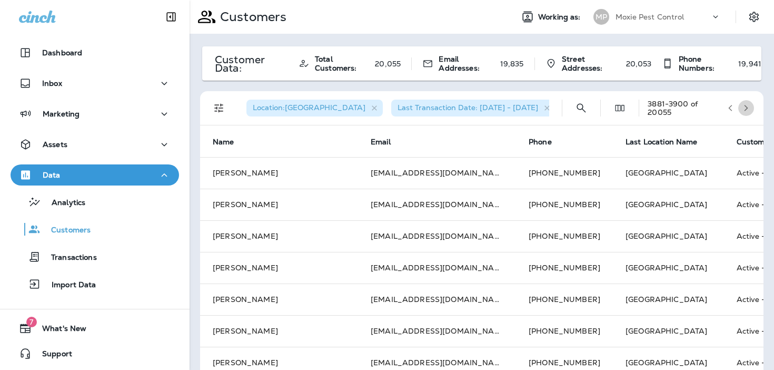
click at [744, 107] on icon "button" at bounding box center [746, 107] width 7 height 7
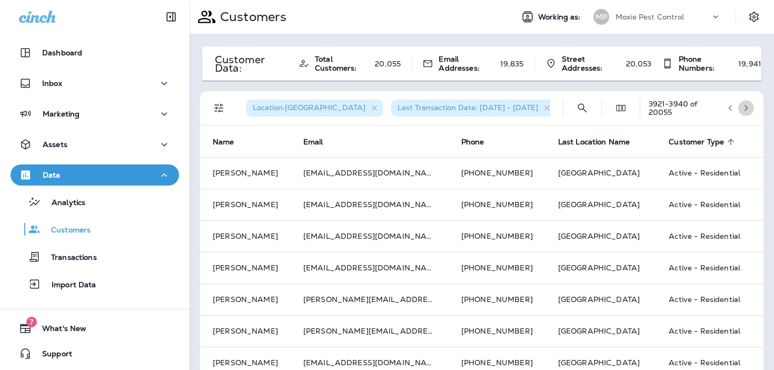
click at [744, 107] on icon "button" at bounding box center [746, 107] width 7 height 7
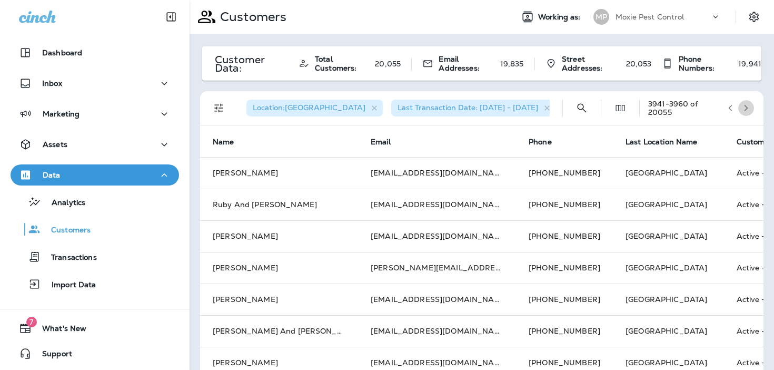
click at [744, 107] on icon "button" at bounding box center [746, 107] width 7 height 7
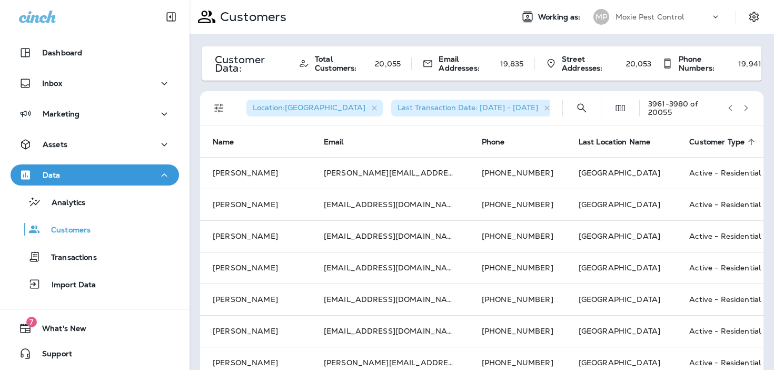
click at [744, 107] on icon "button" at bounding box center [746, 107] width 7 height 7
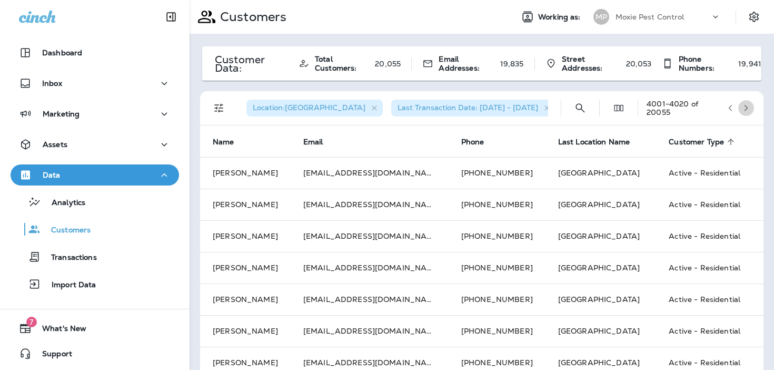
click at [744, 107] on icon "button" at bounding box center [746, 107] width 7 height 7
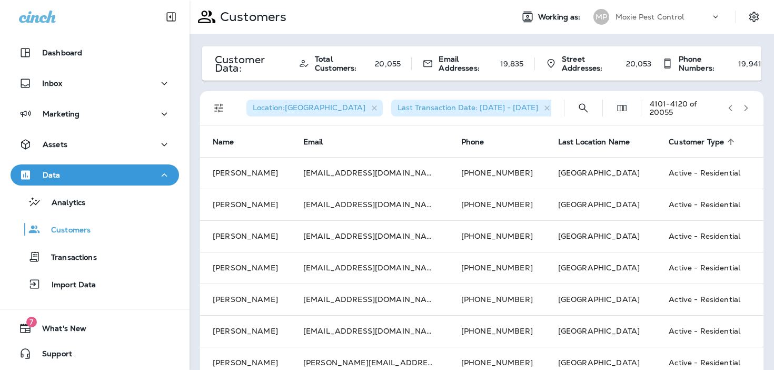
click at [744, 107] on icon "button" at bounding box center [746, 107] width 7 height 7
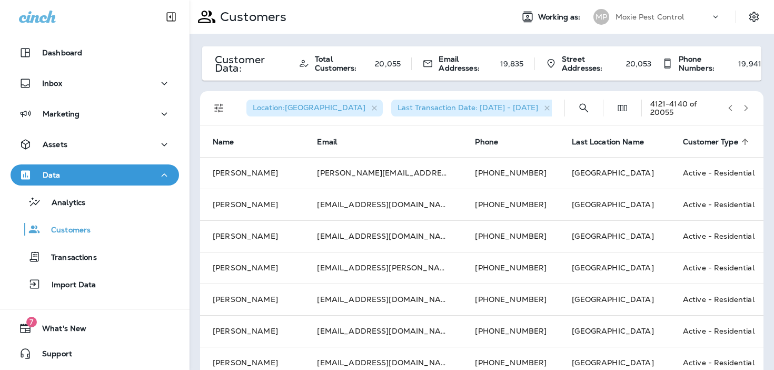
click at [744, 107] on icon "button" at bounding box center [746, 107] width 7 height 7
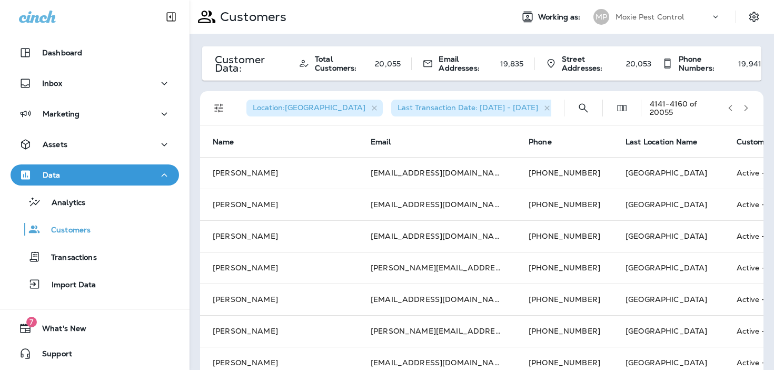
click at [744, 107] on icon "button" at bounding box center [746, 107] width 7 height 7
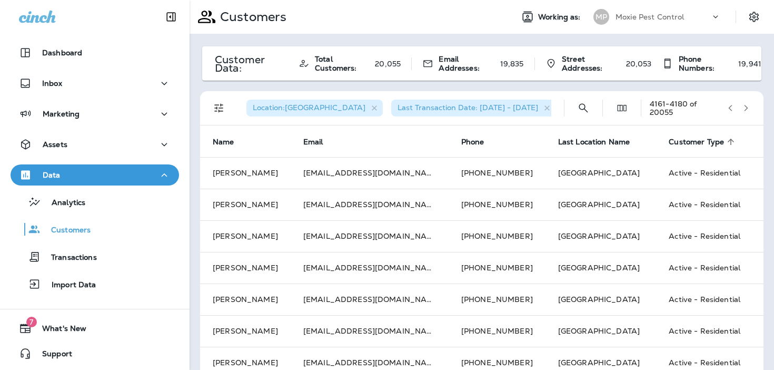
click at [744, 107] on icon "button" at bounding box center [746, 107] width 7 height 7
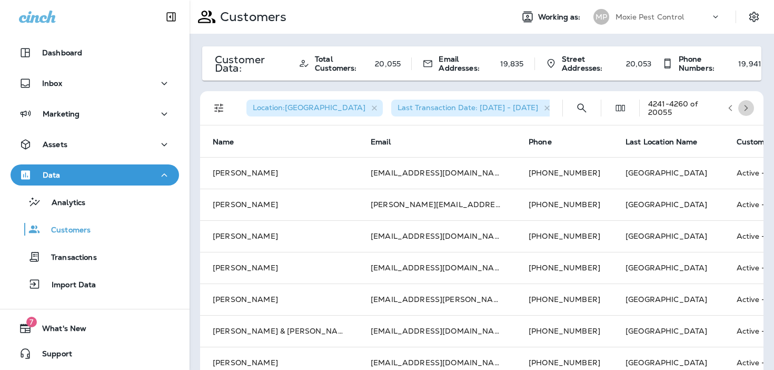
click at [744, 107] on icon "button" at bounding box center [746, 107] width 7 height 7
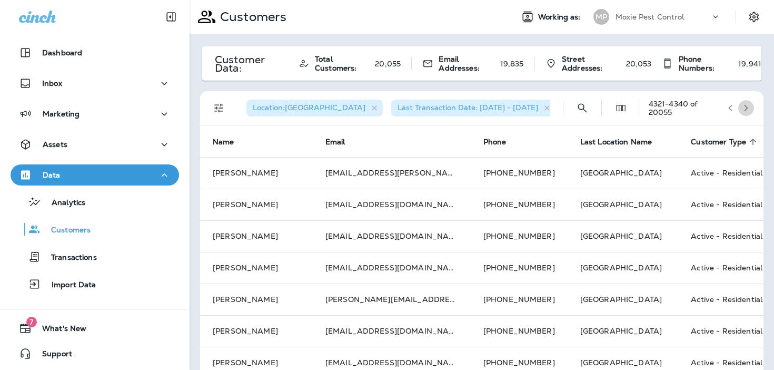
click at [744, 107] on icon "button" at bounding box center [746, 107] width 7 height 7
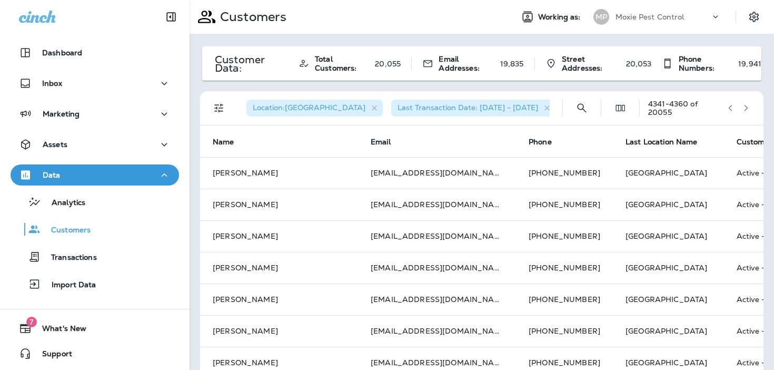
click at [744, 107] on icon "button" at bounding box center [746, 107] width 7 height 7
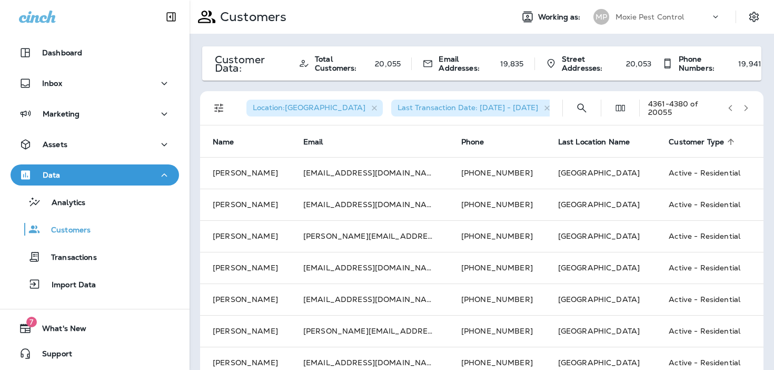
click at [744, 107] on icon "button" at bounding box center [746, 107] width 7 height 7
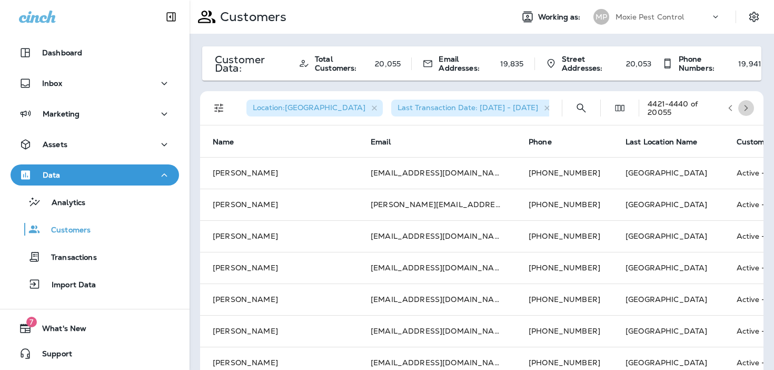
click at [744, 107] on icon "button" at bounding box center [746, 107] width 7 height 7
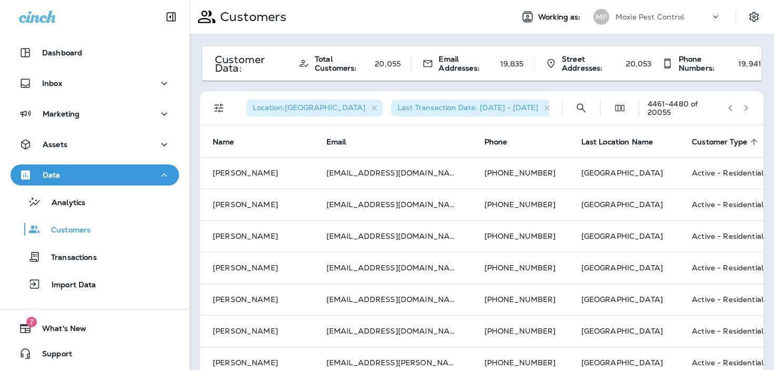
click at [744, 107] on icon "button" at bounding box center [746, 107] width 7 height 7
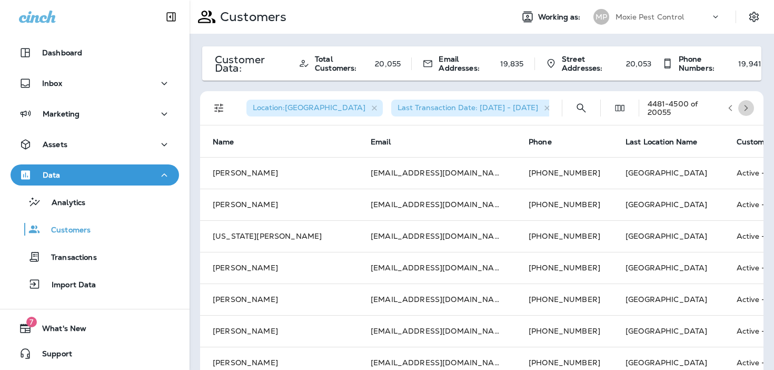
click at [744, 107] on icon "button" at bounding box center [746, 107] width 7 height 7
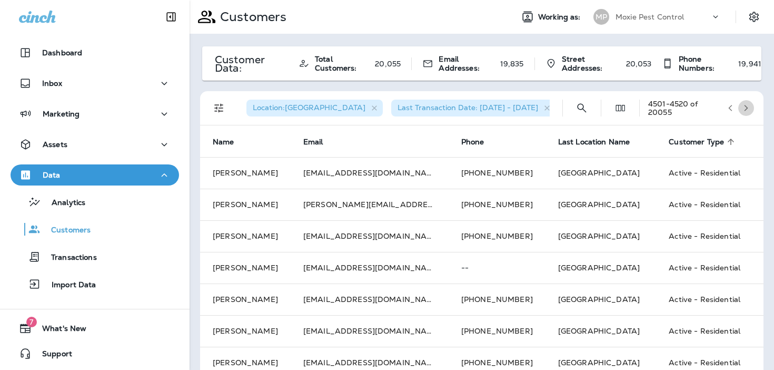
click at [744, 107] on icon "button" at bounding box center [746, 107] width 7 height 7
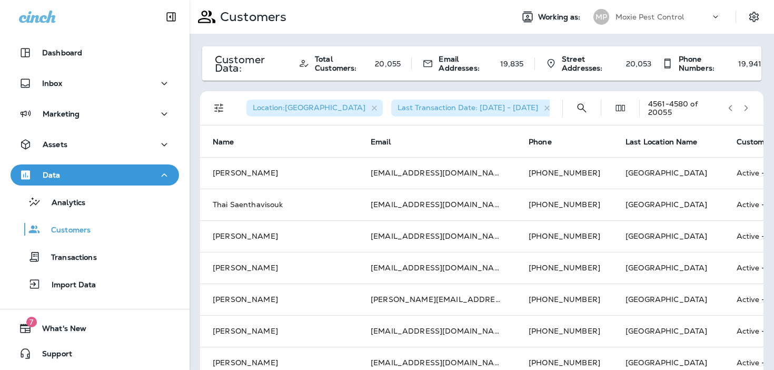
click at [744, 107] on icon "button" at bounding box center [746, 107] width 7 height 7
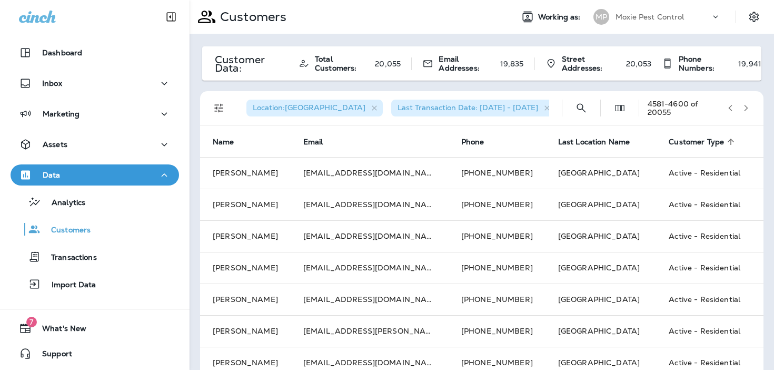
click at [744, 107] on icon "button" at bounding box center [746, 107] width 7 height 7
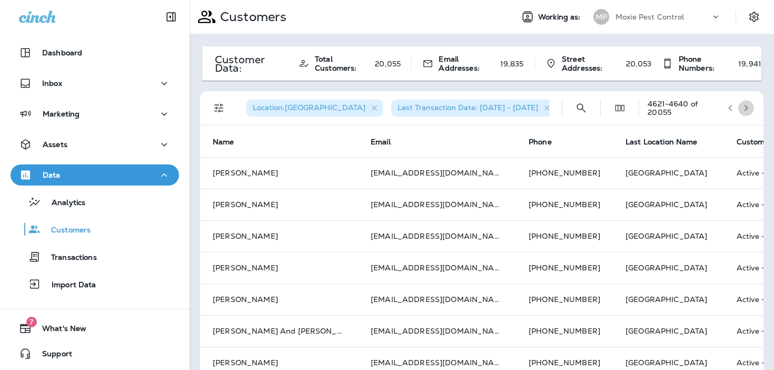
click at [744, 107] on icon "button" at bounding box center [746, 107] width 7 height 7
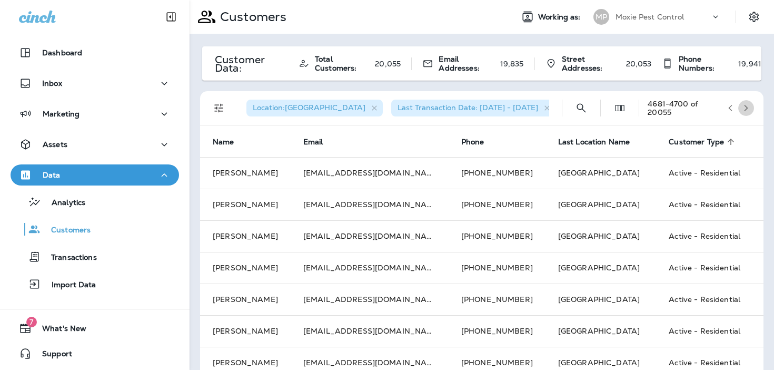
click at [744, 107] on icon "button" at bounding box center [746, 107] width 7 height 7
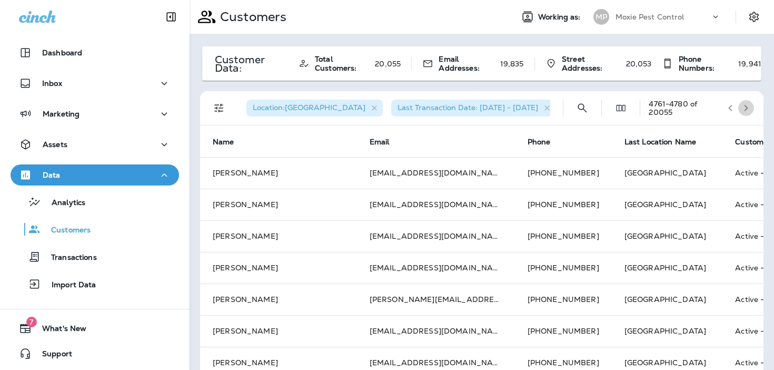
click at [744, 107] on icon "button" at bounding box center [746, 107] width 7 height 7
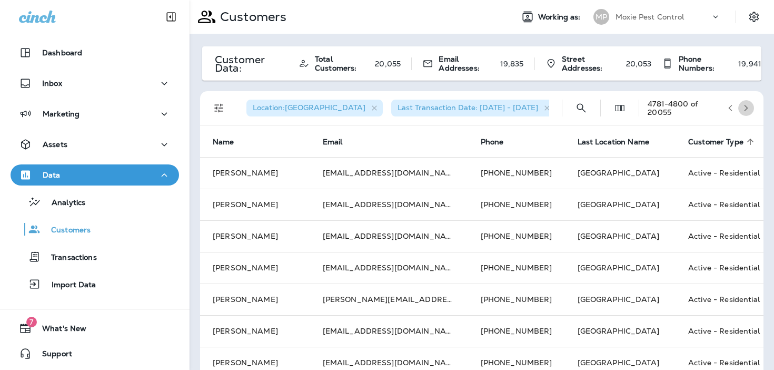
click at [744, 107] on icon "button" at bounding box center [746, 107] width 7 height 7
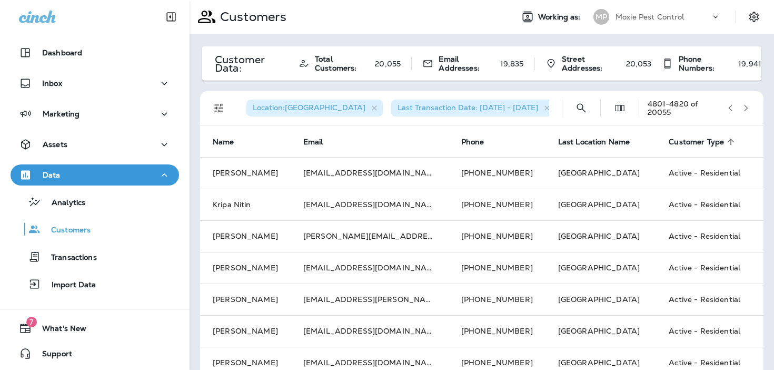
click at [744, 107] on icon "button" at bounding box center [746, 107] width 7 height 7
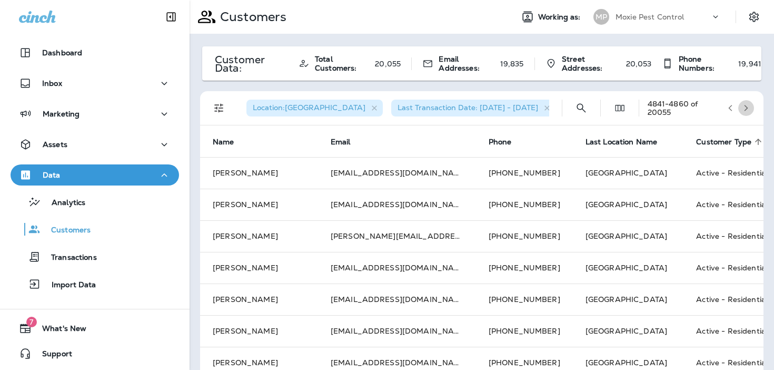
click at [744, 107] on icon "button" at bounding box center [746, 107] width 7 height 7
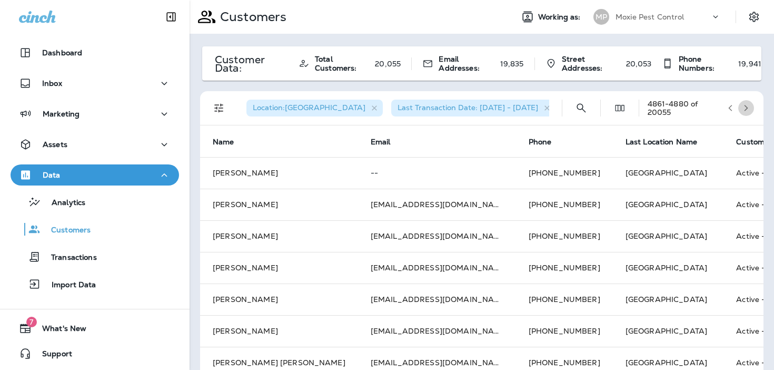
click at [744, 107] on icon "button" at bounding box center [746, 107] width 7 height 7
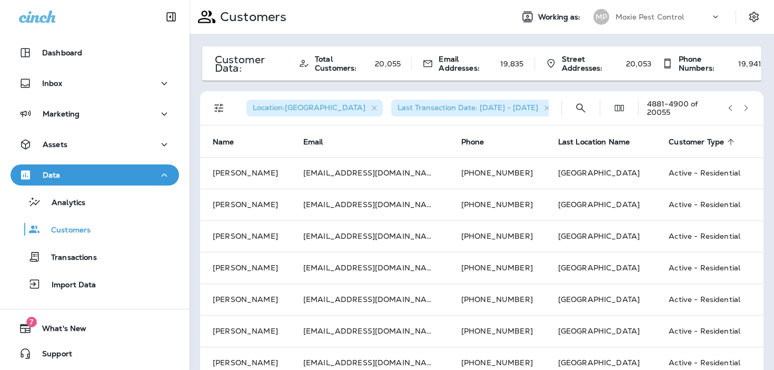
click at [744, 107] on icon "button" at bounding box center [746, 107] width 7 height 7
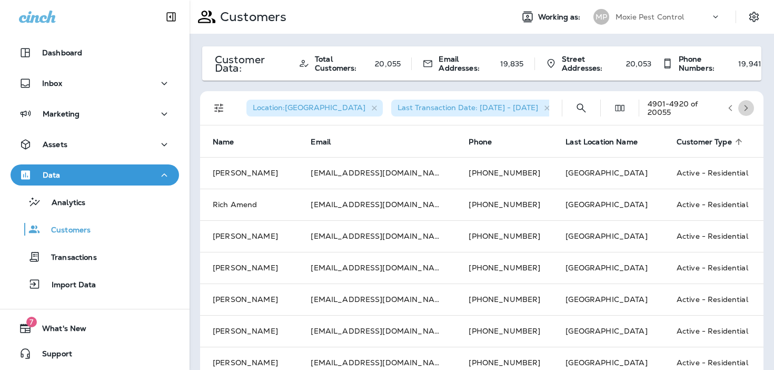
click at [744, 107] on icon "button" at bounding box center [746, 107] width 7 height 7
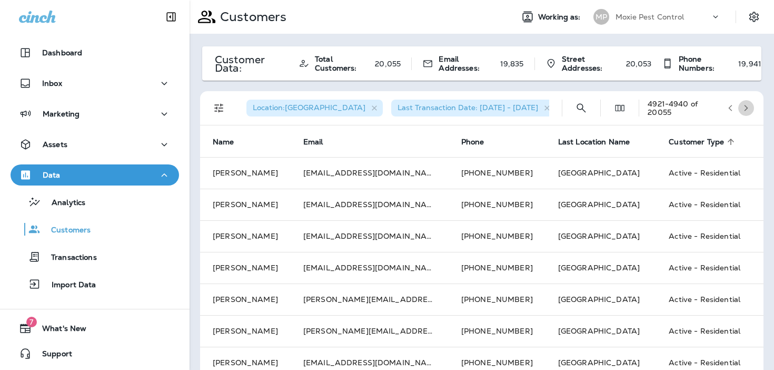
click at [744, 107] on icon "button" at bounding box center [746, 107] width 7 height 7
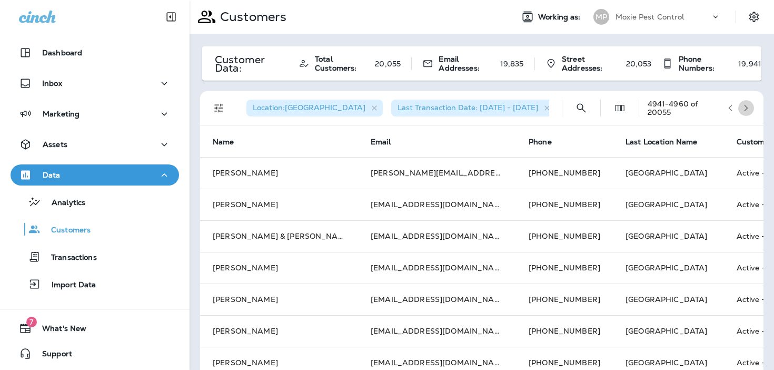
click at [744, 107] on icon "button" at bounding box center [746, 107] width 7 height 7
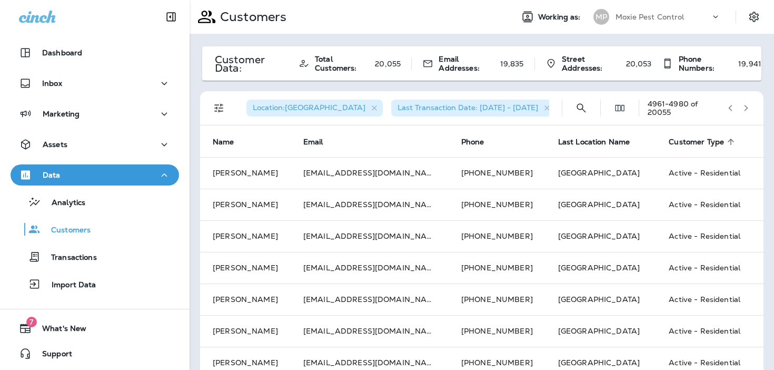
click at [744, 107] on icon "button" at bounding box center [746, 107] width 7 height 7
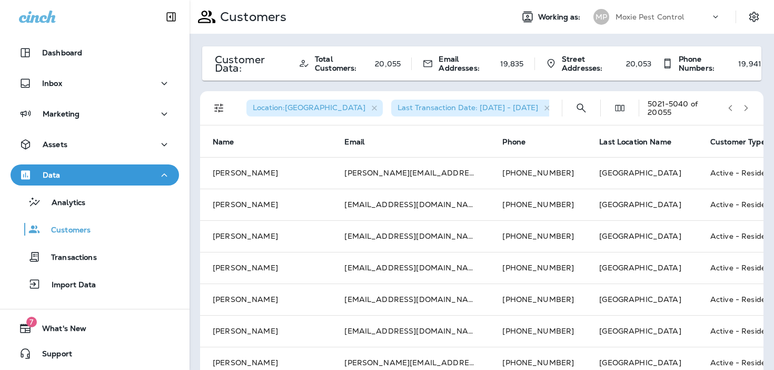
click at [744, 107] on icon "button" at bounding box center [746, 107] width 7 height 7
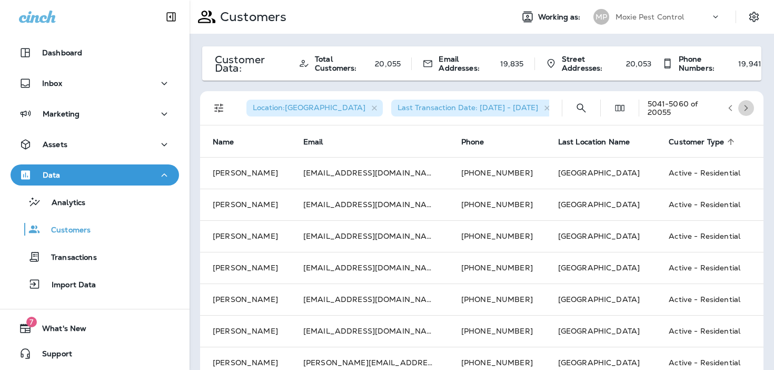
click at [744, 107] on icon "button" at bounding box center [746, 107] width 7 height 7
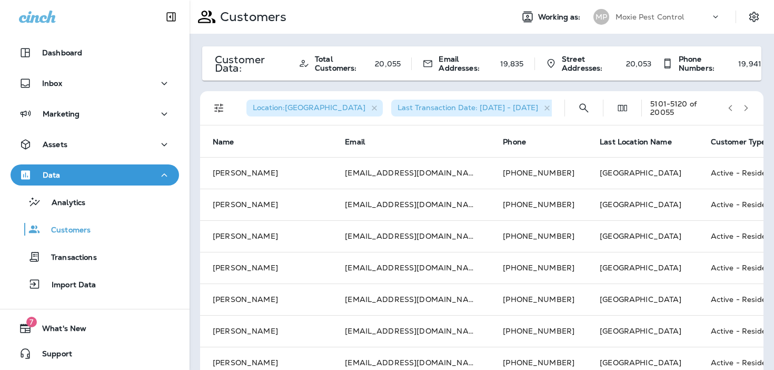
click at [744, 107] on icon "button" at bounding box center [746, 107] width 7 height 7
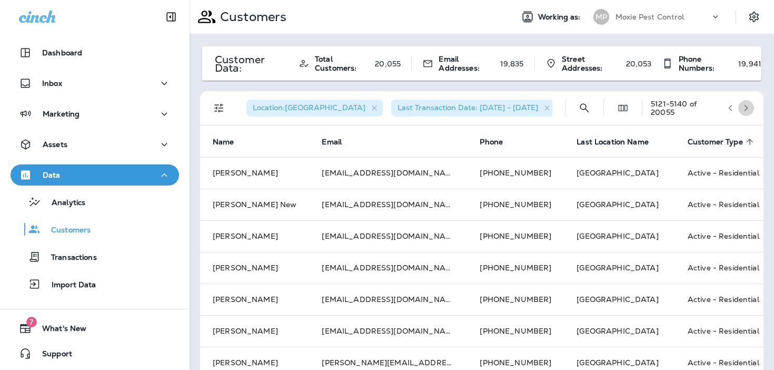
click at [744, 107] on icon "button" at bounding box center [746, 107] width 7 height 7
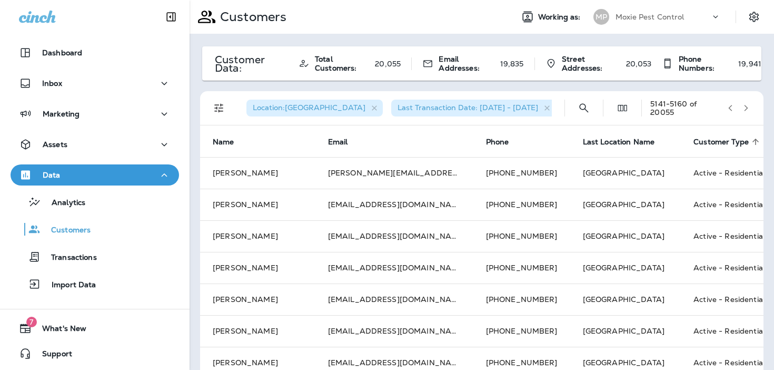
click at [744, 107] on icon "button" at bounding box center [746, 107] width 7 height 7
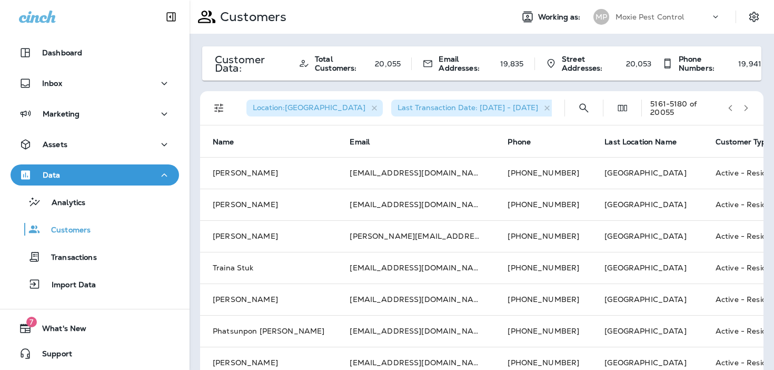
click at [744, 107] on icon "button" at bounding box center [746, 107] width 7 height 7
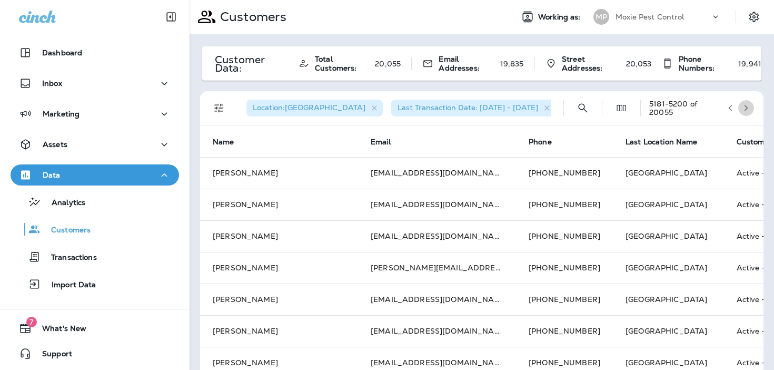
click at [747, 108] on icon "button" at bounding box center [746, 107] width 7 height 7
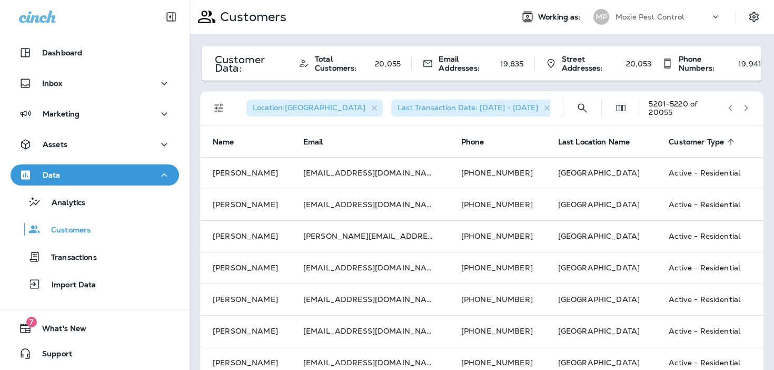
click at [213, 107] on icon "Filters" at bounding box center [219, 108] width 13 height 13
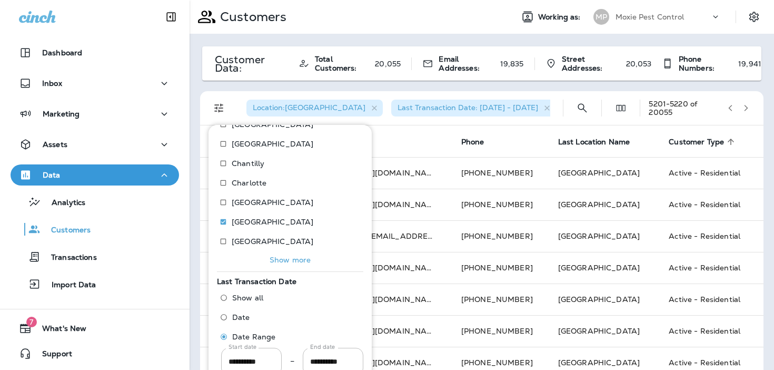
scroll to position [161, 0]
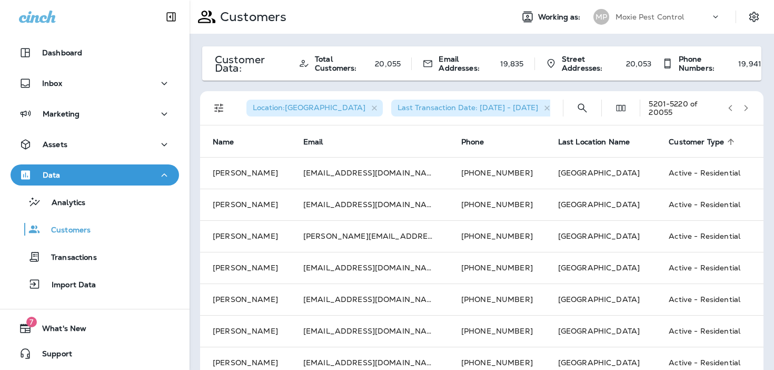
click at [748, 107] on icon "button" at bounding box center [746, 107] width 7 height 7
